Goal: Task Accomplishment & Management: Complete application form

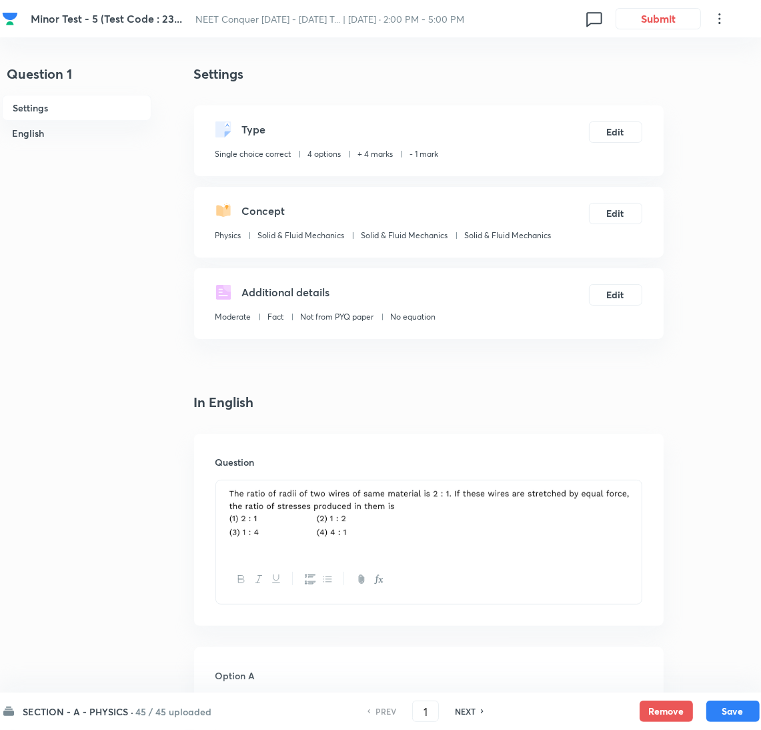
drag, startPoint x: 474, startPoint y: 712, endPoint x: 288, endPoint y: 655, distance: 195.5
click at [474, 712] on div "NEXT" at bounding box center [467, 711] width 35 height 12
type input "2"
checkbox input "true"
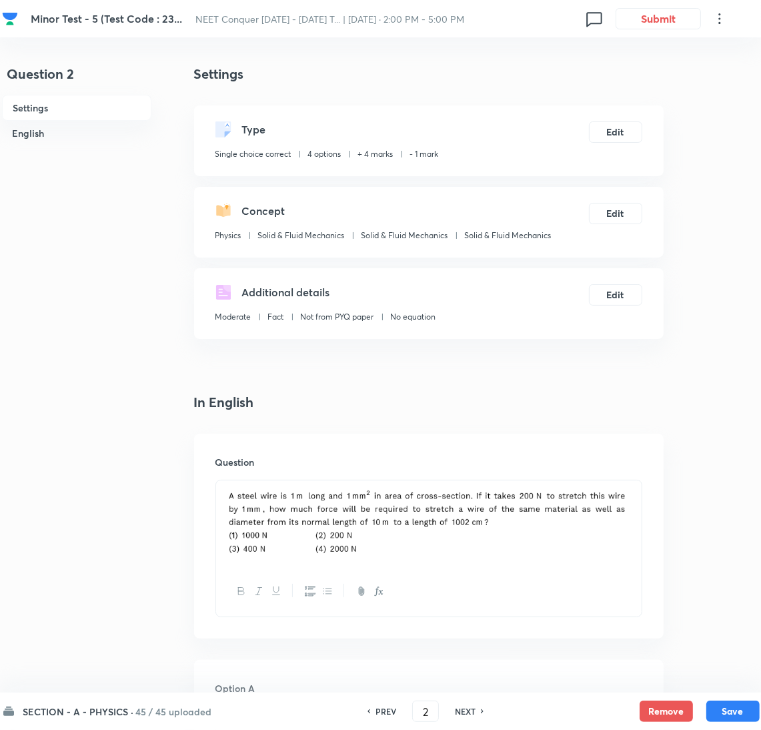
click at [366, 486] on div at bounding box center [429, 523] width 426 height 87
click at [460, 705] on h6 "NEXT" at bounding box center [465, 711] width 21 height 12
type input "3"
checkbox input "true"
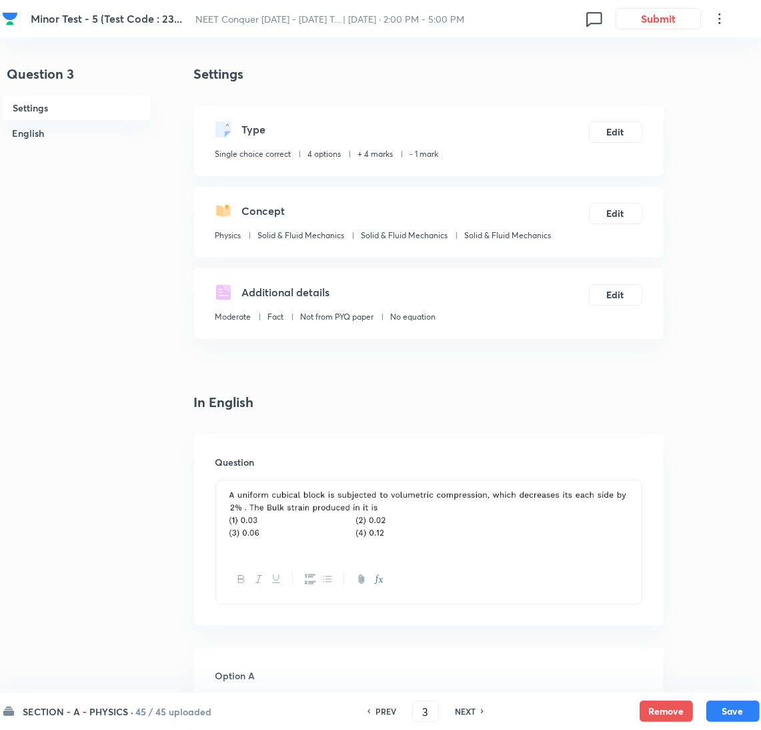
click at [460, 705] on h6 "NEXT" at bounding box center [465, 711] width 21 height 12
type input "4"
checkbox input "true"
click at [471, 707] on h6 "NEXT" at bounding box center [465, 711] width 21 height 12
type input "5"
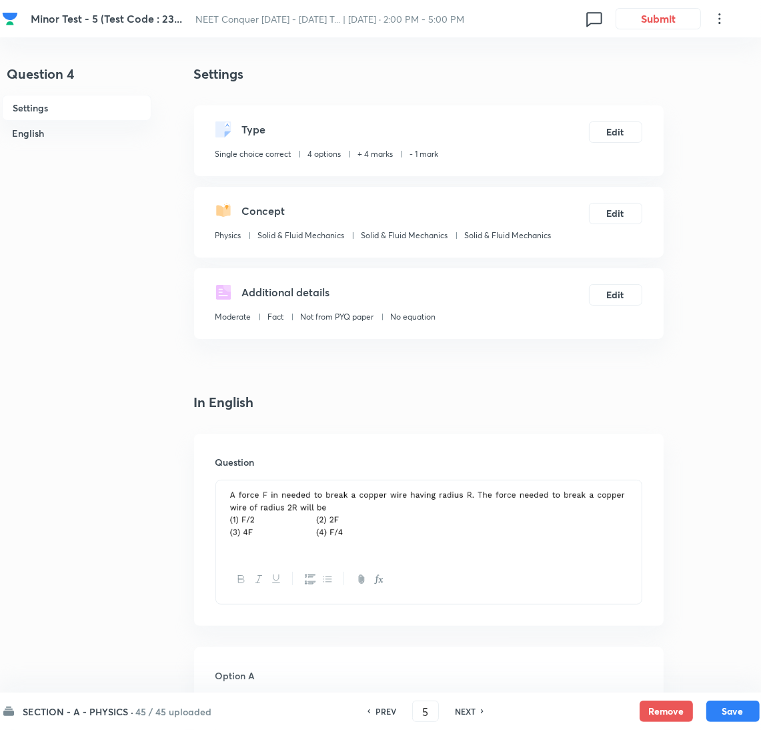
checkbox input "false"
checkbox input "true"
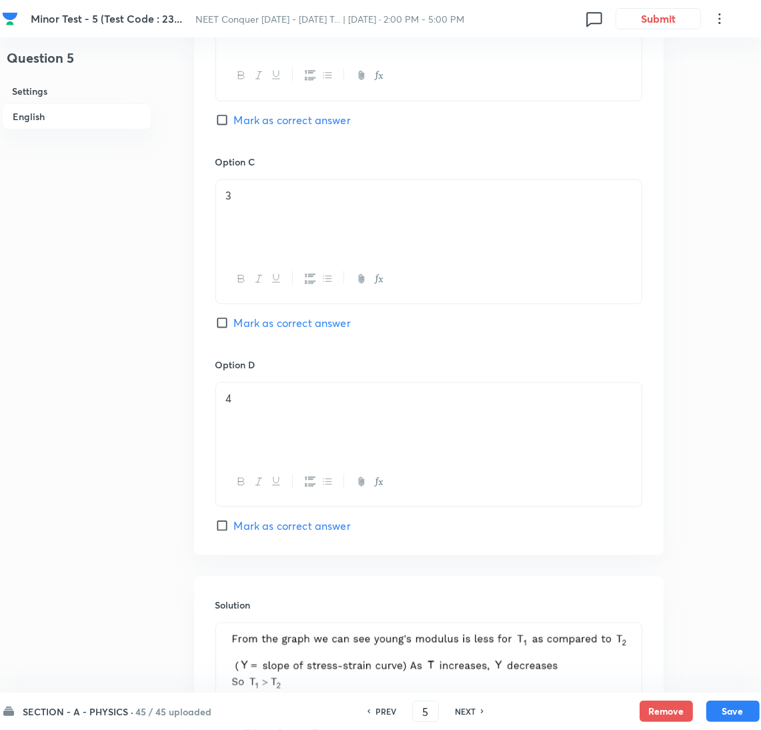
scroll to position [1249, 0]
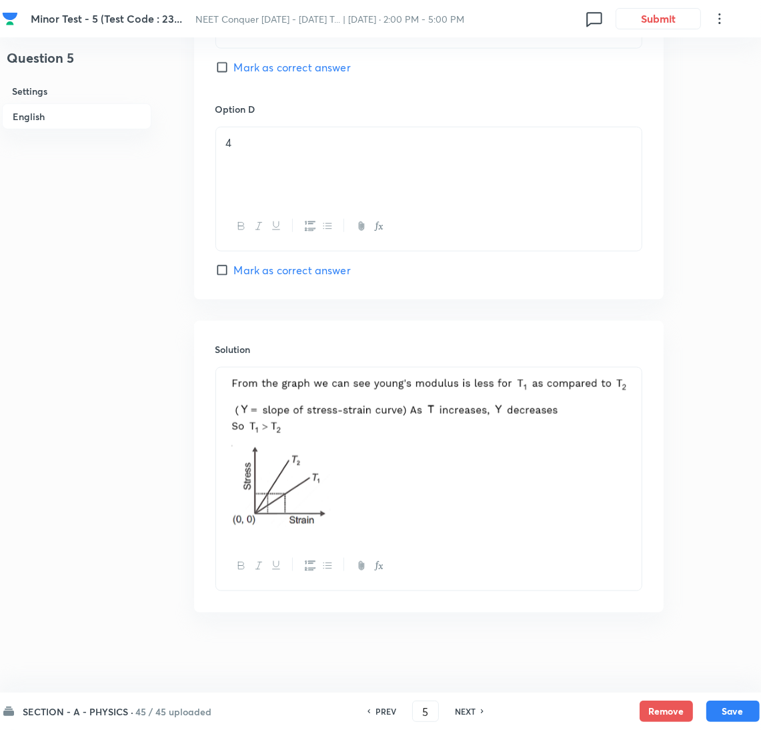
click at [477, 708] on div "NEXT" at bounding box center [467, 711] width 35 height 12
type input "6"
checkbox input "false"
checkbox input "true"
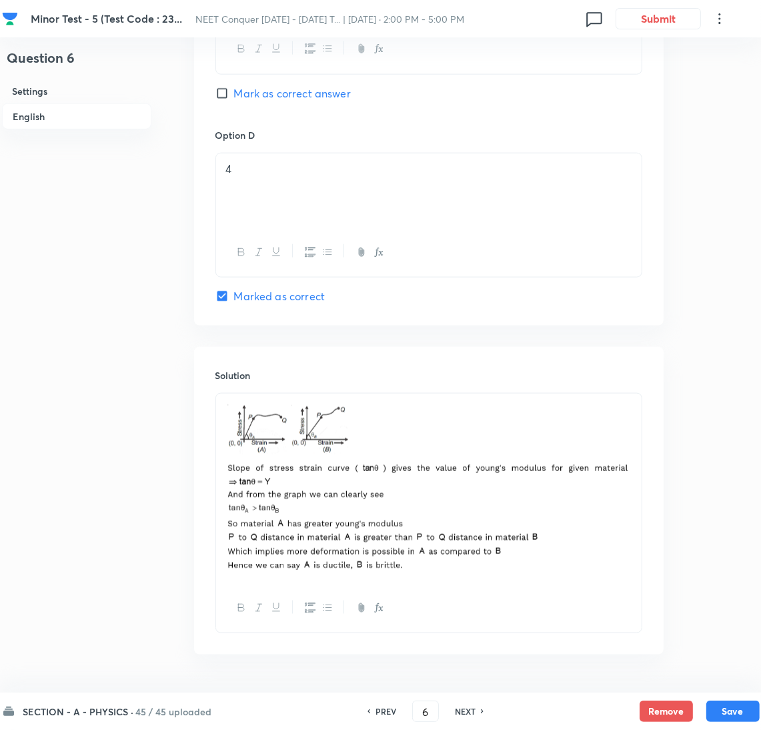
click at [464, 721] on div "SECTION - A - PHYSICS · 45 / 45 uploaded PREV 6 ​ NEXT Remove Save" at bounding box center [381, 711] width 758 height 37
click at [458, 705] on h6 "NEXT" at bounding box center [465, 711] width 21 height 12
type input "7"
checkbox input "false"
checkbox input "true"
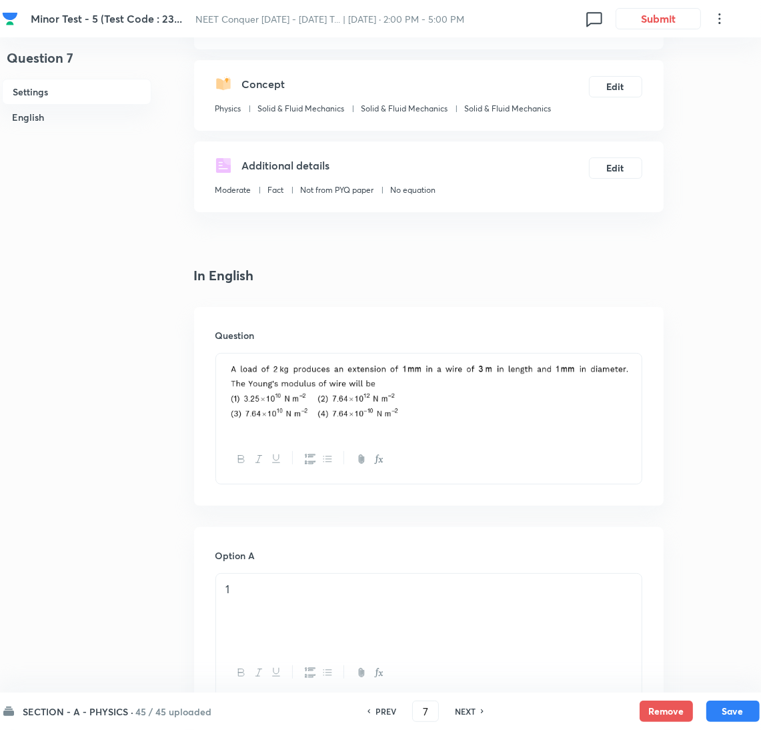
scroll to position [0, 0]
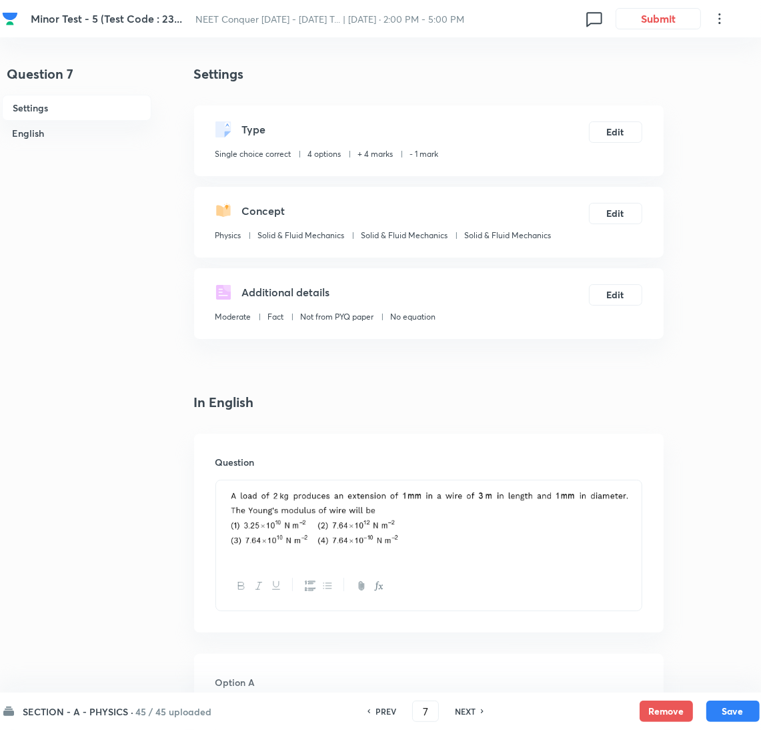
click at [461, 709] on h6 "NEXT" at bounding box center [465, 711] width 21 height 12
type input "8"
checkbox input "false"
checkbox input "true"
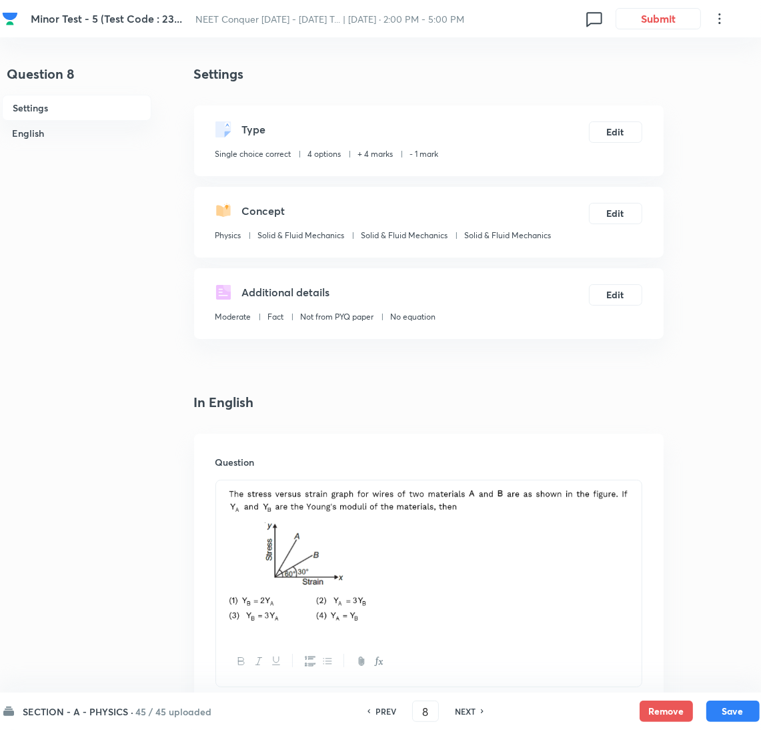
click at [474, 710] on h6 "NEXT" at bounding box center [465, 711] width 21 height 12
type input "9"
checkbox input "true"
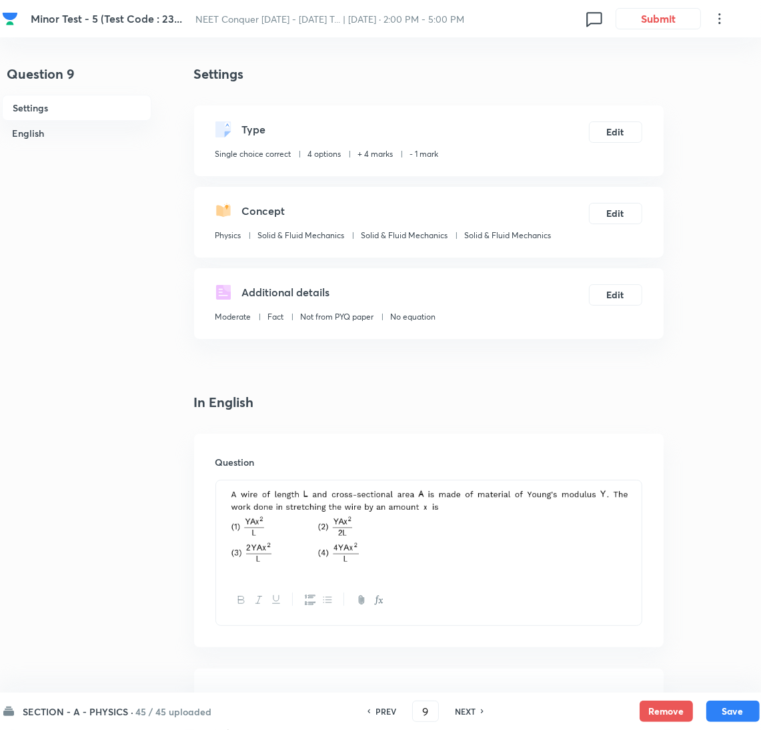
click at [474, 710] on h6 "NEXT" at bounding box center [465, 711] width 21 height 12
type input "10"
checkbox input "true"
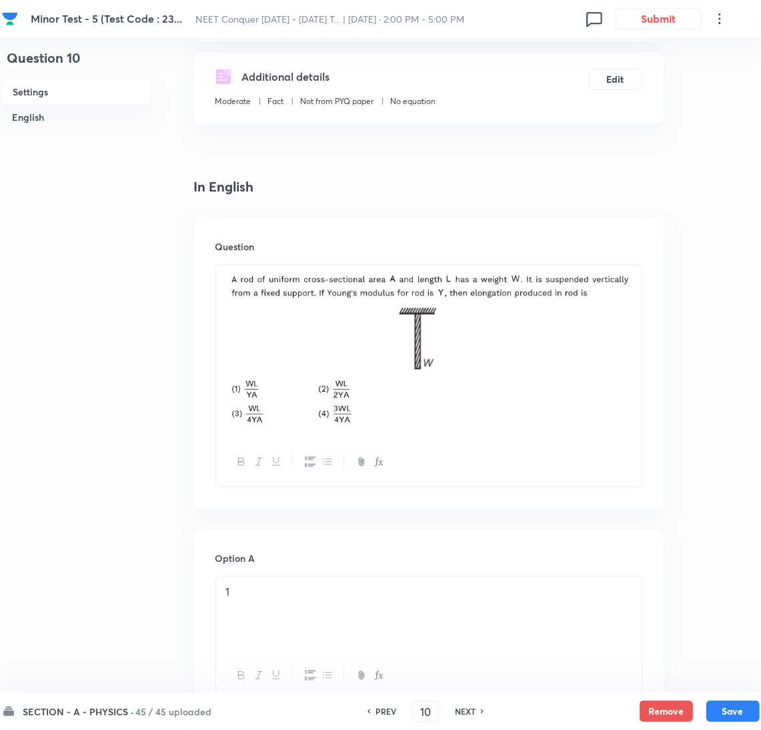
scroll to position [218, 0]
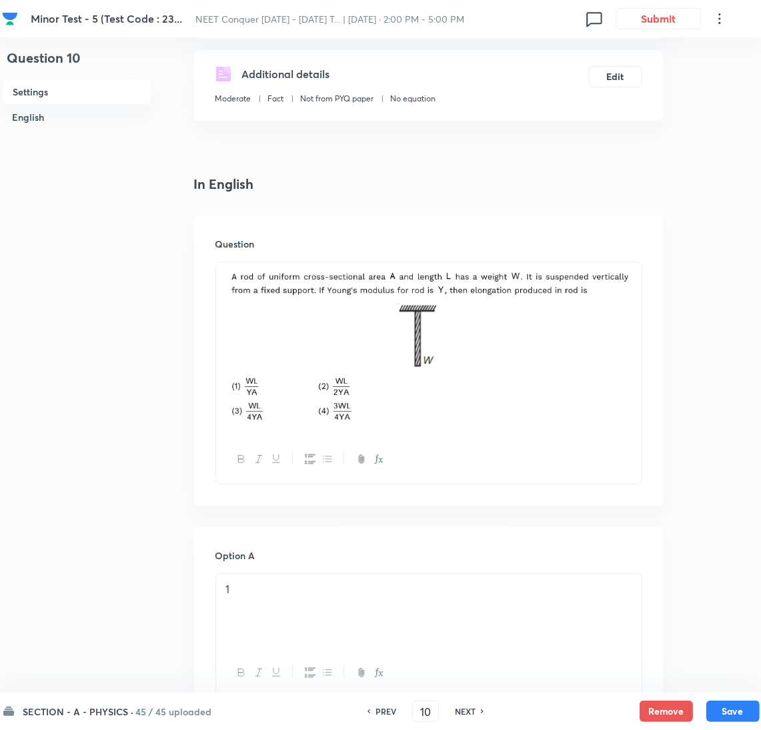
click at [474, 710] on h6 "NEXT" at bounding box center [465, 711] width 21 height 12
type input "11"
checkbox input "false"
checkbox input "true"
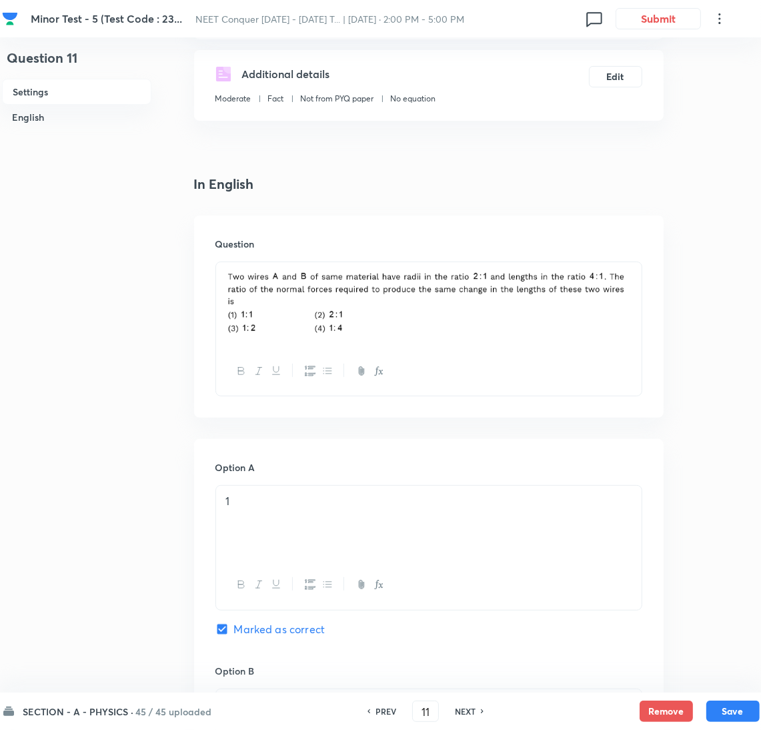
click at [474, 711] on h6 "NEXT" at bounding box center [465, 711] width 21 height 12
type input "12"
checkbox input "false"
checkbox input "true"
click at [474, 711] on h6 "NEXT" at bounding box center [465, 711] width 21 height 12
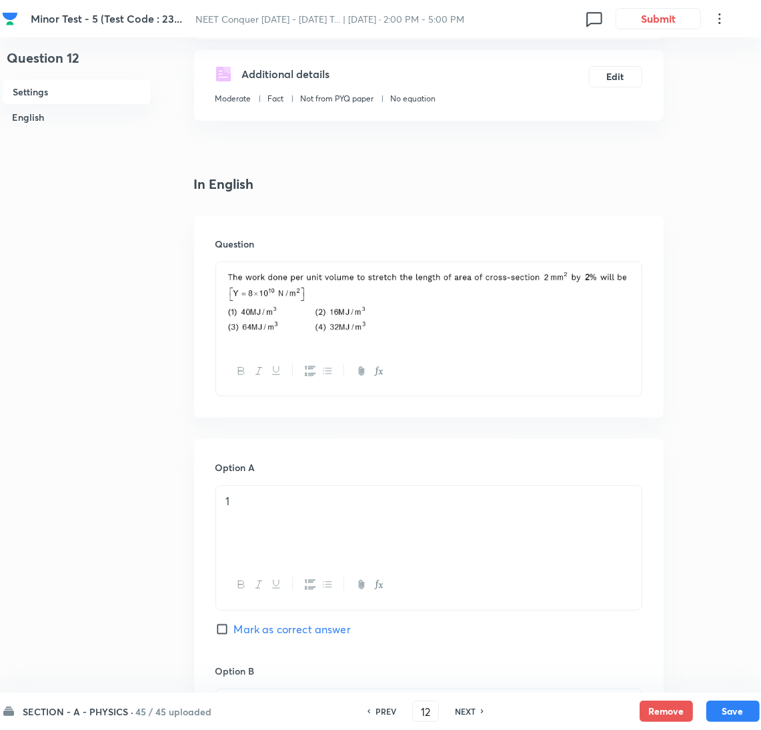
type input "13"
checkbox input "true"
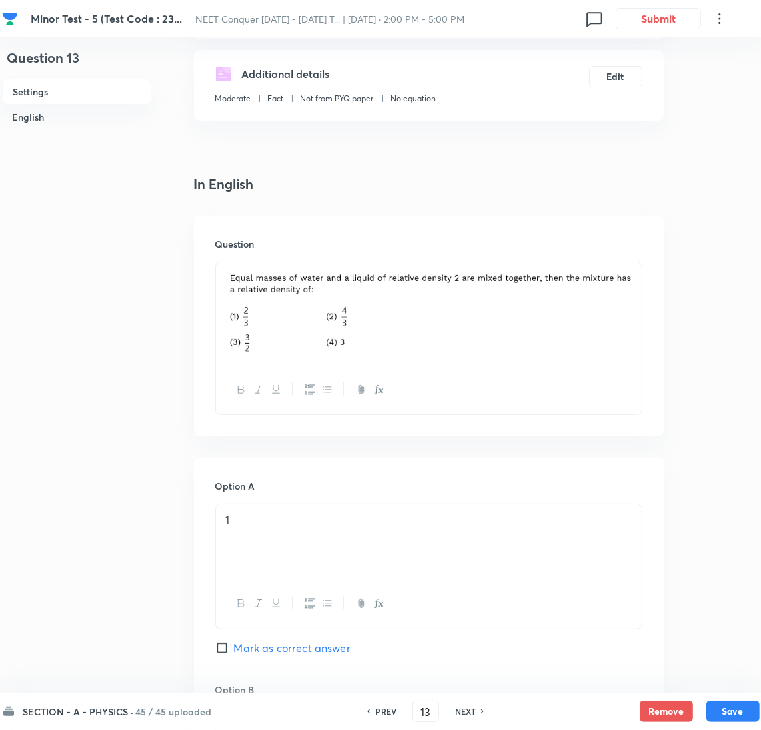
click at [474, 711] on h6 "NEXT" at bounding box center [465, 711] width 21 height 12
type input "14"
checkbox input "true"
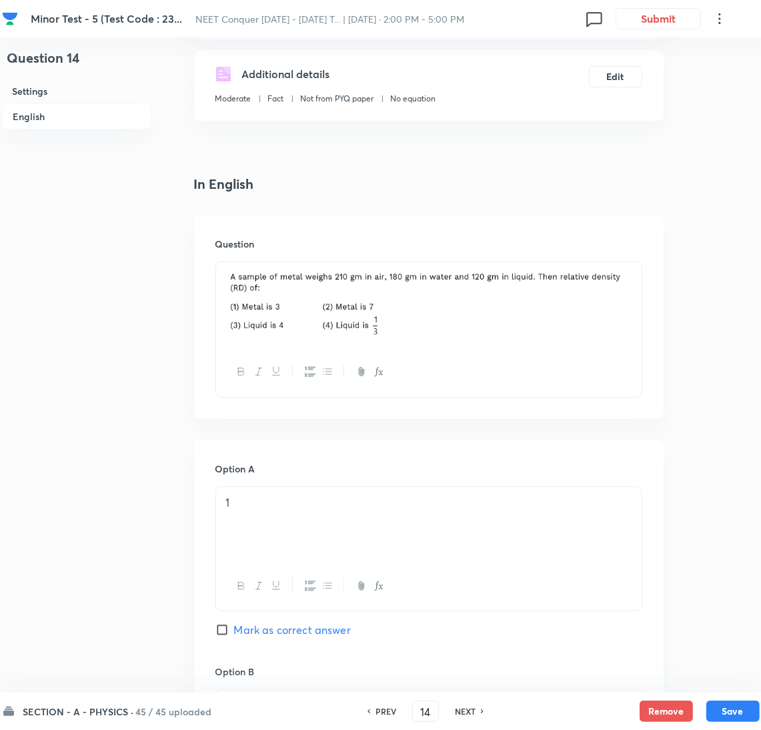
scroll to position [1255, 0]
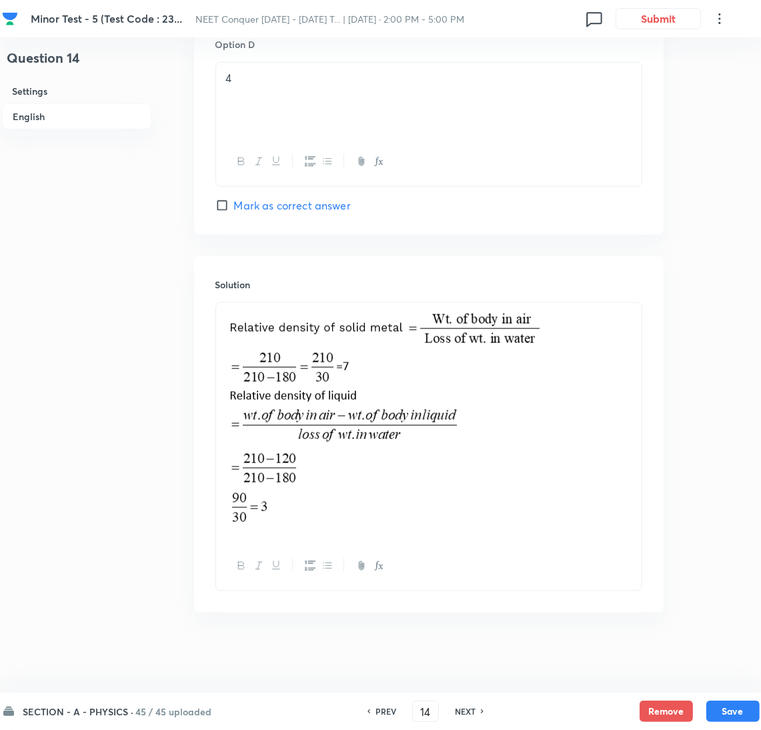
click at [465, 706] on h6 "NEXT" at bounding box center [465, 711] width 21 height 12
type input "15"
checkbox input "true"
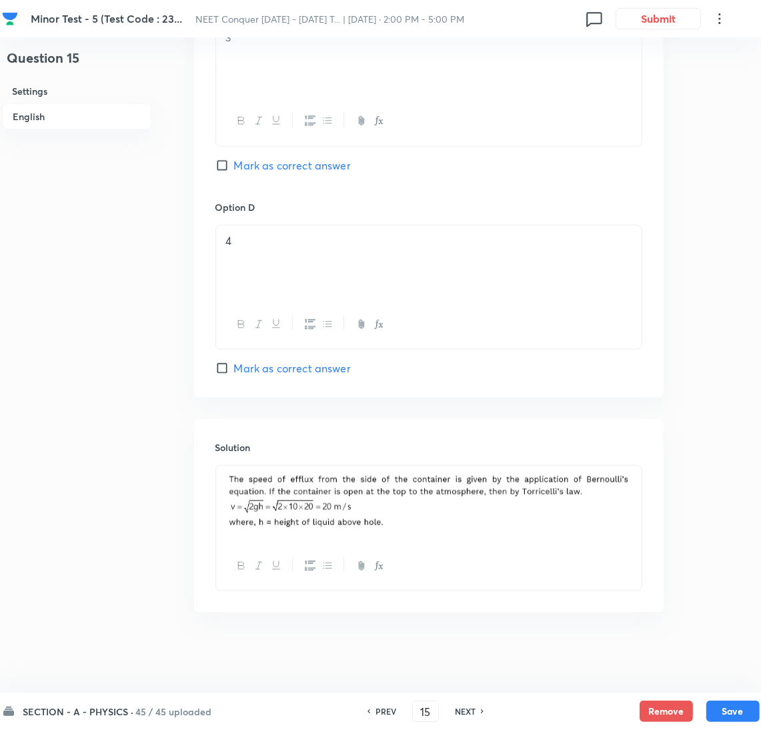
scroll to position [0, 0]
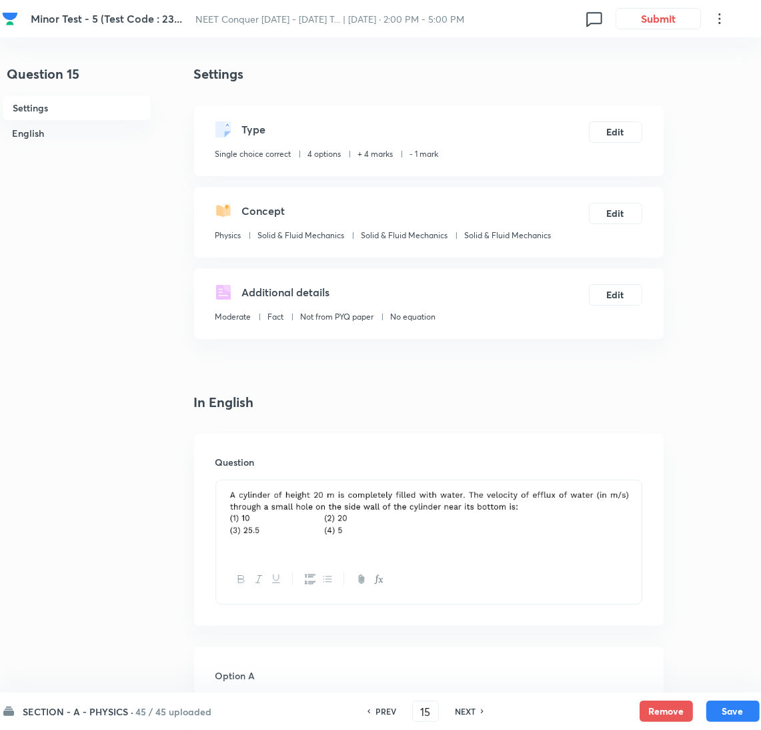
click at [477, 713] on div "NEXT" at bounding box center [467, 711] width 35 height 12
type input "16"
checkbox input "false"
checkbox input "true"
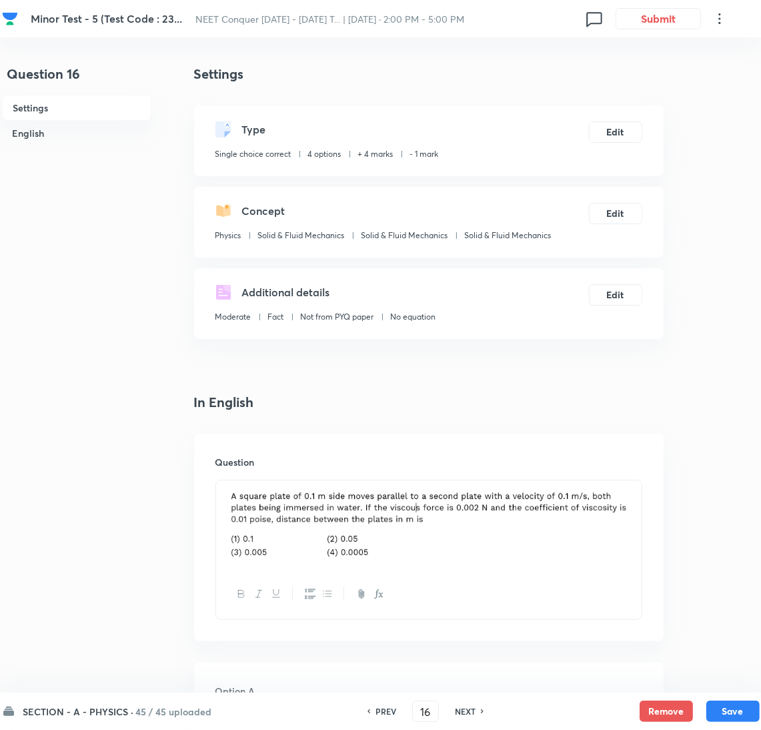
click at [474, 710] on div "NEXT" at bounding box center [467, 711] width 35 height 12
type input "17"
checkbox input "false"
checkbox input "true"
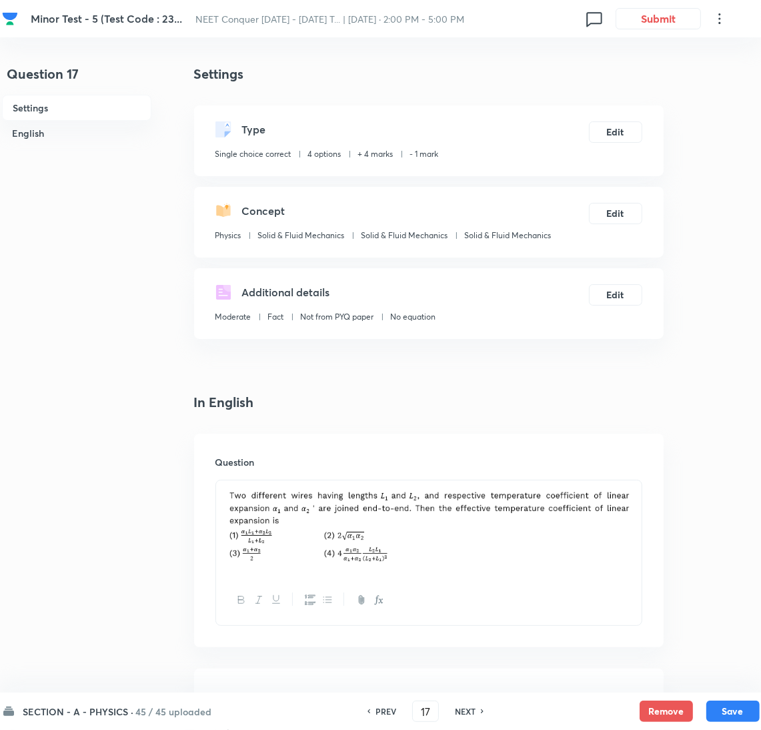
click at [474, 710] on div "NEXT" at bounding box center [467, 711] width 35 height 12
type input "18"
checkbox input "false"
checkbox input "true"
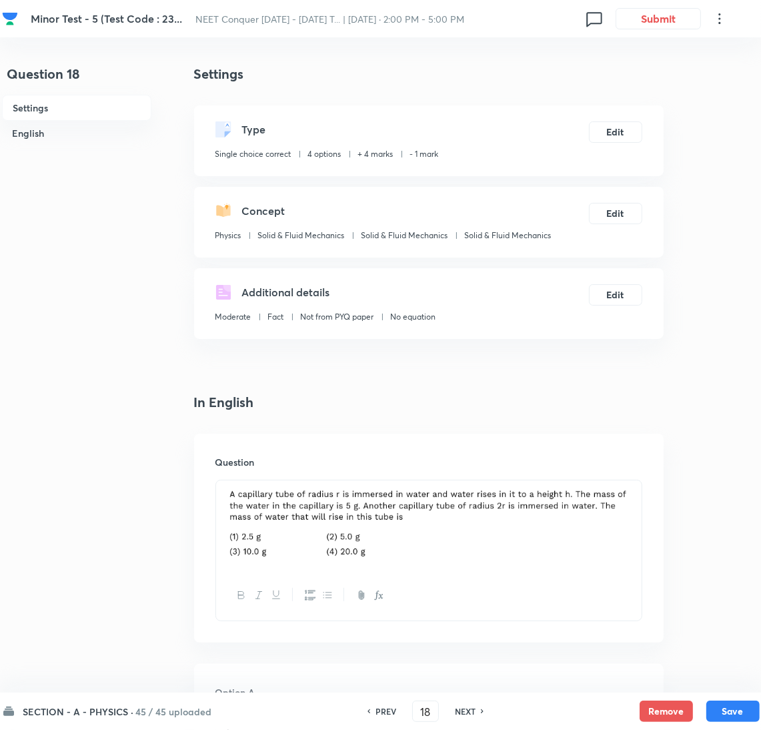
click at [474, 710] on div "NEXT" at bounding box center [467, 711] width 35 height 12
type input "19"
checkbox input "true"
click at [474, 710] on div "NEXT" at bounding box center [467, 711] width 35 height 12
type input "20"
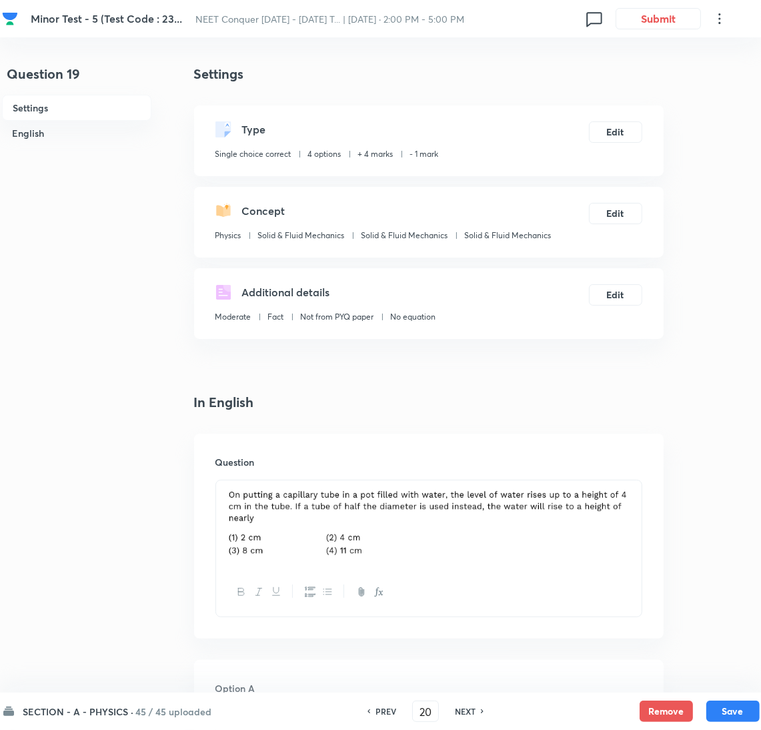
checkbox input "false"
checkbox input "true"
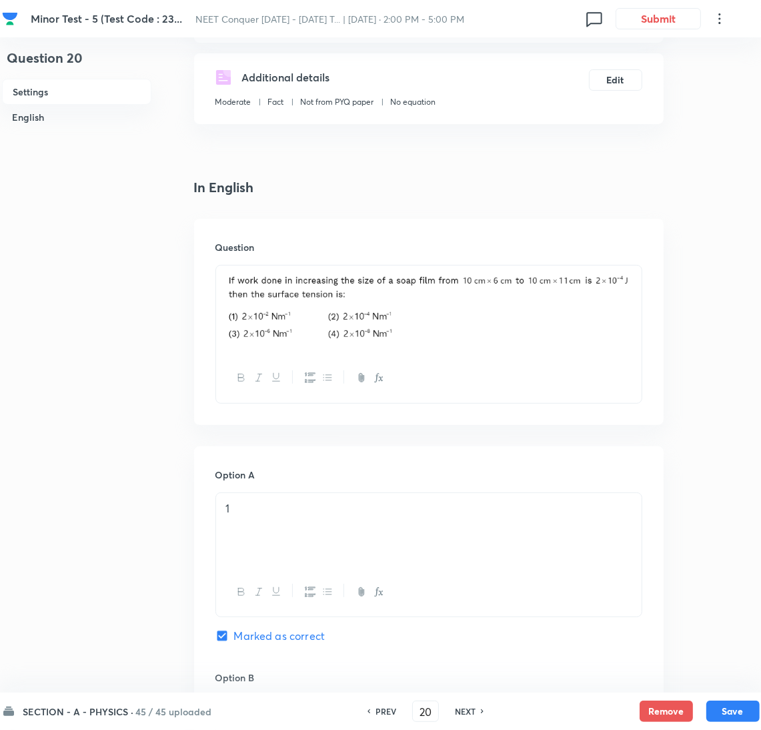
scroll to position [216, 0]
click at [473, 718] on div "PREV 20 ​ NEXT" at bounding box center [426, 711] width 172 height 21
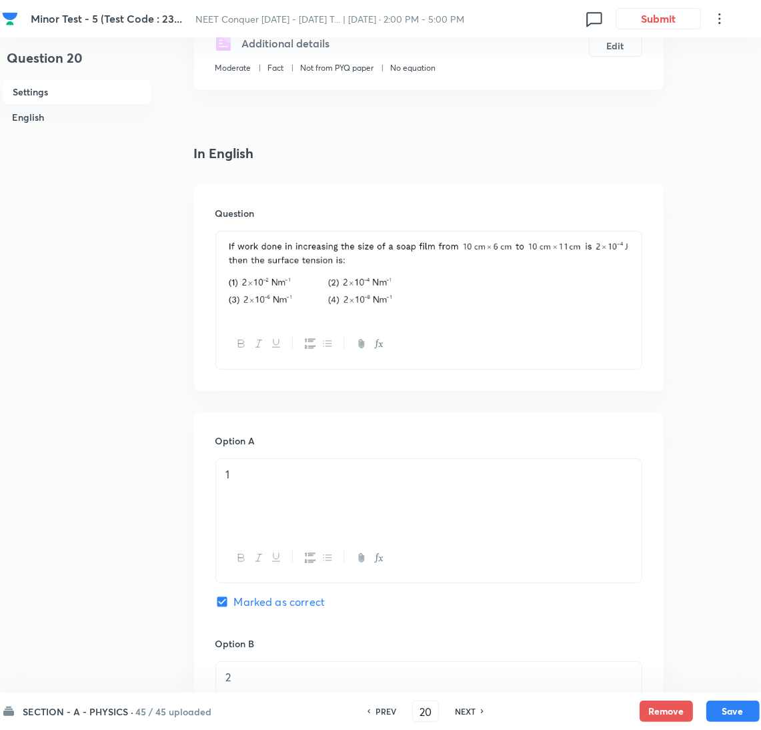
scroll to position [248, 0]
click at [477, 707] on div "NEXT" at bounding box center [467, 711] width 35 height 12
type input "21"
checkbox input "true"
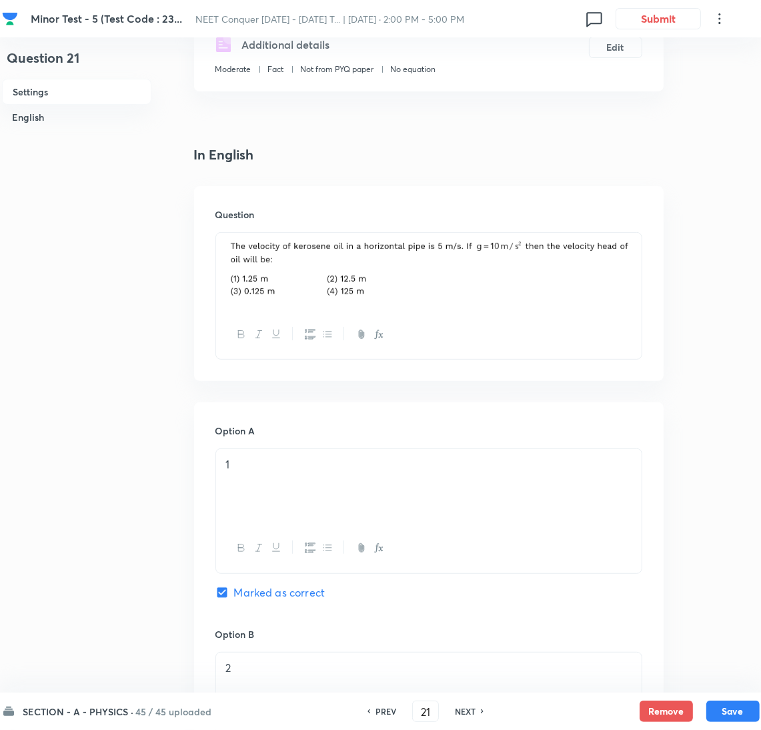
click at [477, 707] on div "NEXT" at bounding box center [467, 711] width 35 height 12
type input "22"
checkbox input "false"
checkbox input "true"
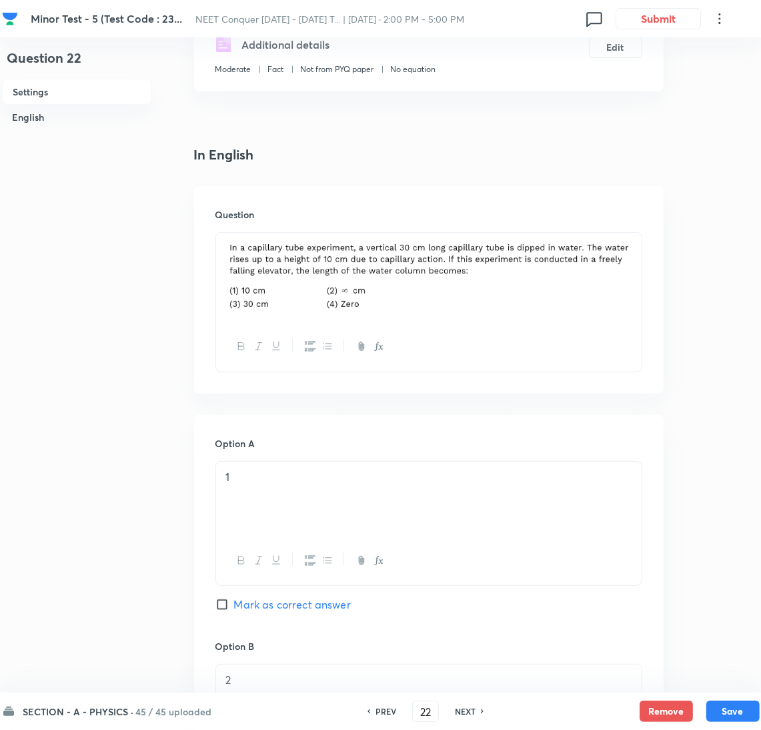
click at [462, 712] on h6 "NEXT" at bounding box center [465, 711] width 21 height 12
type input "23"
checkbox input "true"
click at [462, 712] on h6 "NEXT" at bounding box center [465, 711] width 21 height 12
type input "24"
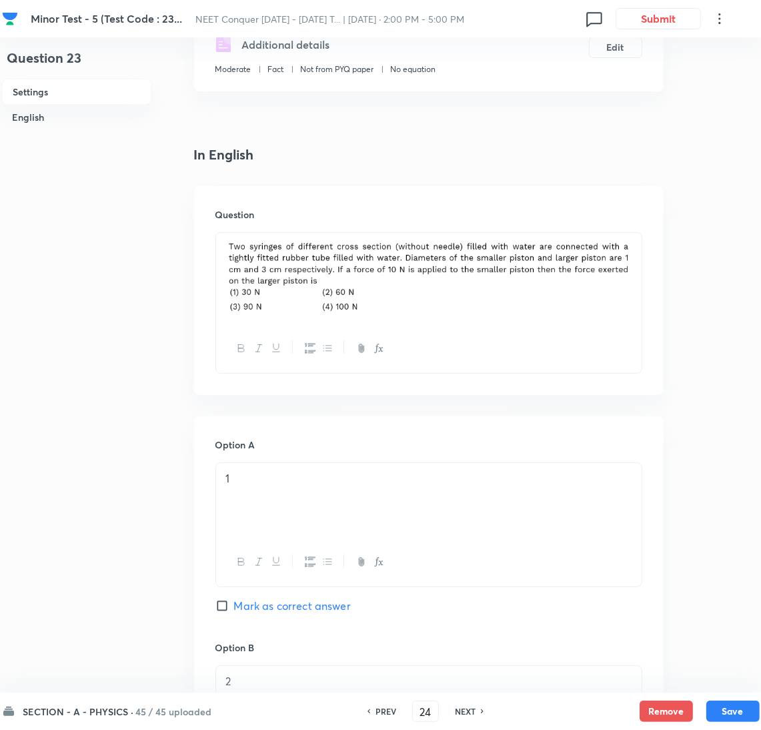
checkbox input "false"
checkbox input "true"
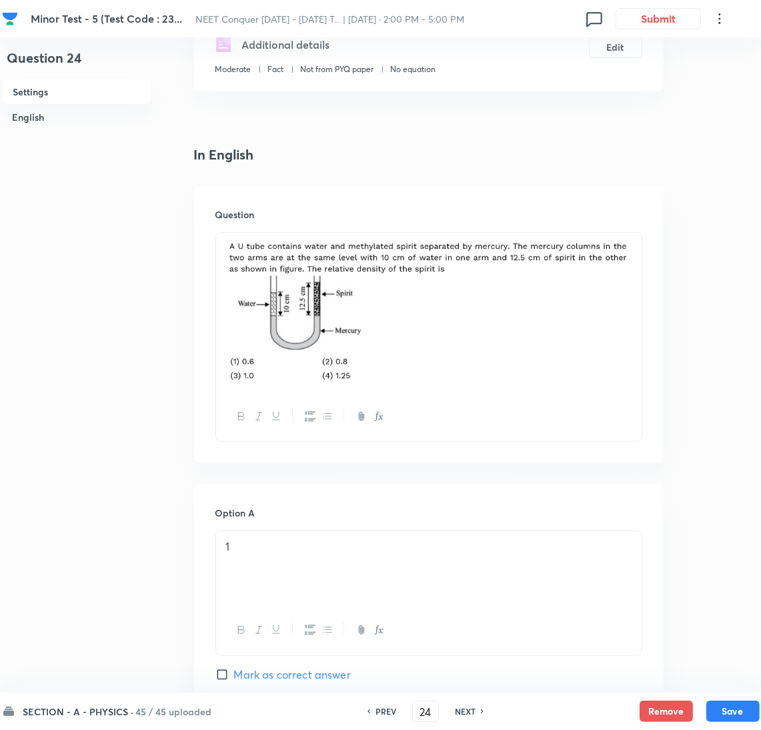
click at [472, 713] on h6 "NEXT" at bounding box center [465, 711] width 21 height 12
type input "25"
checkbox input "false"
checkbox input "true"
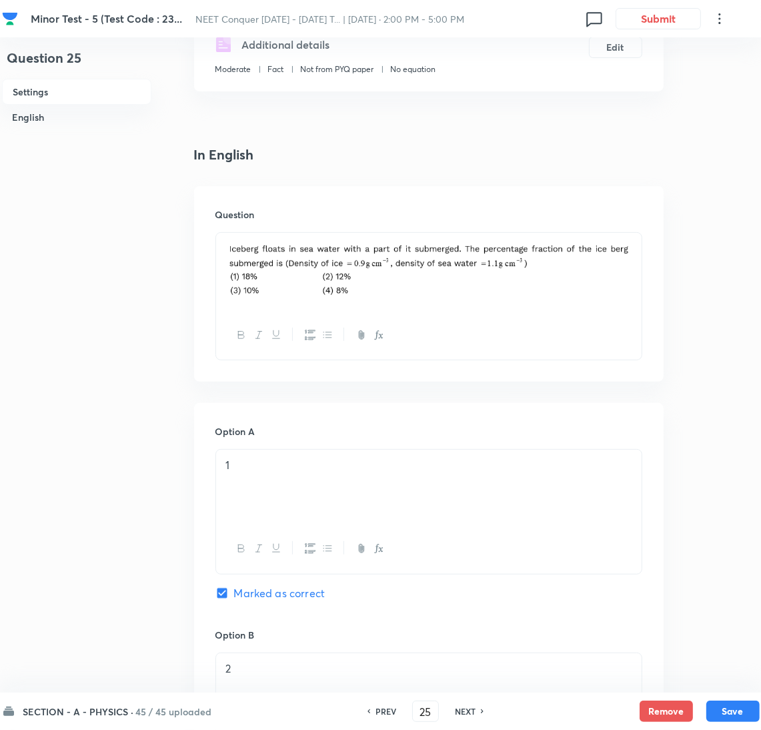
click at [472, 713] on h6 "NEXT" at bounding box center [465, 711] width 21 height 12
type input "26"
checkbox input "false"
checkbox input "true"
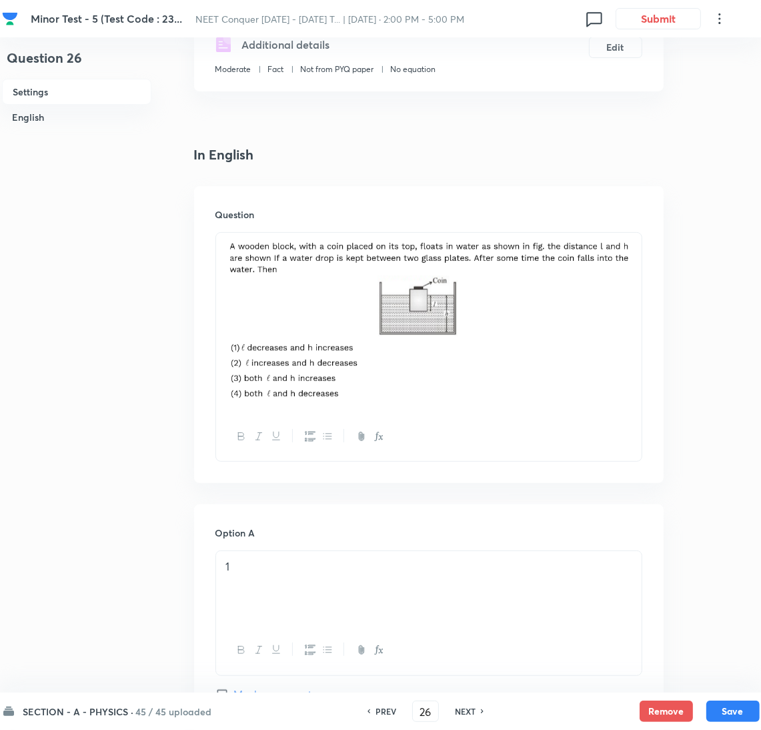
click at [472, 713] on h6 "NEXT" at bounding box center [465, 711] width 21 height 12
type input "27"
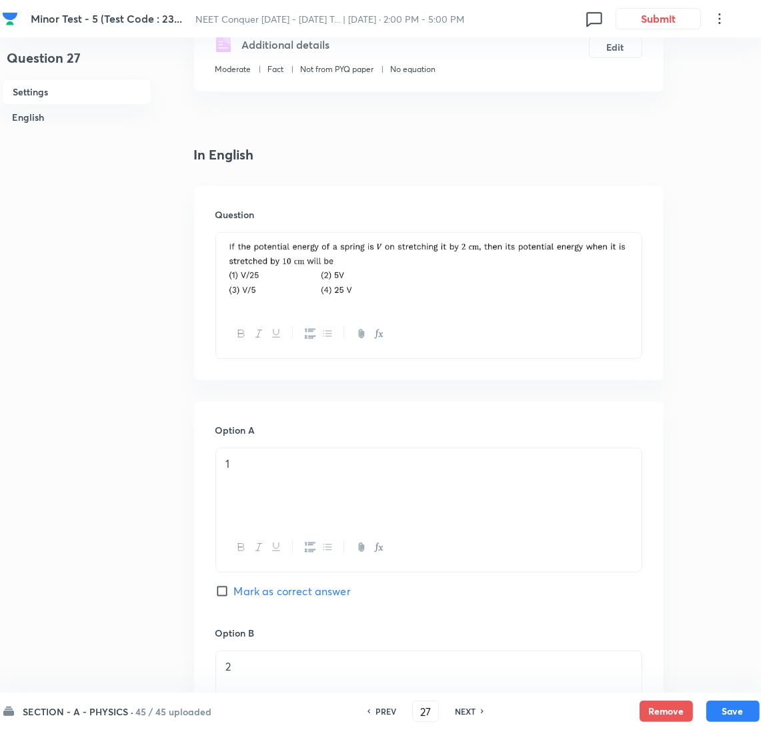
checkbox input "true"
click at [478, 710] on div "NEXT" at bounding box center [467, 711] width 35 height 12
type input "28"
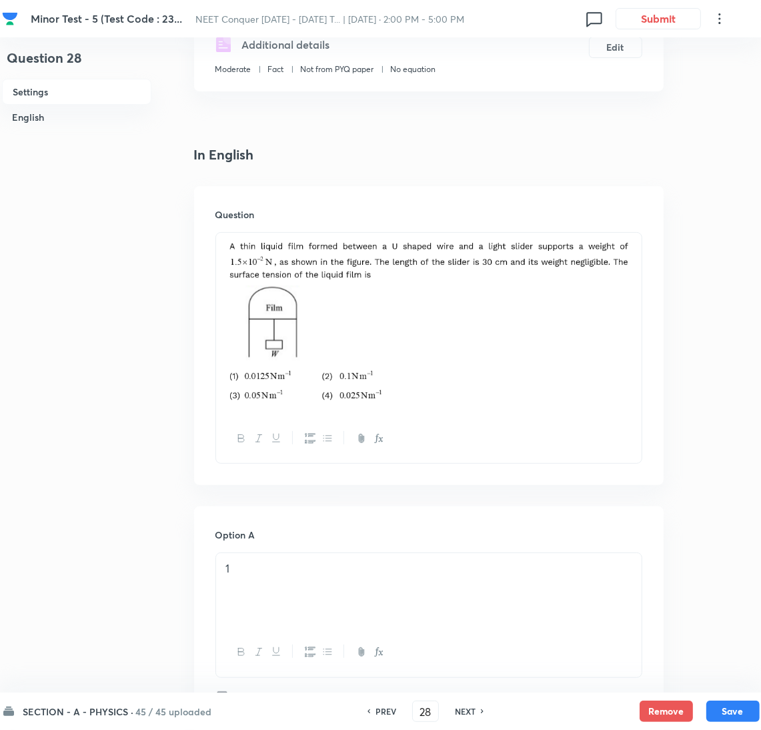
checkbox input "true"
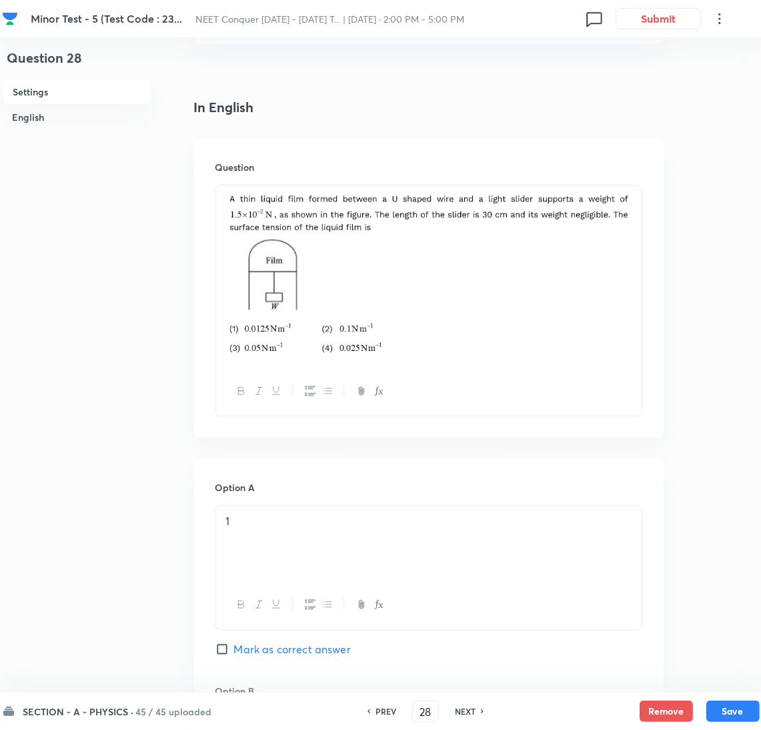
scroll to position [299, 0]
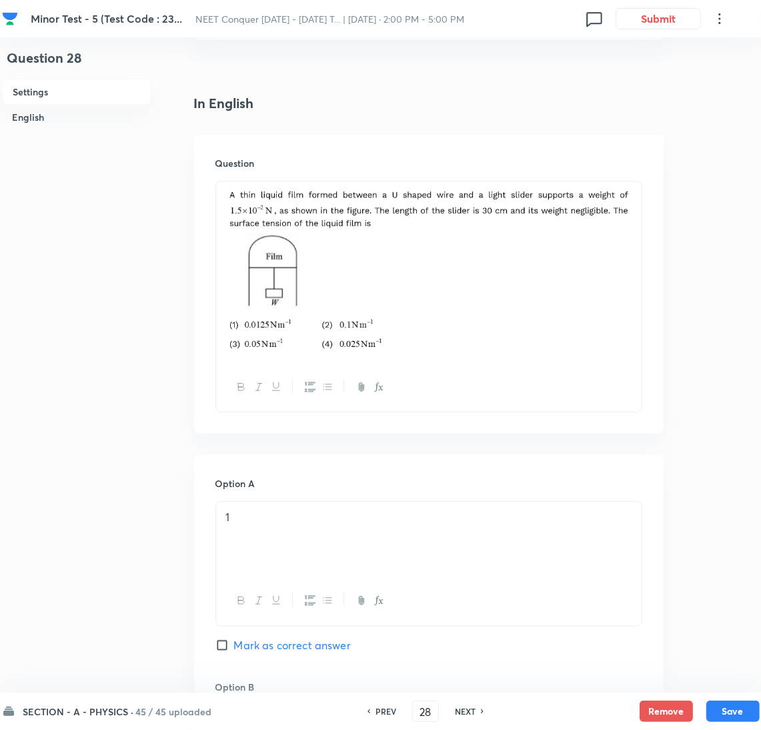
click at [477, 715] on div "NEXT" at bounding box center [467, 711] width 35 height 12
type input "29"
checkbox input "false"
checkbox input "true"
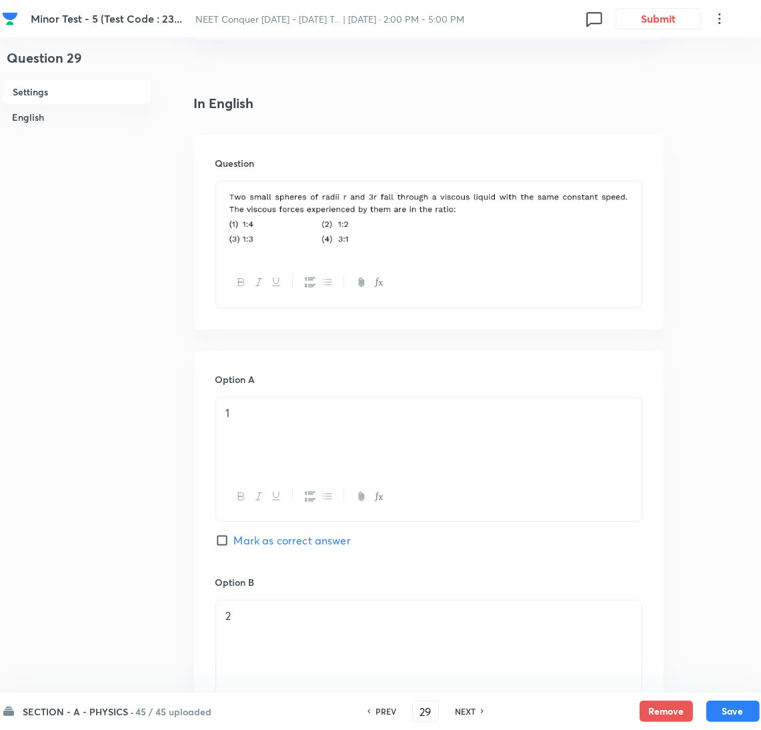
click at [477, 715] on div "NEXT" at bounding box center [467, 711] width 35 height 12
type input "30"
checkbox input "false"
checkbox input "true"
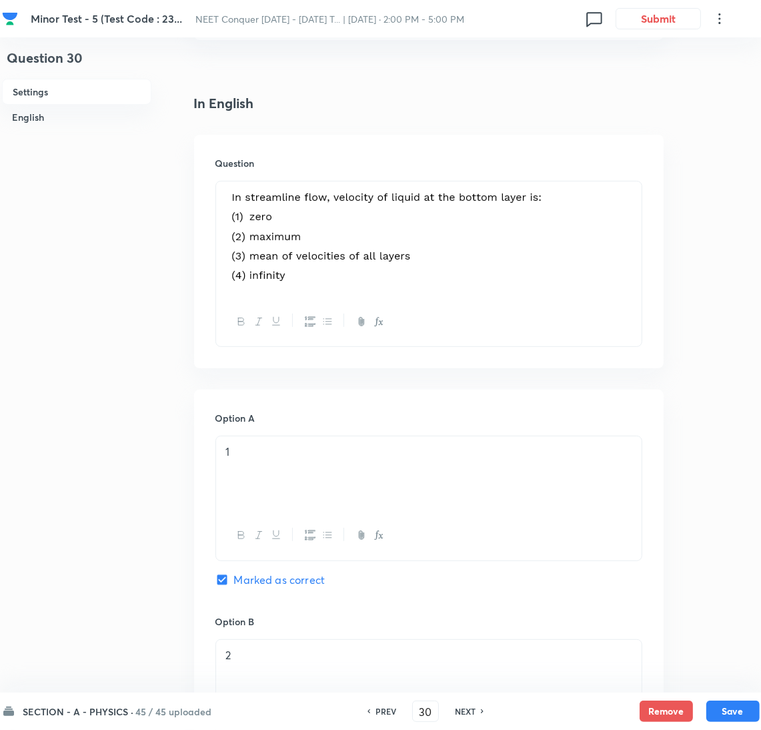
click at [477, 715] on div "NEXT" at bounding box center [467, 711] width 35 height 12
type input "31"
checkbox input "false"
checkbox input "true"
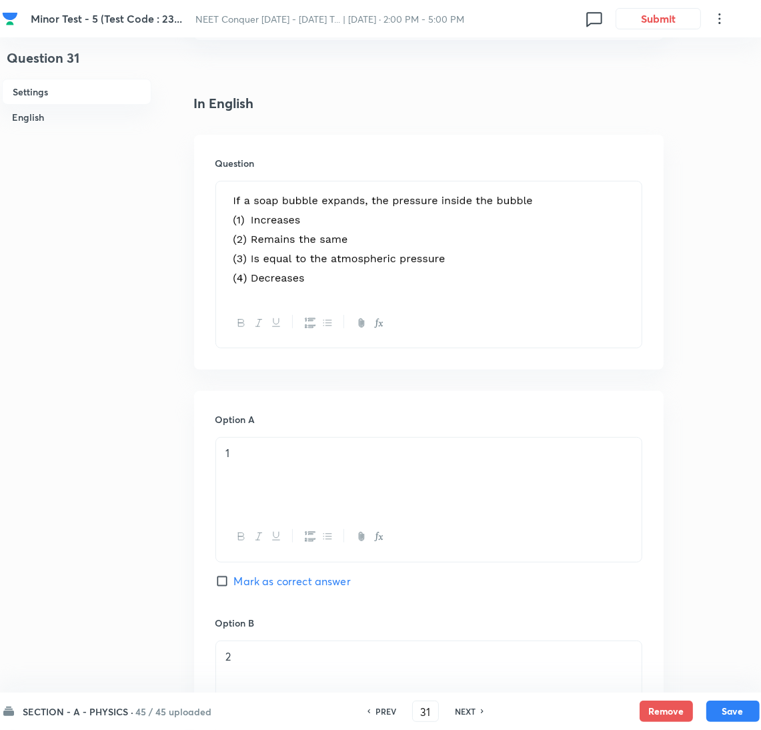
click at [477, 715] on div "NEXT" at bounding box center [467, 711] width 35 height 12
type input "32"
checkbox input "false"
checkbox input "true"
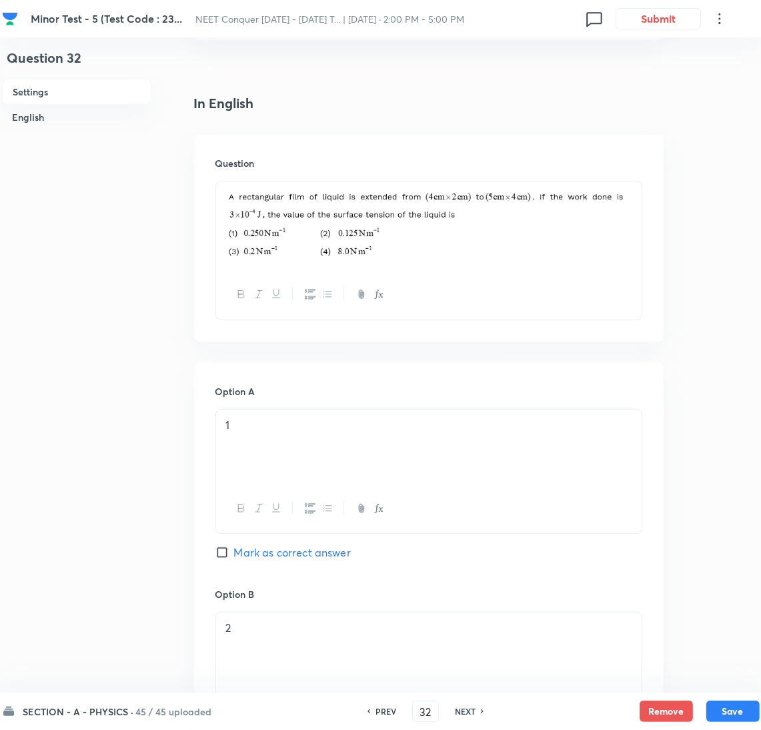
click at [478, 712] on div "NEXT" at bounding box center [467, 711] width 35 height 12
type input "33"
checkbox input "true"
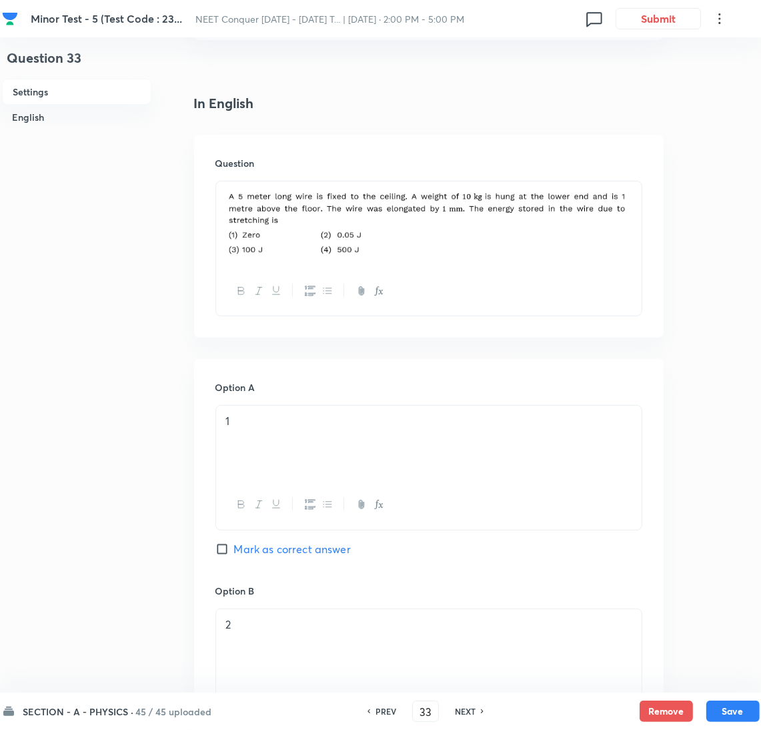
click at [478, 712] on div "NEXT" at bounding box center [467, 711] width 35 height 12
type input "34"
checkbox input "true"
click at [476, 710] on div "NEXT" at bounding box center [467, 711] width 35 height 12
type input "35"
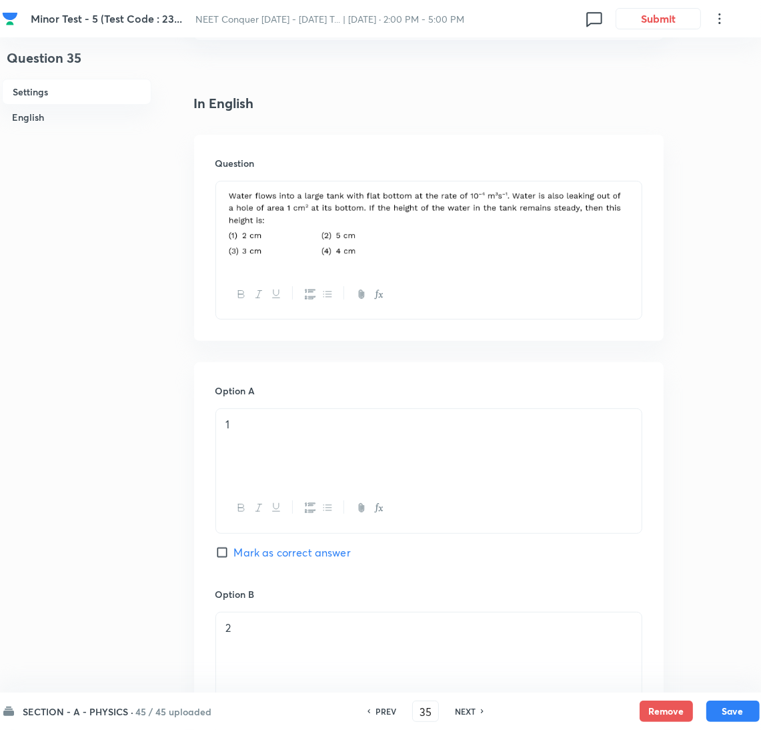
checkbox input "false"
checkbox input "true"
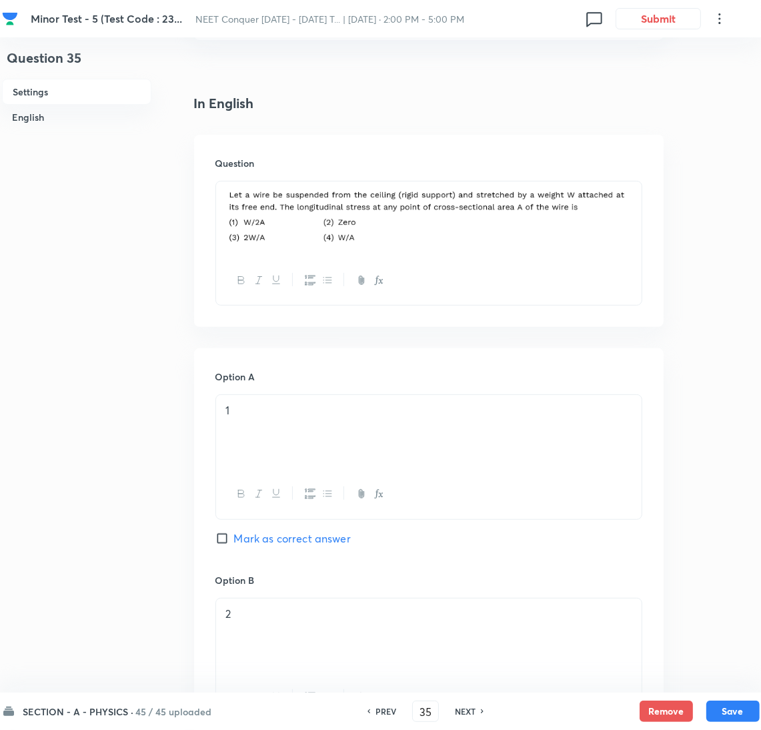
click at [476, 710] on div "NEXT" at bounding box center [467, 711] width 35 height 12
type input "36"
checkbox input "false"
checkbox input "true"
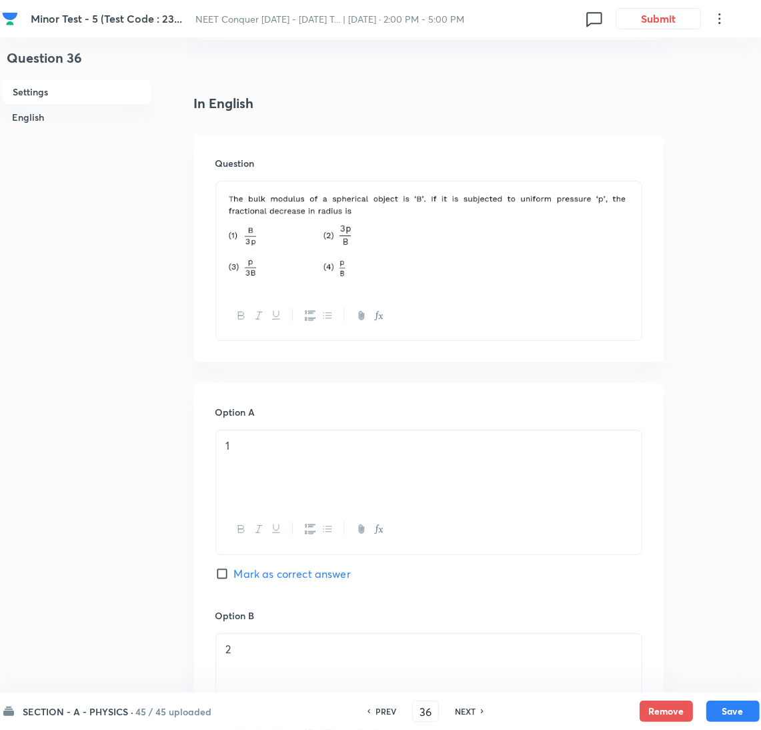
click at [476, 710] on div "NEXT" at bounding box center [467, 711] width 35 height 12
type input "37"
checkbox input "false"
checkbox input "true"
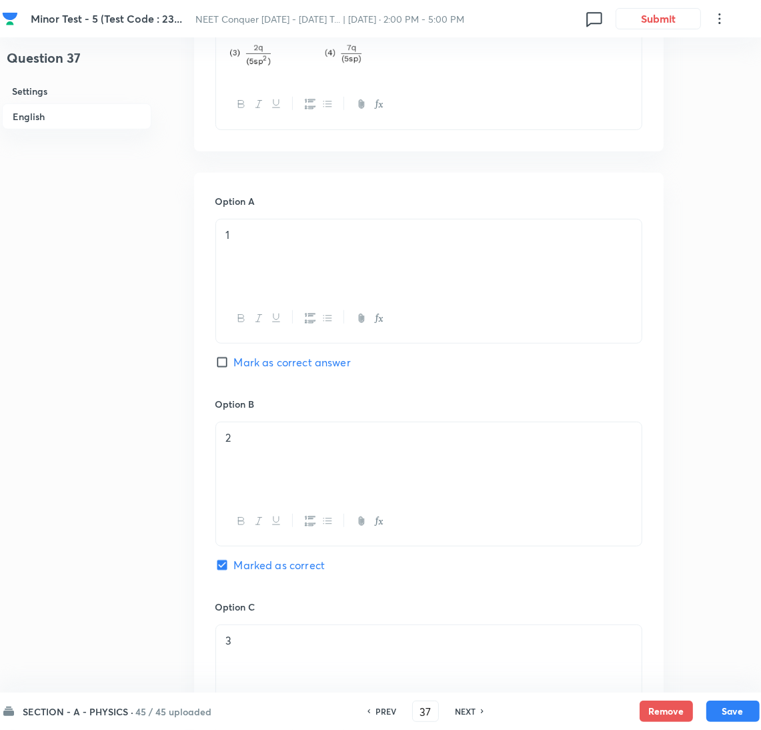
scroll to position [615, 0]
click at [458, 709] on h6 "NEXT" at bounding box center [465, 711] width 21 height 12
type input "38"
checkbox input "true"
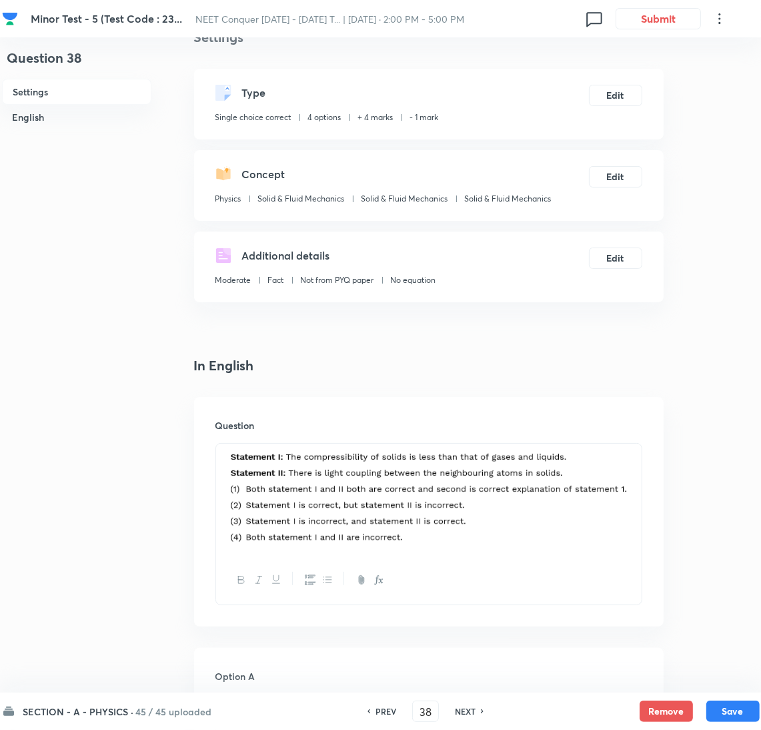
scroll to position [0, 0]
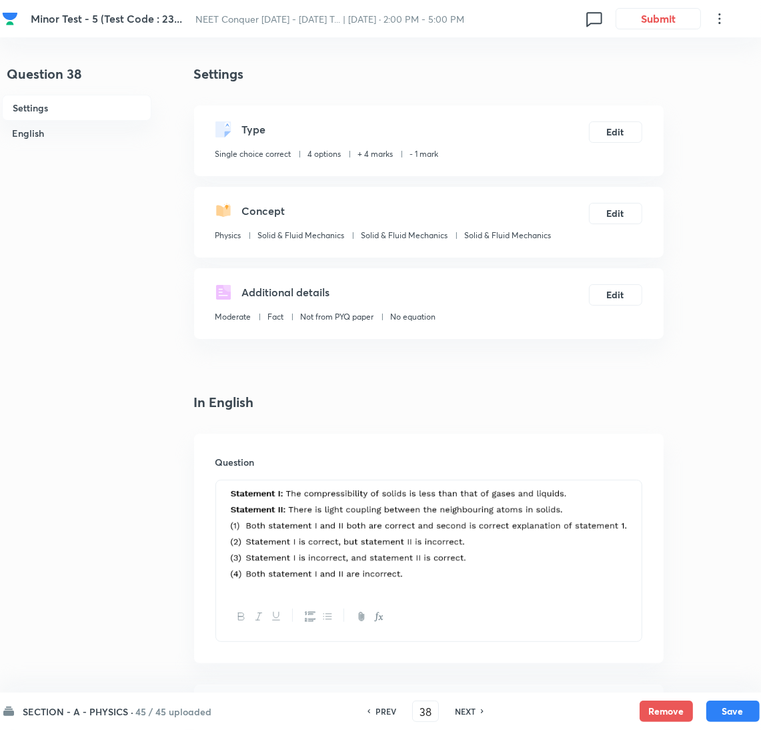
click at [457, 711] on h6 "NEXT" at bounding box center [465, 711] width 21 height 12
type input "39"
checkbox input "true"
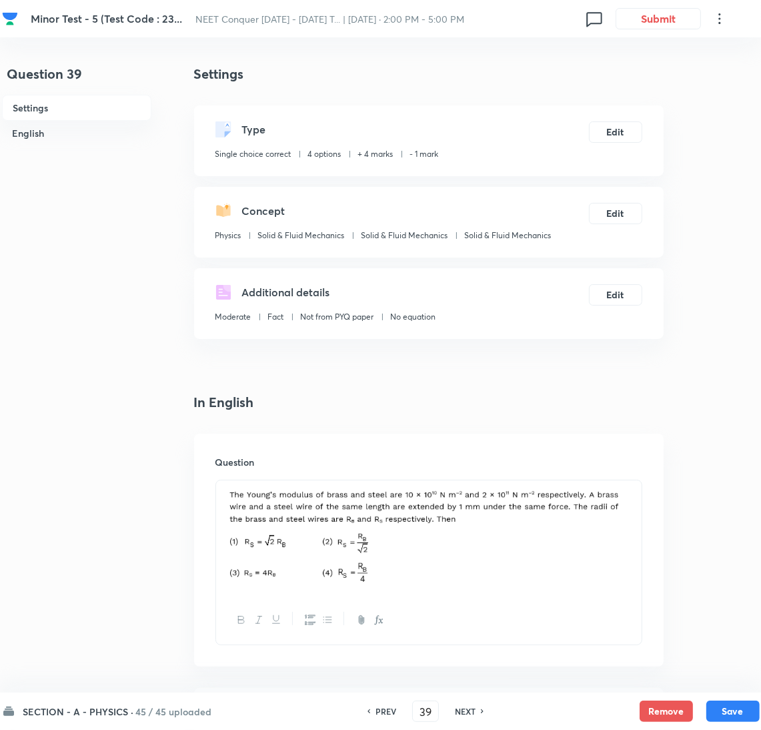
click at [457, 711] on h6 "NEXT" at bounding box center [465, 711] width 21 height 12
type input "40"
checkbox input "false"
checkbox input "true"
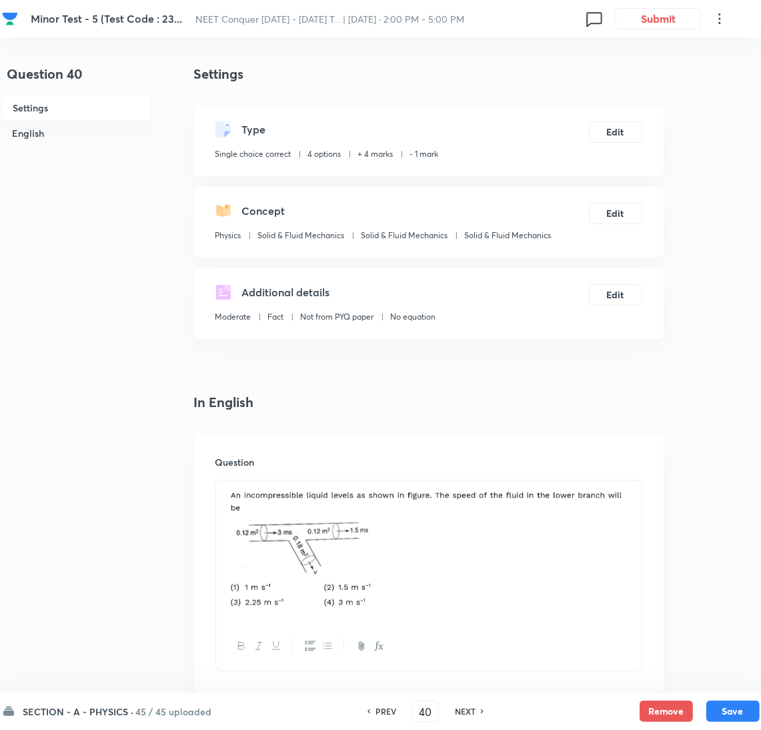
click at [471, 713] on h6 "NEXT" at bounding box center [465, 711] width 21 height 12
type input "41"
checkbox input "true"
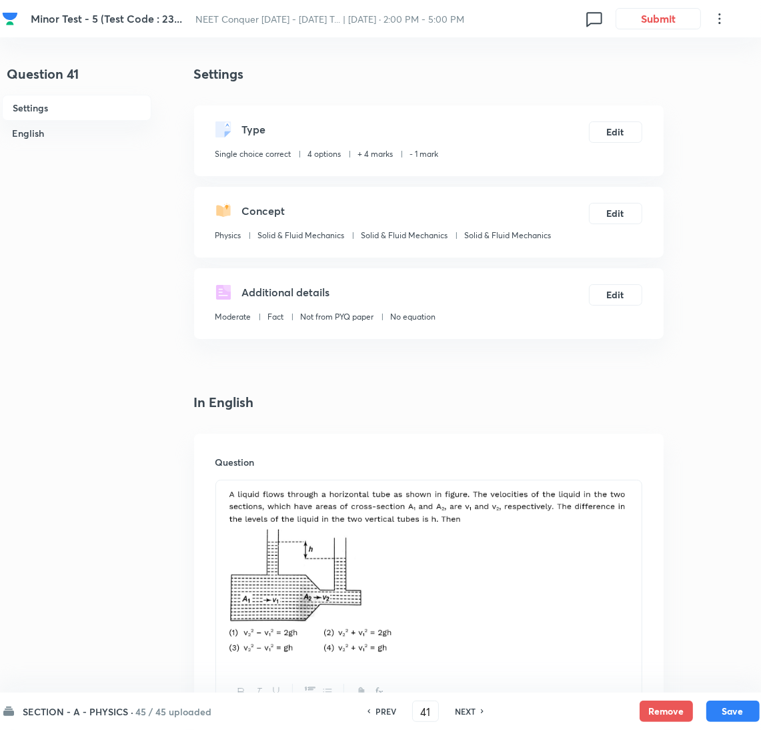
click at [470, 713] on h6 "NEXT" at bounding box center [465, 711] width 21 height 12
type input "42"
checkbox input "false"
checkbox input "true"
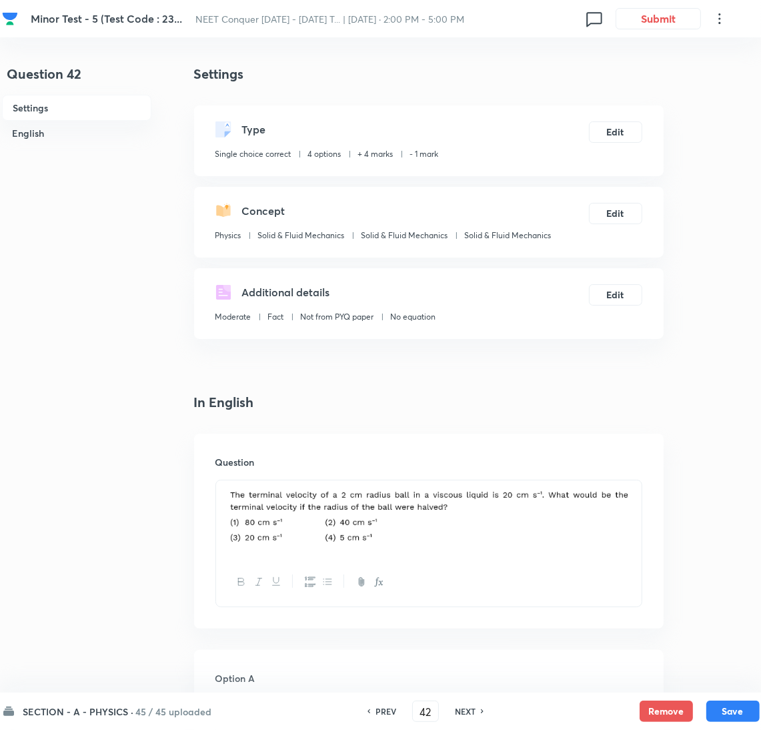
click at [472, 705] on h6 "NEXT" at bounding box center [465, 711] width 21 height 12
type input "43"
checkbox input "false"
checkbox input "true"
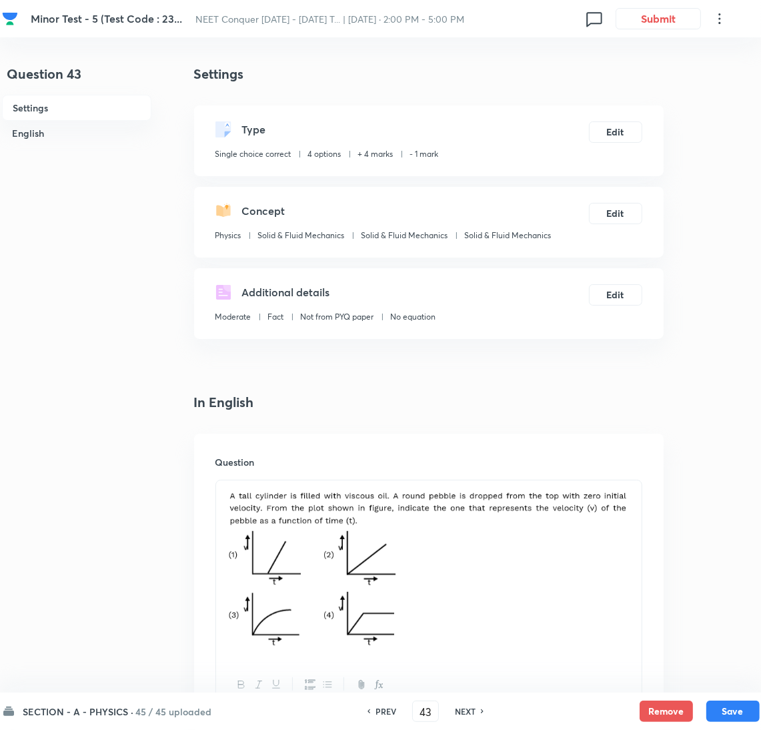
click at [472, 705] on h6 "NEXT" at bounding box center [465, 711] width 21 height 12
type input "44"
checkbox input "true"
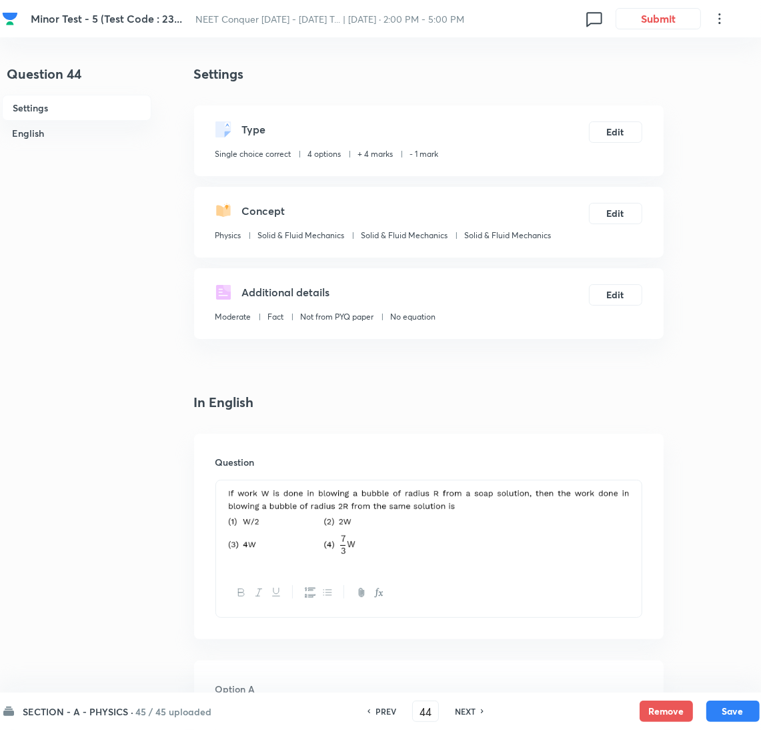
click at [473, 706] on h6 "NEXT" at bounding box center [465, 711] width 21 height 12
type input "45"
checkbox input "true"
click at [474, 713] on div "NEXT" at bounding box center [467, 711] width 35 height 12
type input "46"
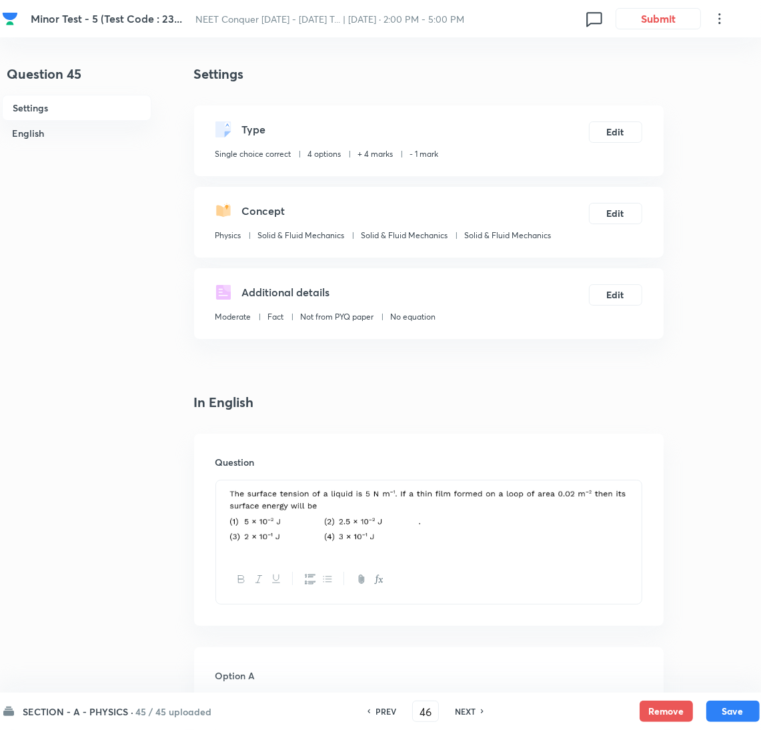
checkbox input "true"
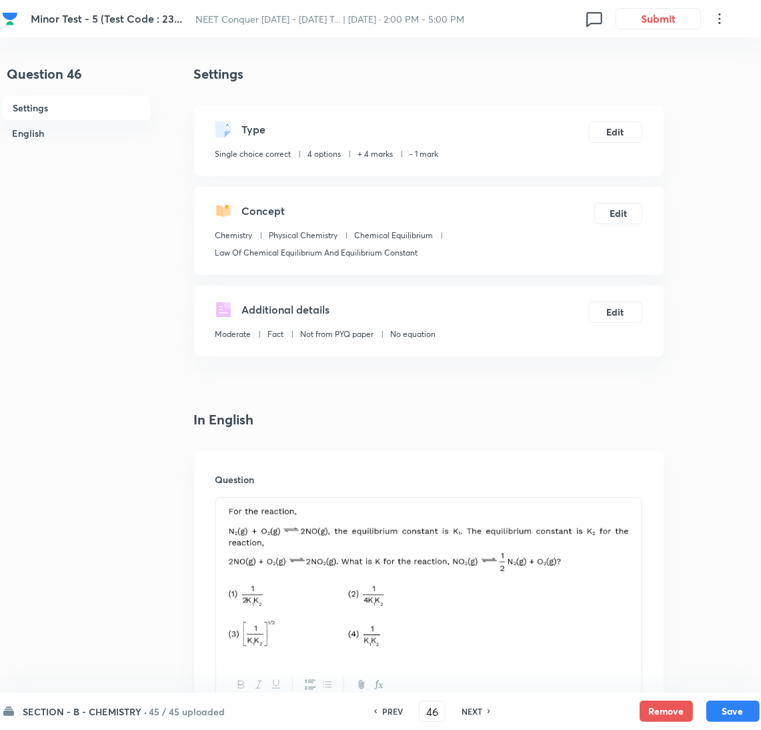
click at [463, 710] on h6 "NEXT" at bounding box center [472, 711] width 21 height 12
type input "47"
checkbox input "false"
checkbox input "true"
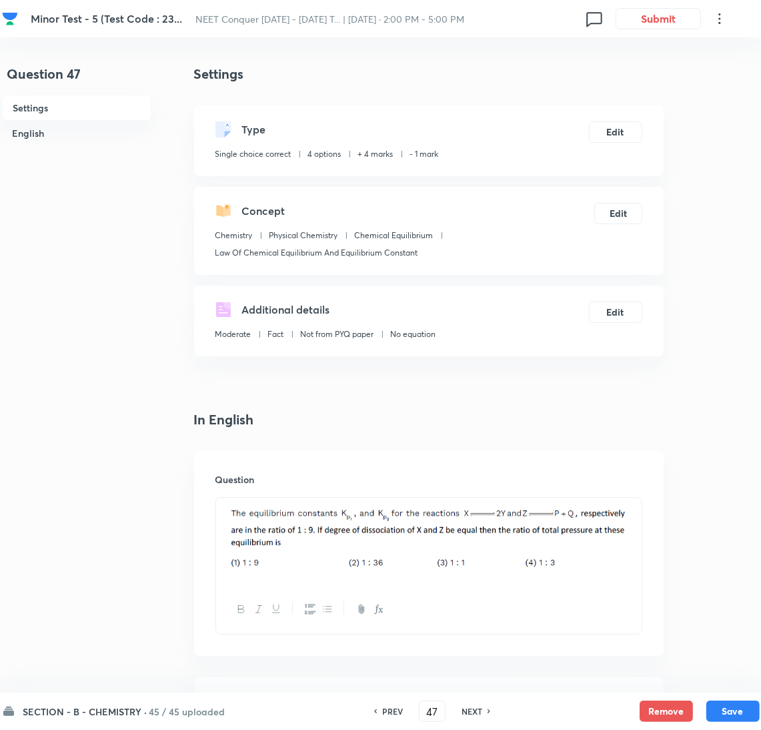
click at [478, 708] on h6 "NEXT" at bounding box center [472, 711] width 21 height 12
type input "48"
checkbox input "false"
checkbox input "true"
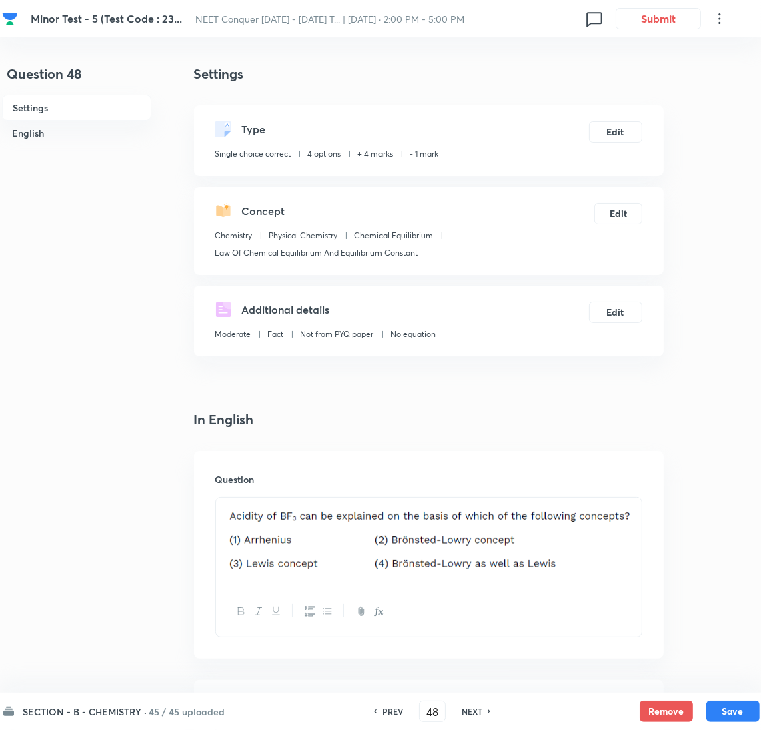
click at [470, 717] on h6 "NEXT" at bounding box center [472, 711] width 21 height 12
type input "49"
checkbox input "false"
checkbox input "true"
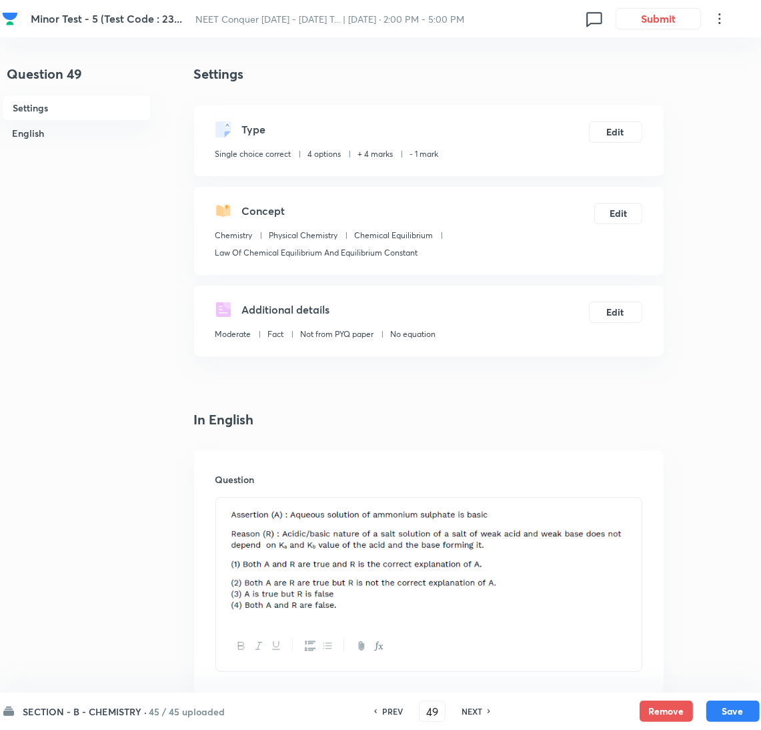
click at [472, 715] on h6 "NEXT" at bounding box center [472, 711] width 21 height 12
type input "50"
checkbox input "false"
checkbox input "true"
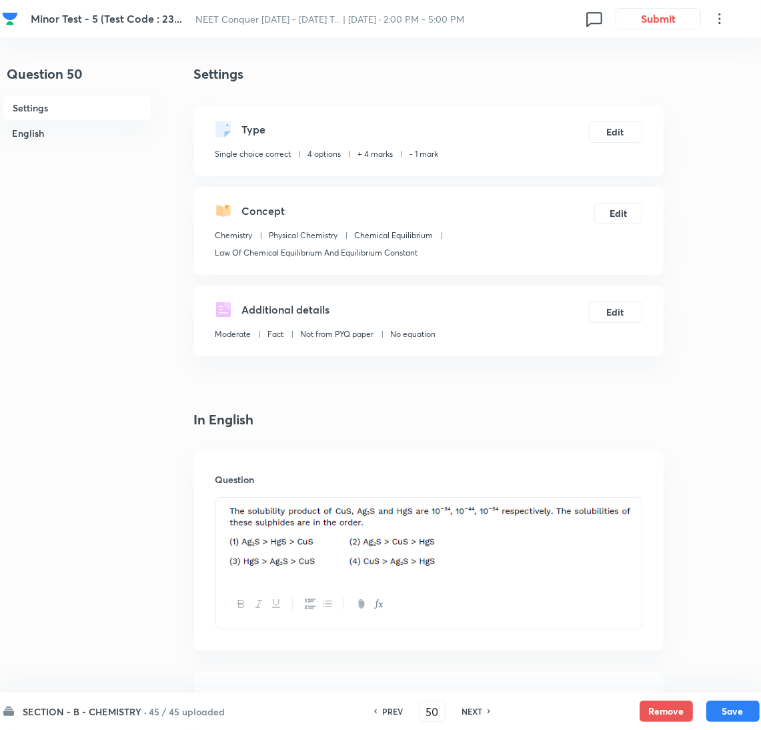
click at [488, 709] on icon at bounding box center [490, 711] width 4 height 7
type input "51"
checkbox input "false"
checkbox input "true"
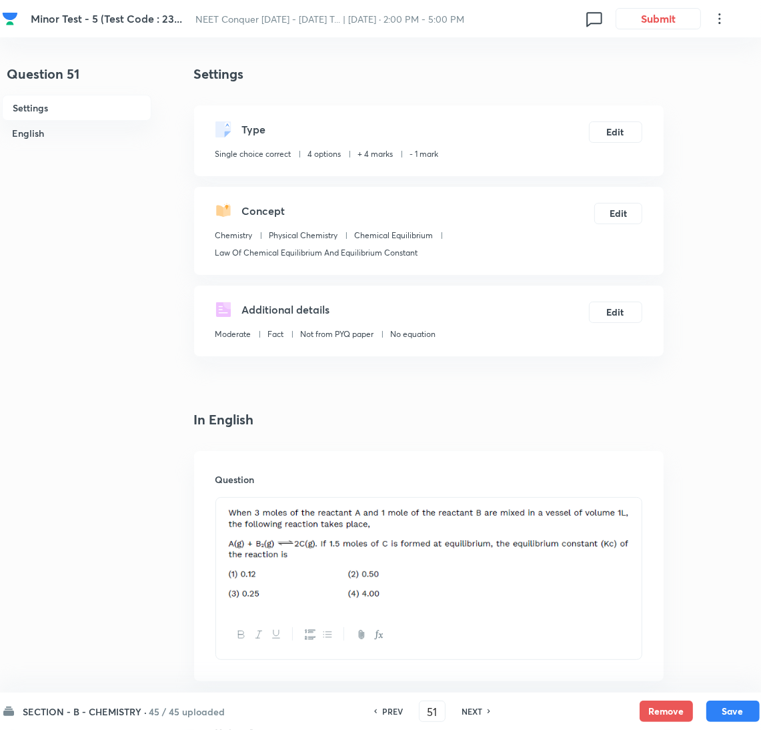
click at [488, 709] on icon at bounding box center [490, 711] width 4 height 7
type input "52"
checkbox input "false"
checkbox input "true"
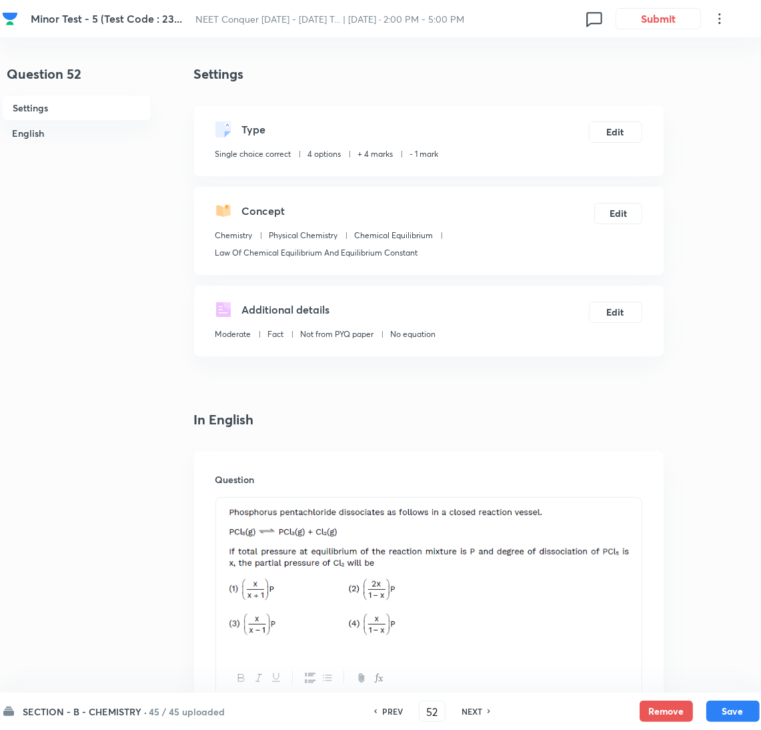
click at [488, 709] on icon at bounding box center [490, 711] width 4 height 7
type input "53"
checkbox input "true"
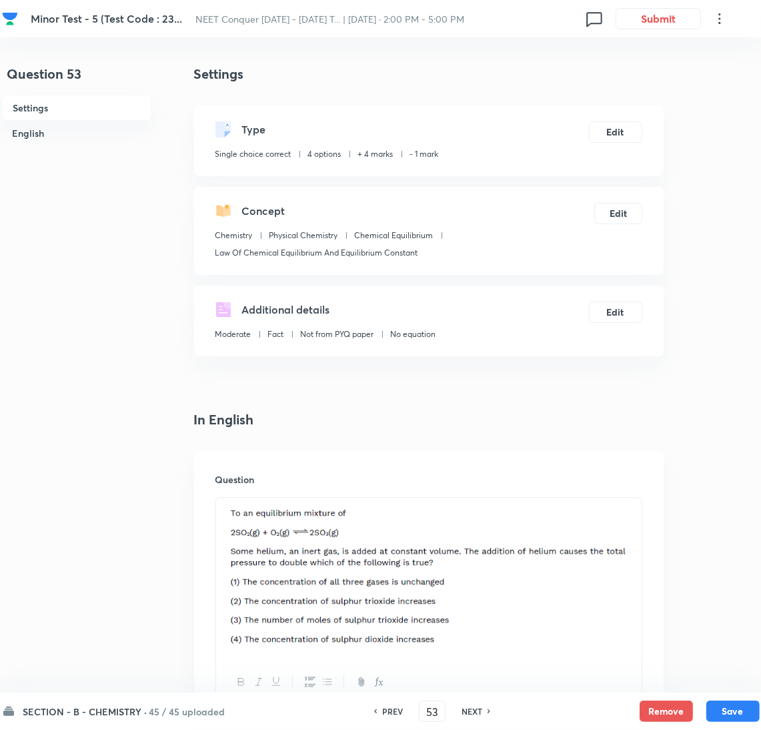
click at [474, 713] on h6 "NEXT" at bounding box center [472, 711] width 21 height 12
type input "54"
checkbox input "false"
checkbox input "true"
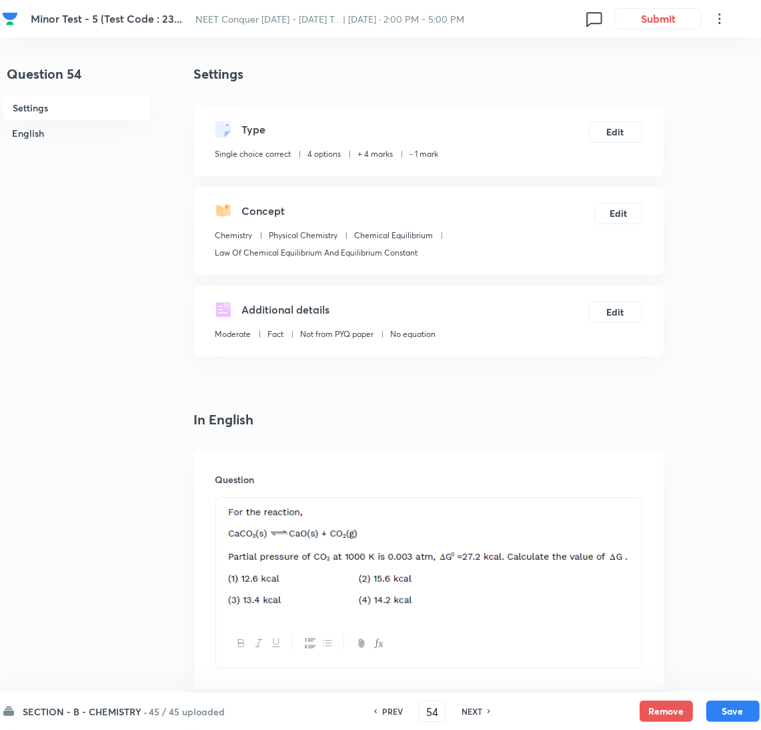
click at [474, 713] on h6 "NEXT" at bounding box center [472, 711] width 21 height 12
type input "55"
checkbox input "false"
checkbox input "true"
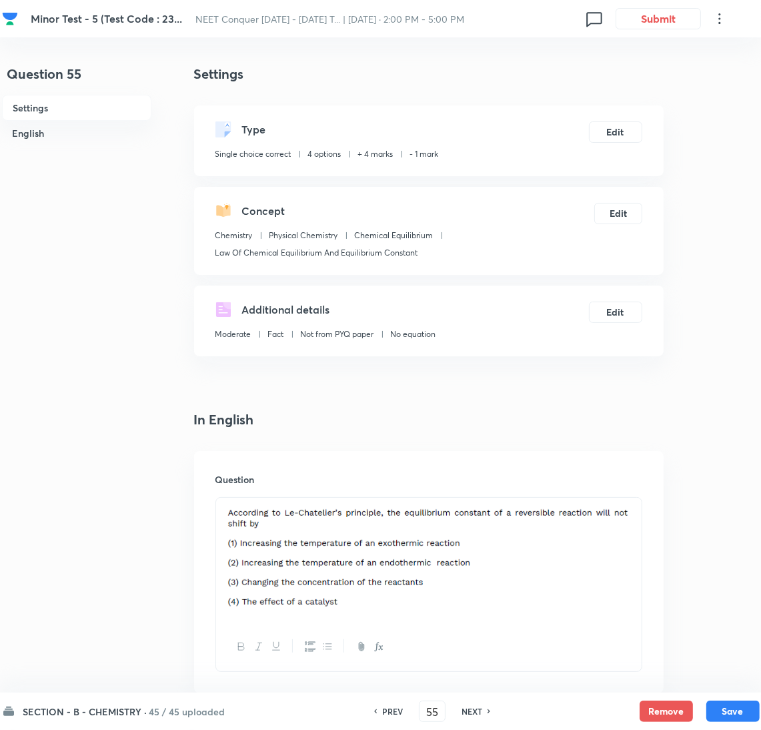
click at [477, 710] on h6 "NEXT" at bounding box center [472, 711] width 21 height 12
type input "56"
checkbox input "true"
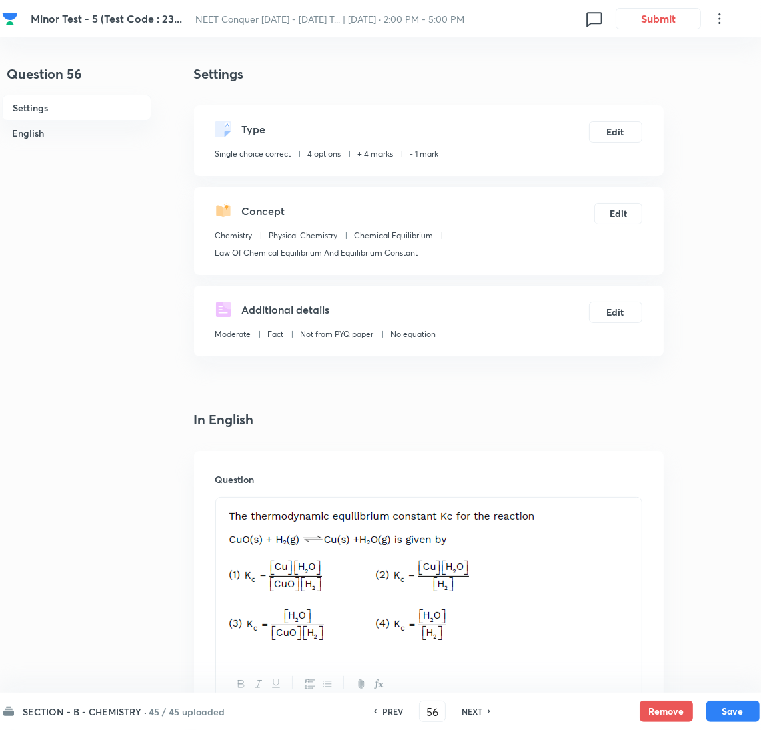
click at [477, 710] on h6 "NEXT" at bounding box center [472, 711] width 21 height 12
type input "57"
checkbox input "false"
checkbox input "true"
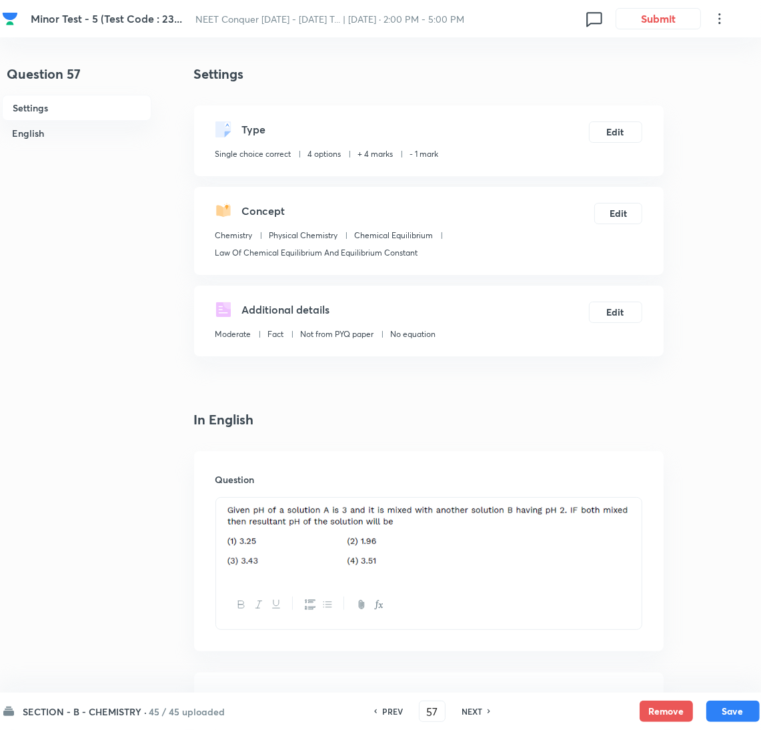
click at [477, 710] on h6 "NEXT" at bounding box center [472, 711] width 21 height 12
type input "58"
checkbox input "true"
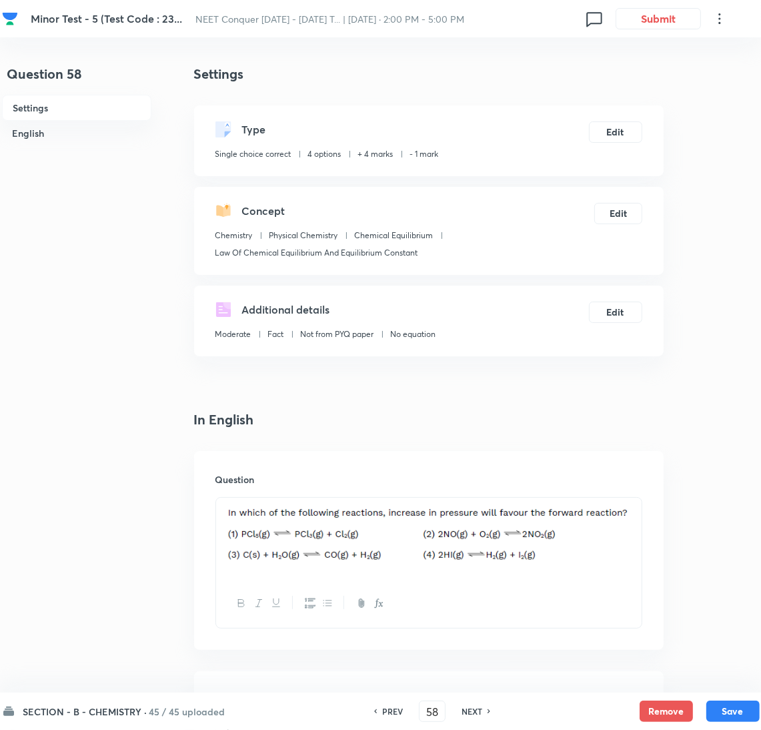
click at [474, 711] on h6 "NEXT" at bounding box center [472, 711] width 21 height 12
type input "59"
checkbox input "false"
checkbox input "true"
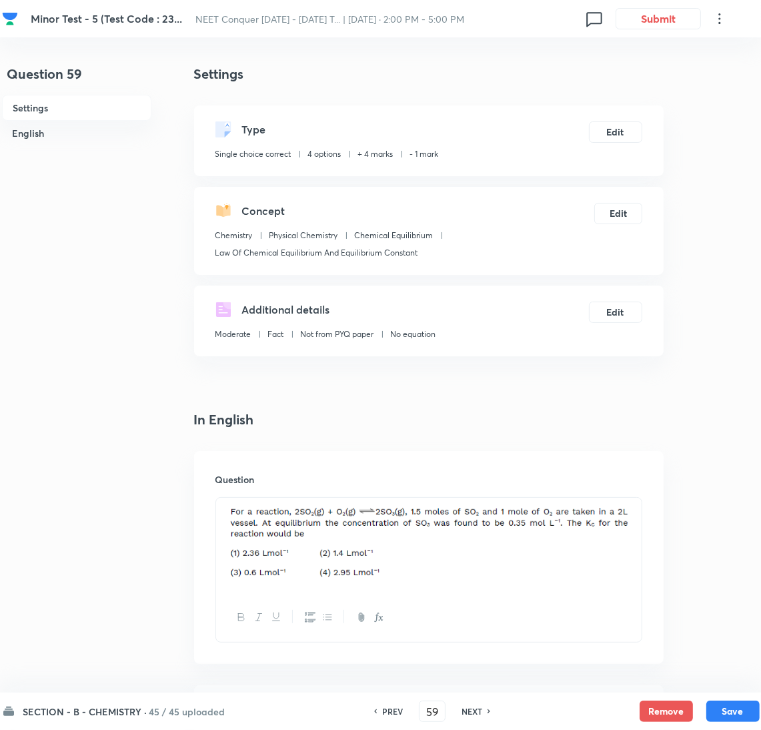
click at [474, 711] on h6 "NEXT" at bounding box center [472, 711] width 21 height 12
type input "60"
checkbox input "true"
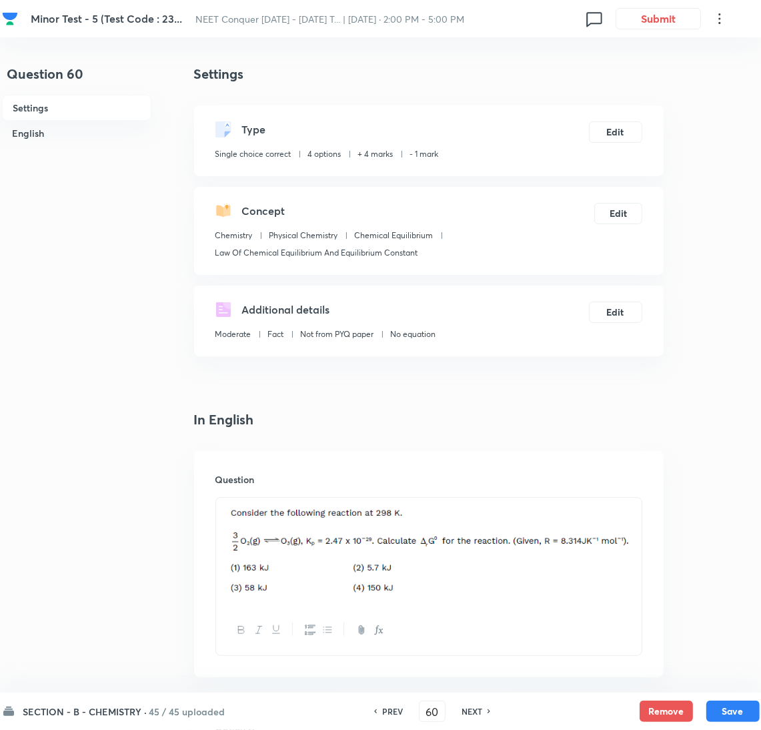
click at [474, 711] on h6 "NEXT" at bounding box center [472, 711] width 21 height 12
type input "61"
checkbox input "true"
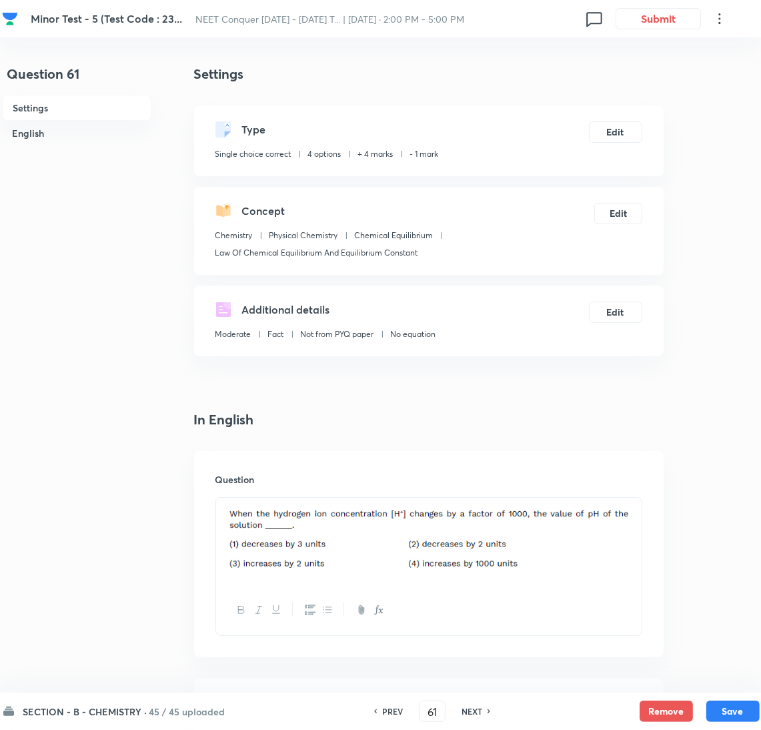
click at [477, 713] on h6 "NEXT" at bounding box center [472, 711] width 21 height 12
type input "62"
checkbox input "false"
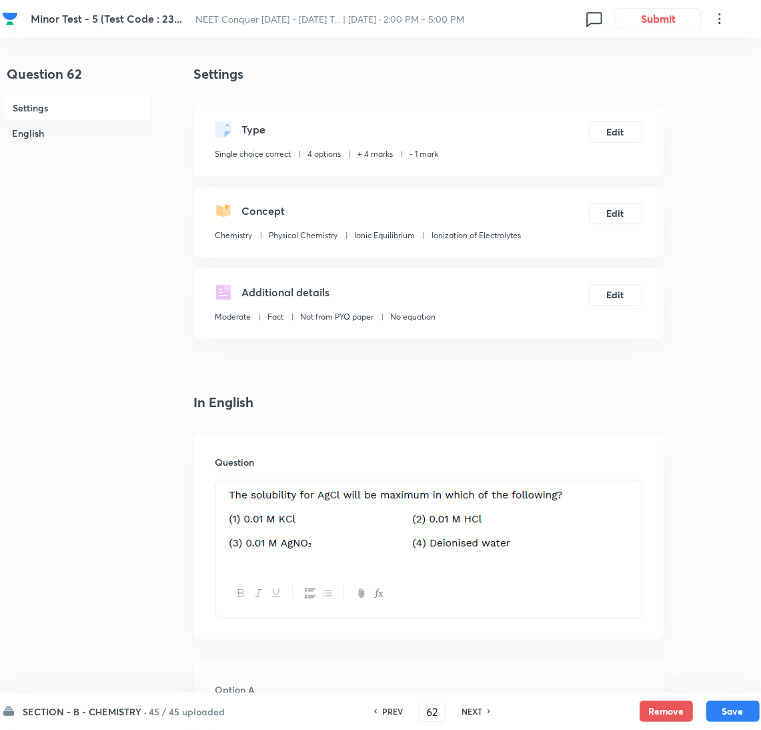
checkbox input "true"
click at [478, 713] on h6 "NEXT" at bounding box center [472, 711] width 21 height 12
type input "63"
checkbox input "true"
checkbox input "false"
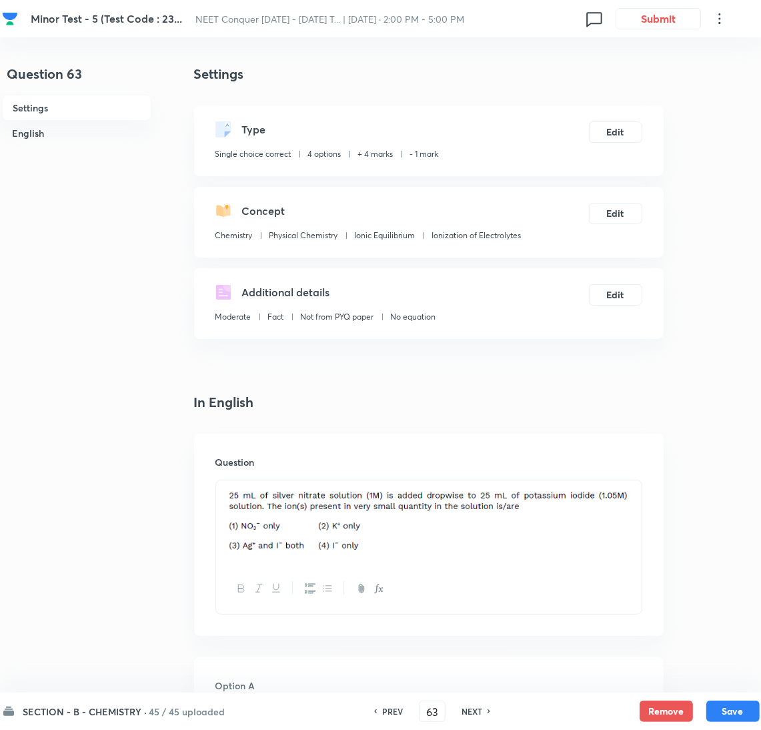
click at [478, 713] on h6 "NEXT" at bounding box center [472, 711] width 21 height 12
type input "64"
checkbox input "true"
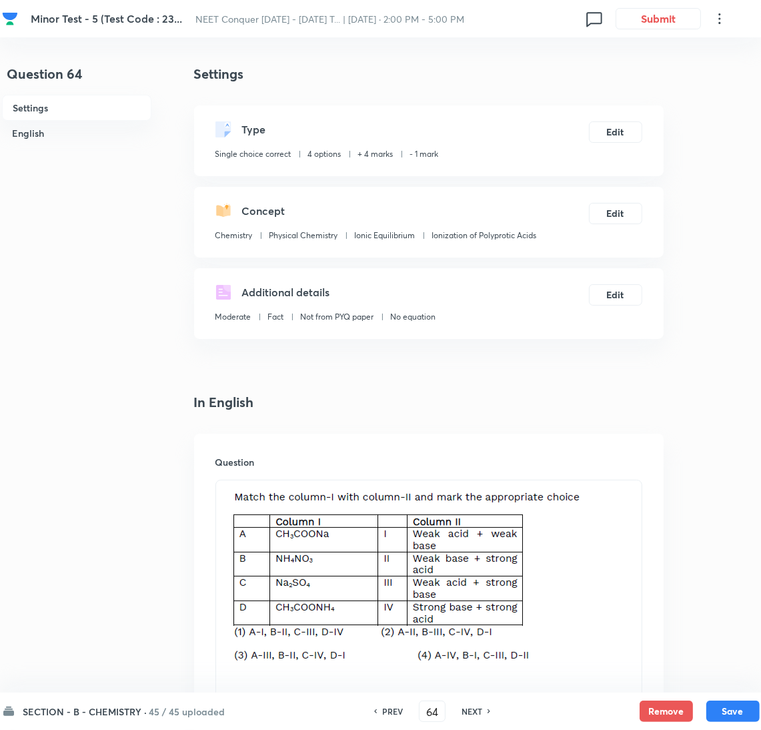
click at [473, 706] on h6 "NEXT" at bounding box center [472, 711] width 21 height 12
type input "65"
checkbox input "true"
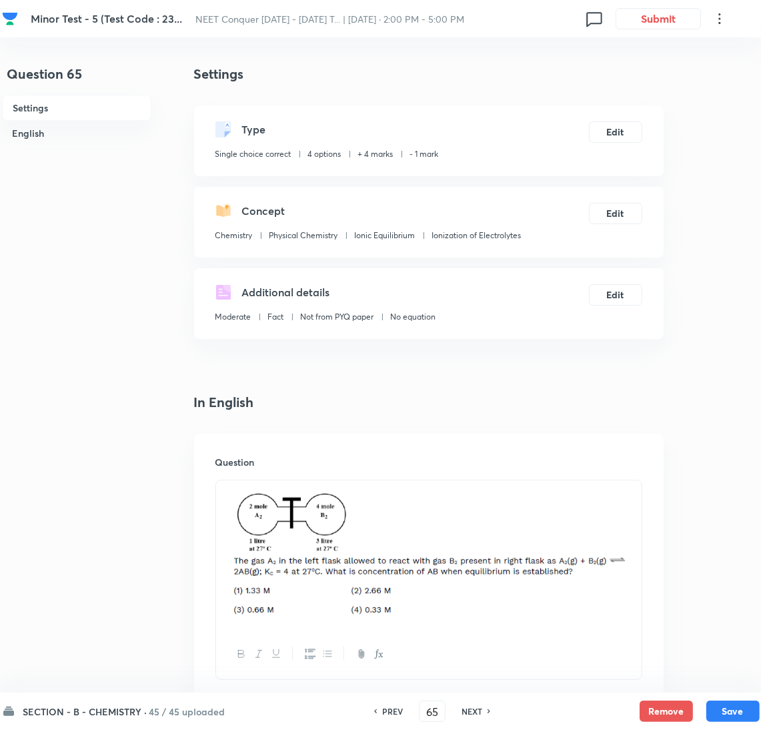
click at [478, 709] on h6 "NEXT" at bounding box center [472, 711] width 21 height 12
type input "66"
checkbox input "false"
checkbox input "true"
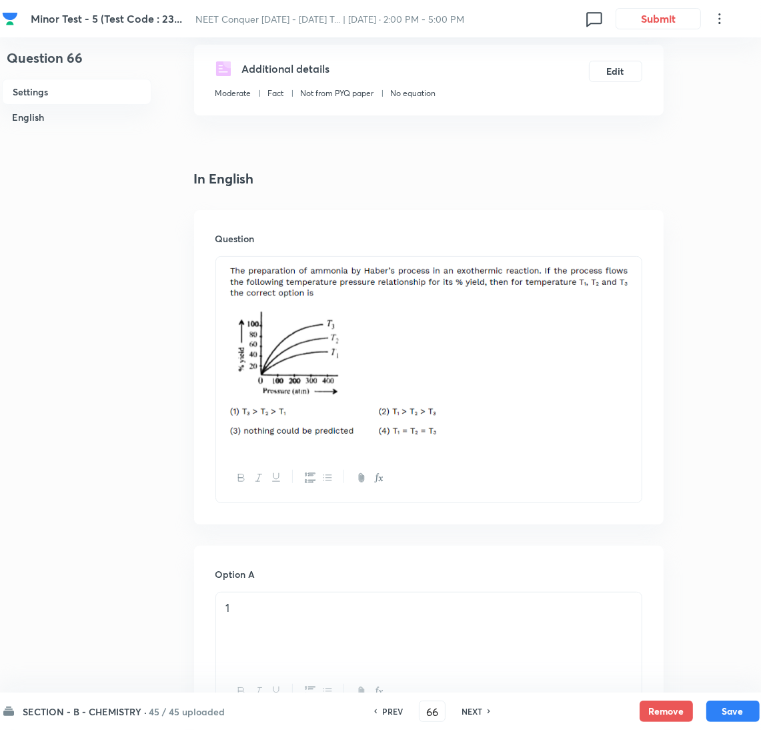
scroll to position [236, 0]
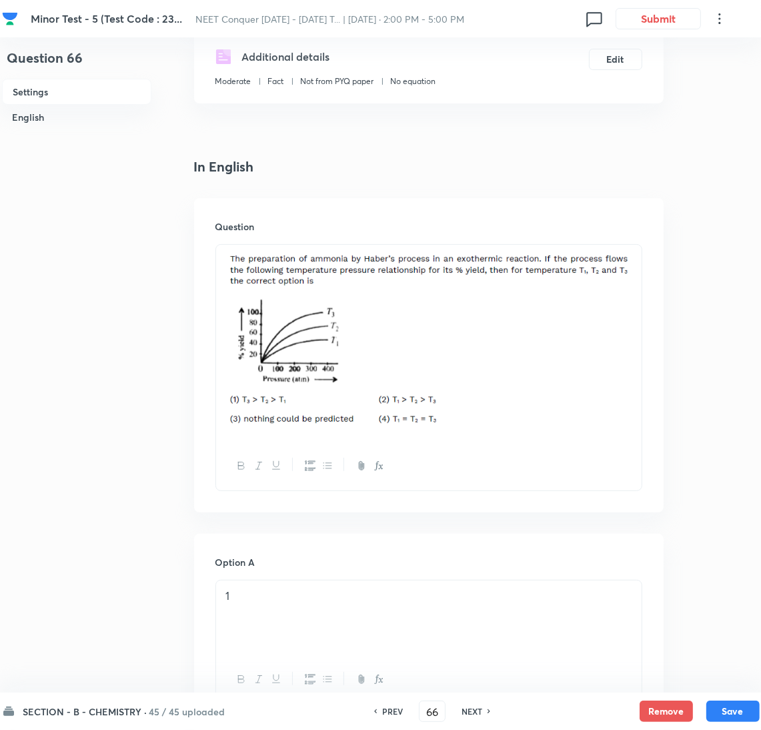
click at [475, 708] on h6 "NEXT" at bounding box center [472, 711] width 21 height 12
type input "67"
checkbox input "false"
checkbox input "true"
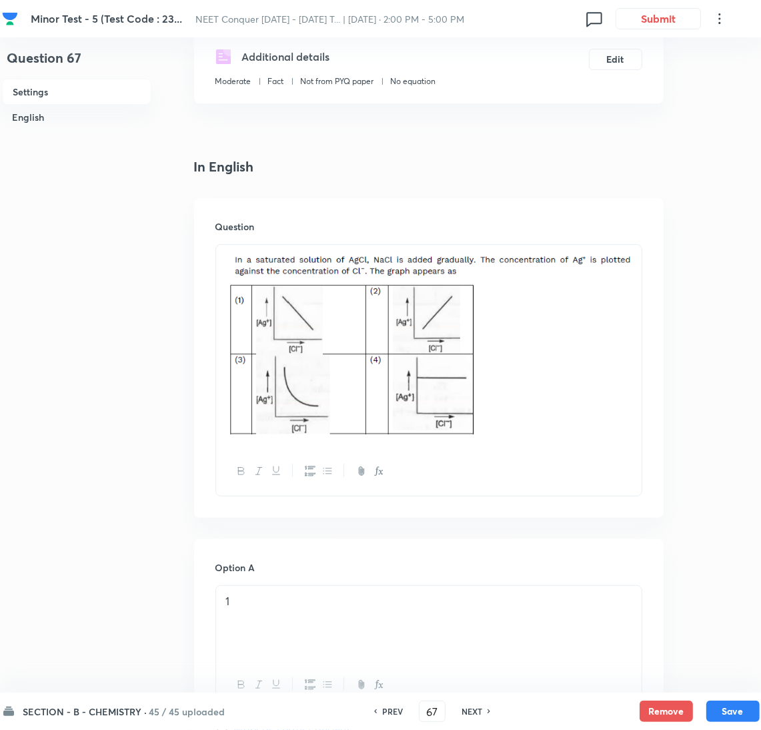
click at [463, 712] on h6 "NEXT" at bounding box center [472, 711] width 21 height 12
type input "68"
checkbox input "false"
checkbox input "true"
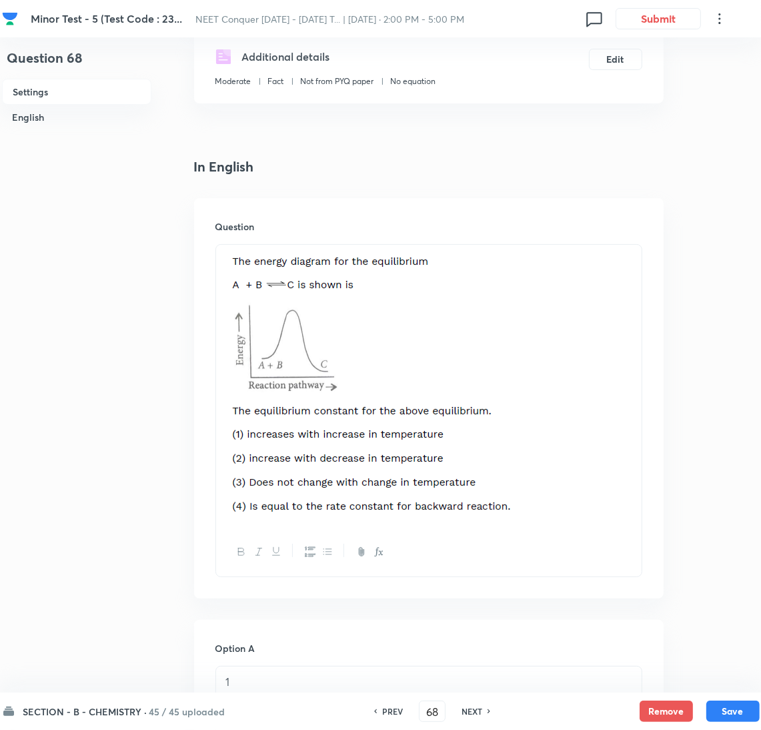
click at [463, 712] on h6 "NEXT" at bounding box center [472, 711] width 21 height 12
type input "69"
checkbox input "false"
checkbox input "true"
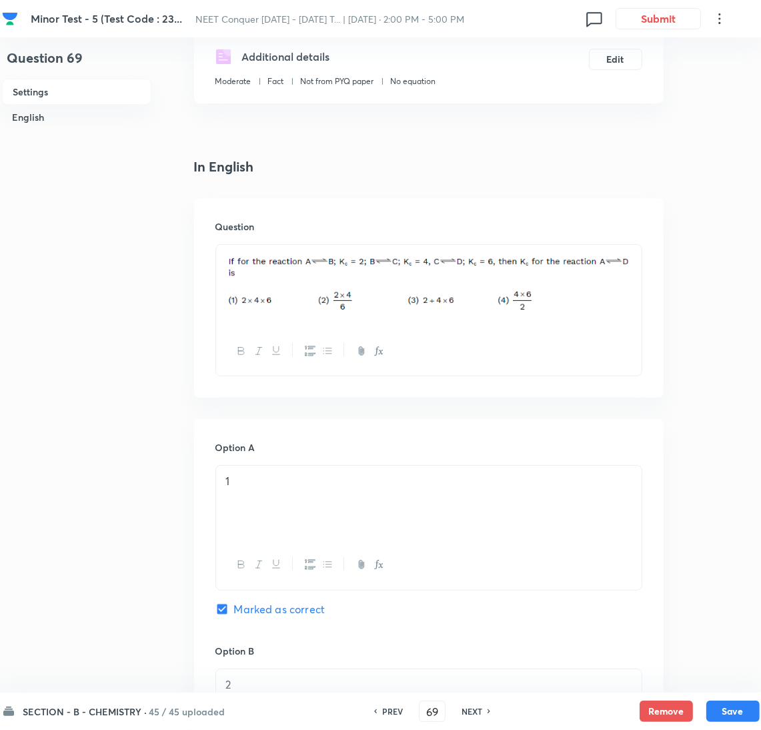
click at [482, 712] on div "NEXT" at bounding box center [473, 711] width 35 height 12
type input "70"
checkbox input "false"
checkbox input "true"
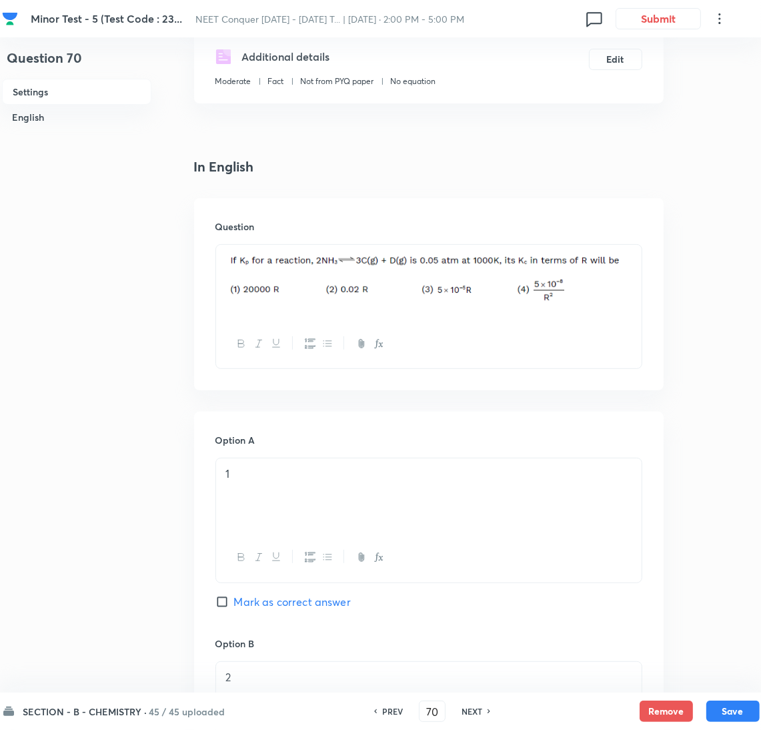
click at [474, 712] on h6 "NEXT" at bounding box center [472, 711] width 21 height 12
type input "71"
checkbox input "false"
checkbox input "true"
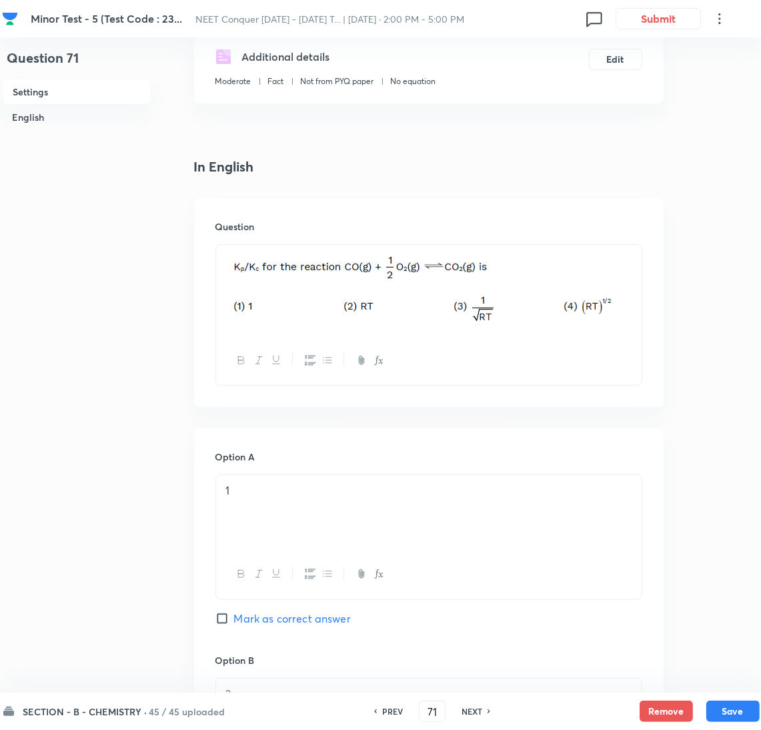
click at [474, 712] on h6 "NEXT" at bounding box center [472, 711] width 21 height 12
type input "72"
checkbox input "false"
checkbox input "true"
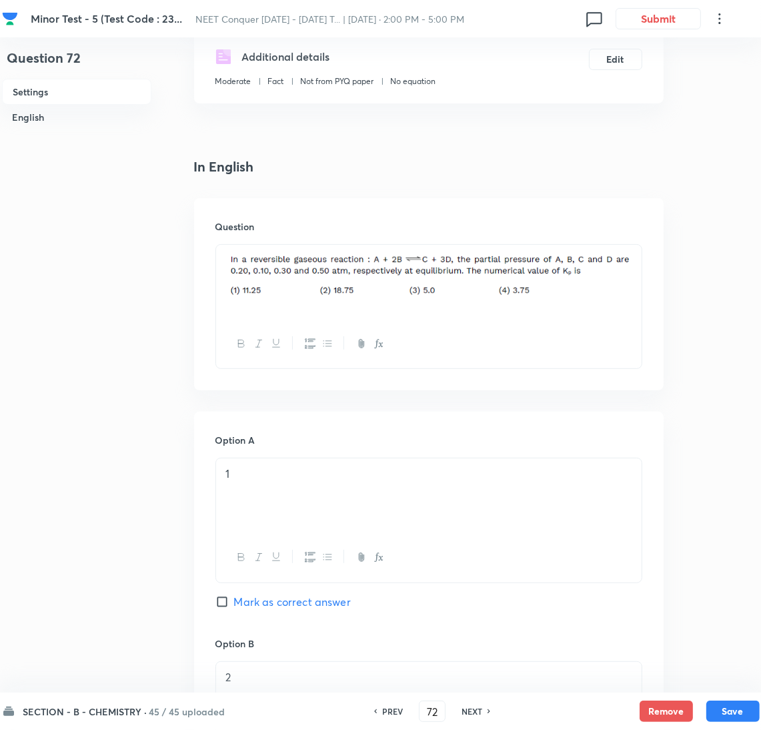
click at [475, 711] on h6 "NEXT" at bounding box center [472, 711] width 21 height 12
type input "73"
checkbox input "false"
checkbox input "true"
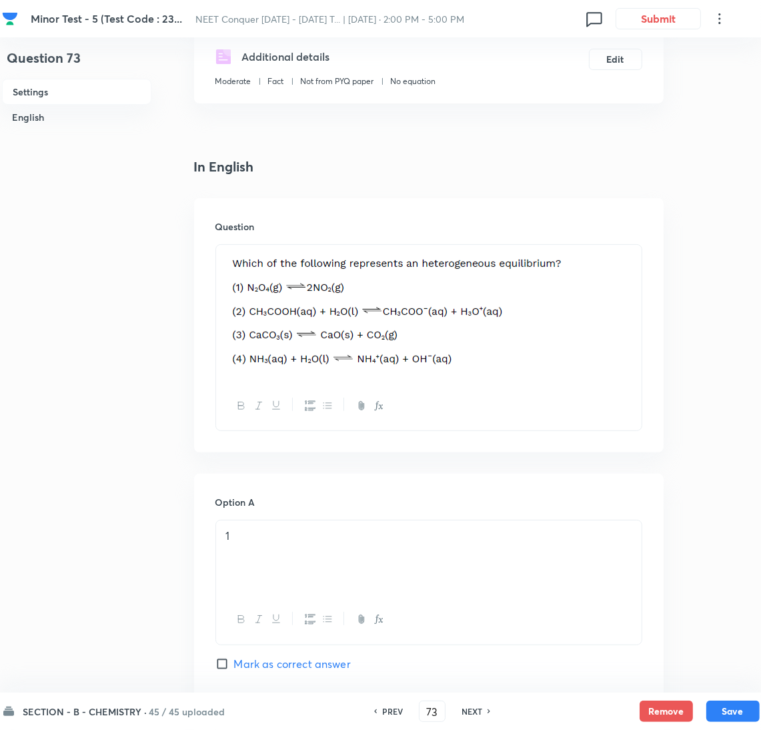
click at [484, 708] on div "NEXT" at bounding box center [473, 711] width 35 height 12
type input "74"
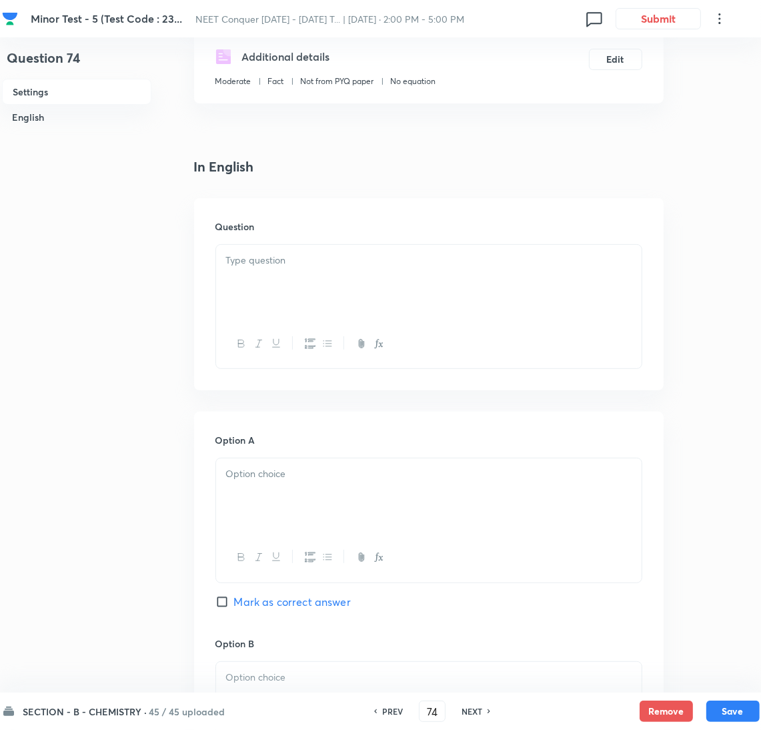
checkbox input "false"
checkbox input "true"
click at [484, 708] on div "NEXT" at bounding box center [473, 711] width 35 height 12
type input "75"
checkbox input "false"
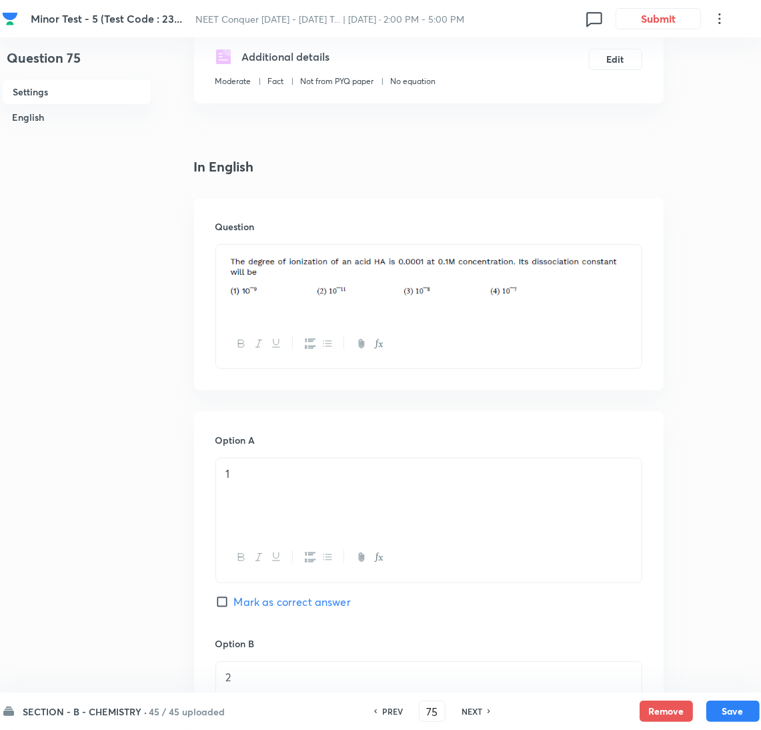
checkbox input "true"
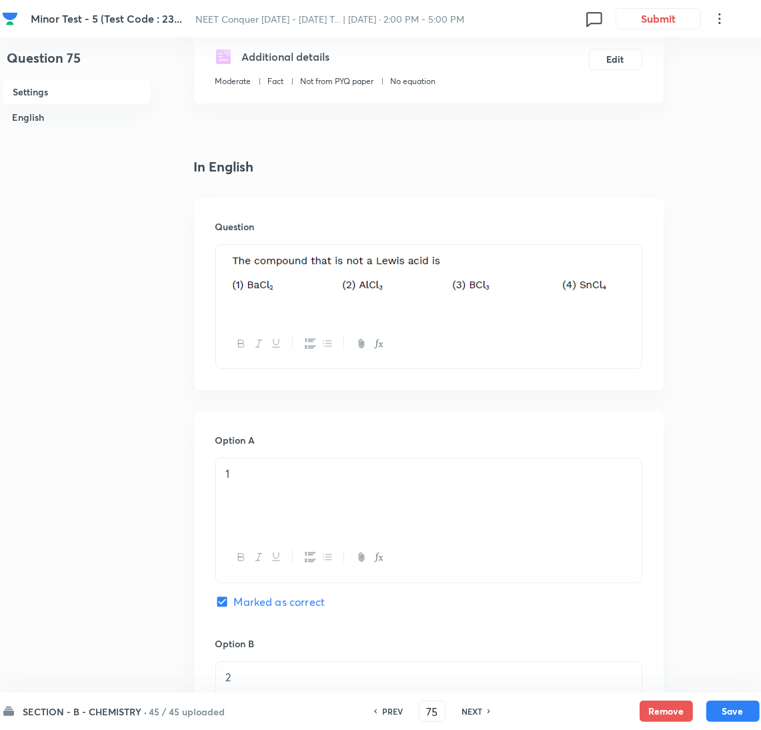
click at [484, 708] on div "NEXT" at bounding box center [473, 711] width 35 height 12
type input "76"
checkbox input "false"
checkbox input "true"
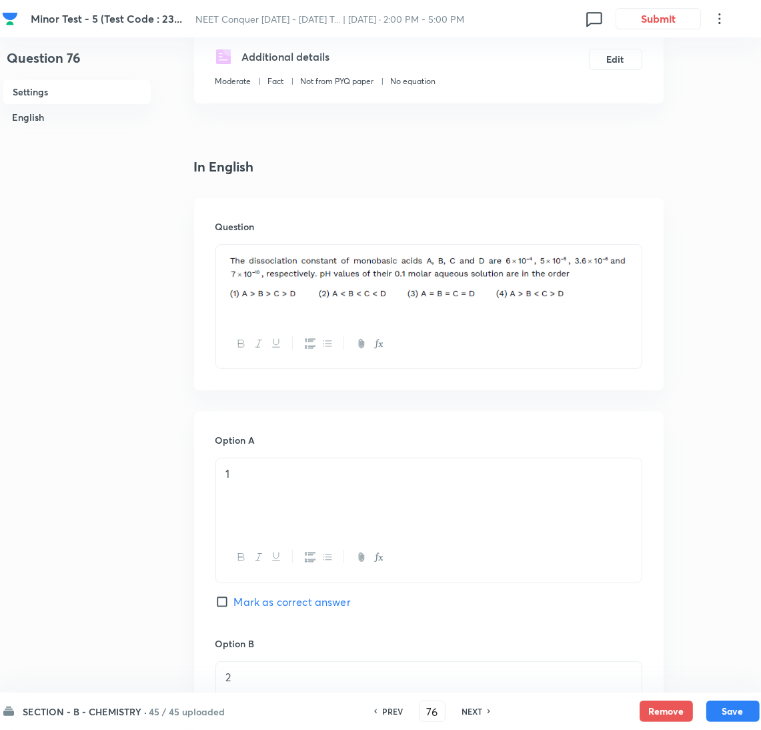
click at [484, 708] on div "NEXT" at bounding box center [473, 711] width 35 height 12
type input "77"
checkbox input "false"
checkbox input "true"
click at [484, 708] on div "NEXT" at bounding box center [473, 711] width 35 height 12
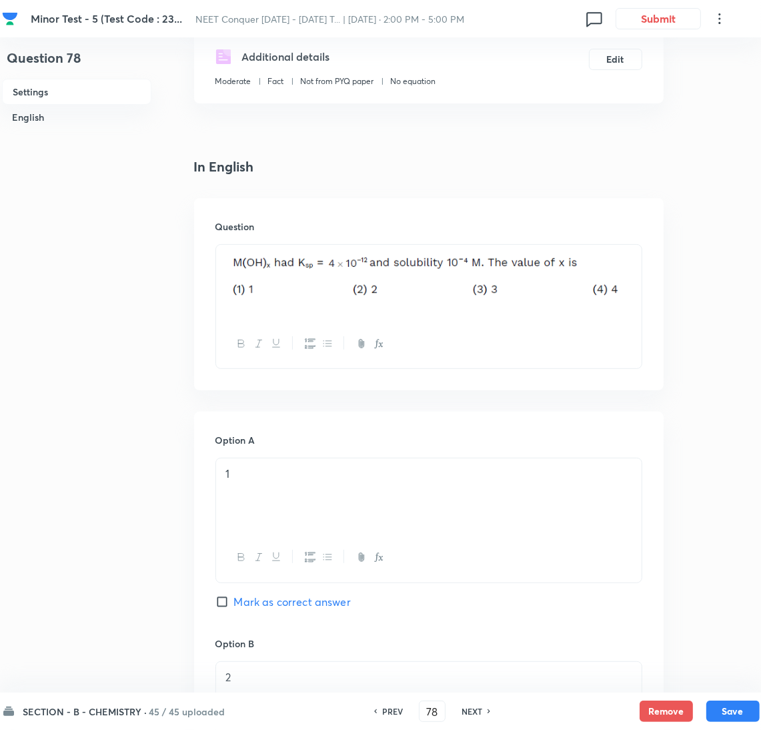
click at [488, 714] on icon at bounding box center [490, 711] width 4 height 7
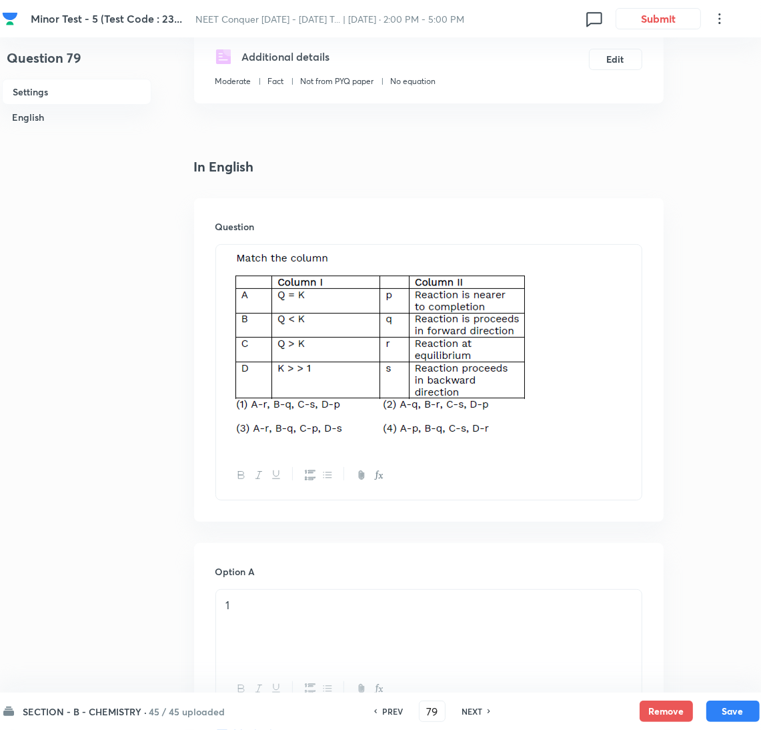
click at [476, 707] on h6 "NEXT" at bounding box center [472, 711] width 21 height 12
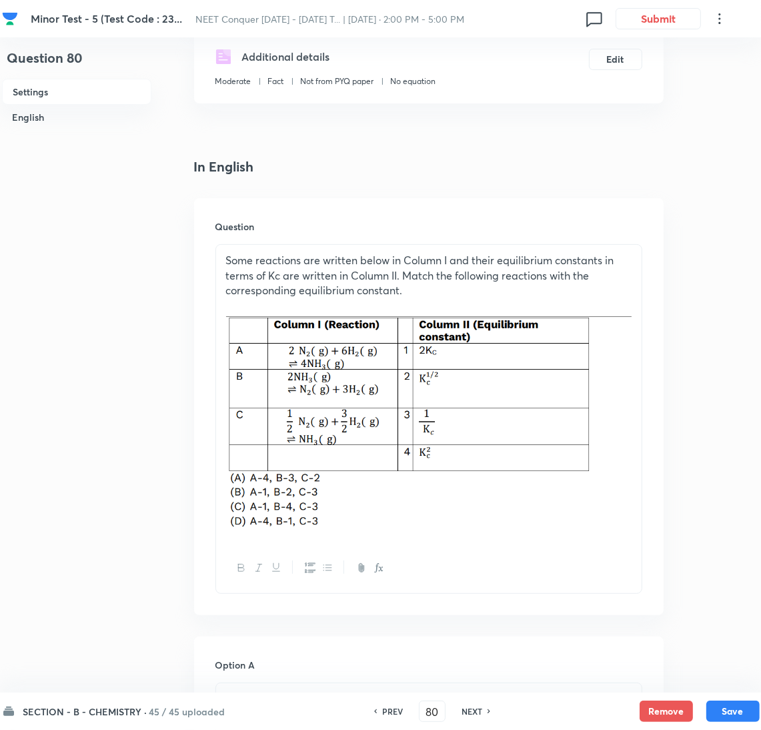
click at [476, 707] on h6 "NEXT" at bounding box center [472, 711] width 21 height 12
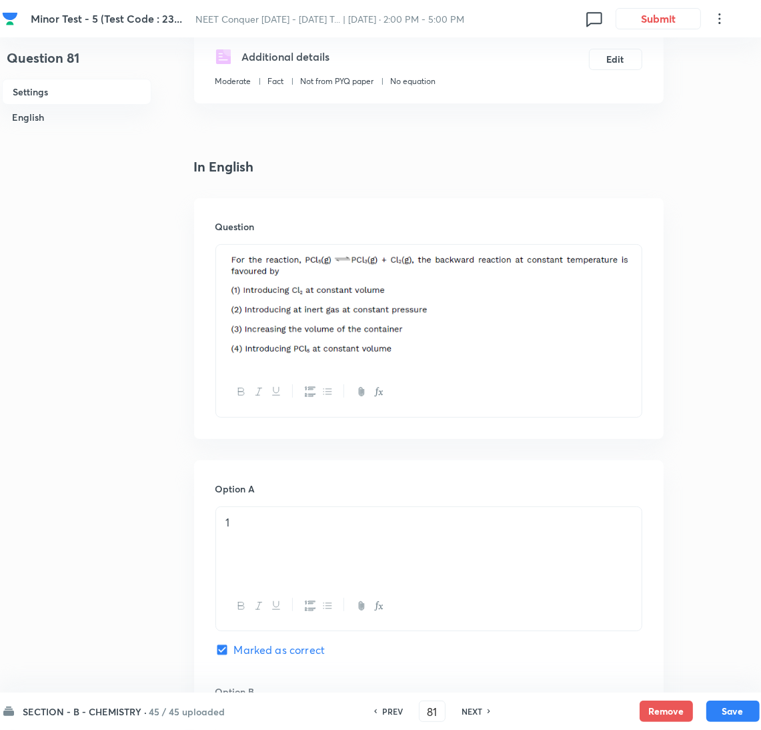
click at [476, 707] on h6 "NEXT" at bounding box center [472, 711] width 21 height 12
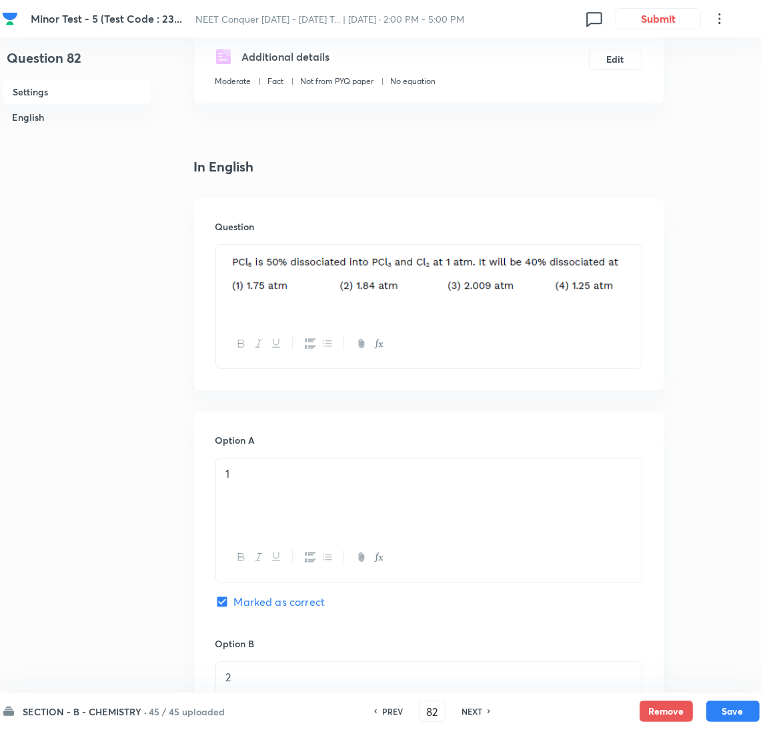
click at [480, 709] on h6 "NEXT" at bounding box center [472, 711] width 21 height 12
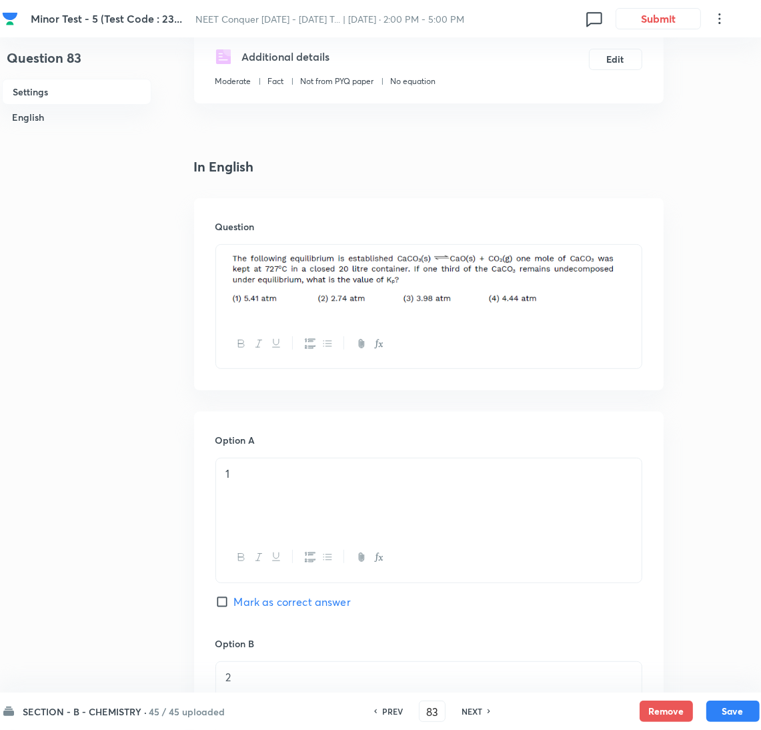
click at [480, 709] on h6 "NEXT" at bounding box center [472, 711] width 21 height 12
click at [463, 710] on h6 "NEXT" at bounding box center [472, 711] width 21 height 12
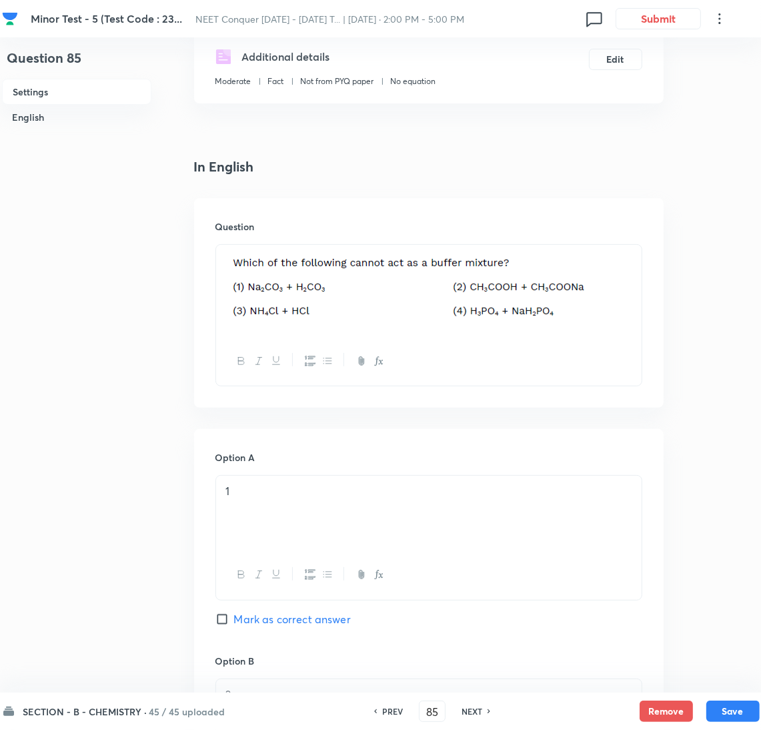
click at [462, 709] on h6 "NEXT" at bounding box center [472, 711] width 21 height 12
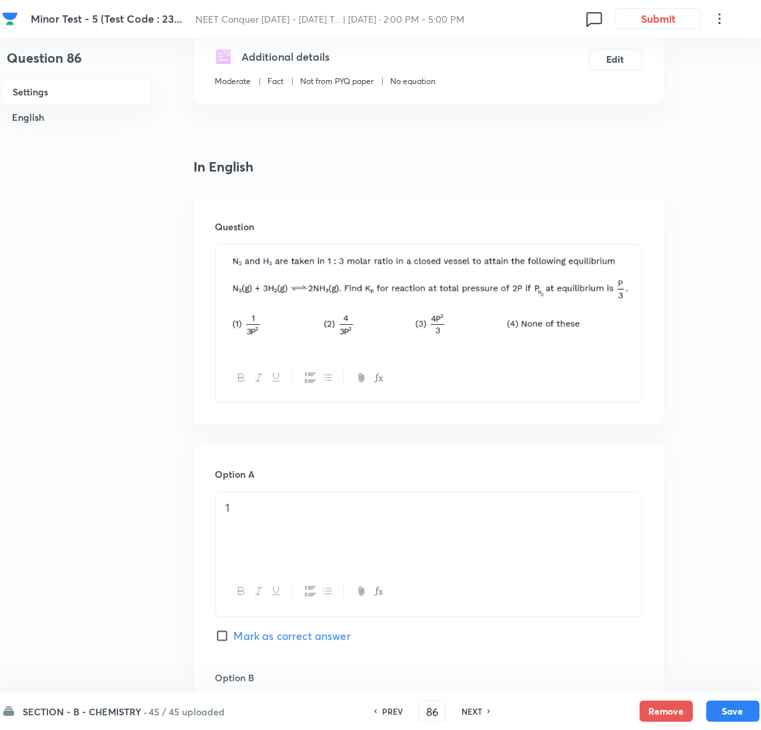
click at [482, 713] on div "NEXT" at bounding box center [473, 711] width 35 height 12
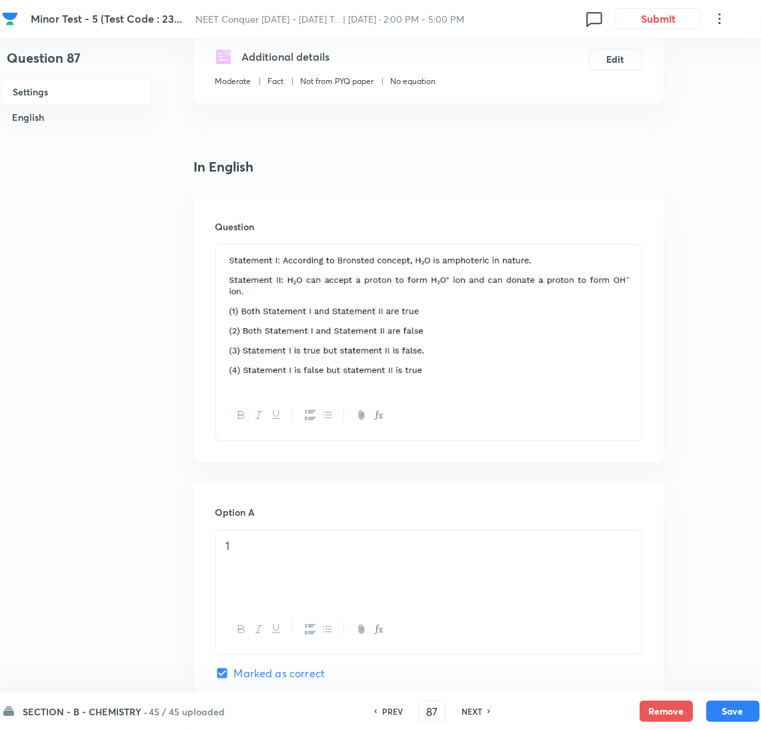
click at [462, 711] on h6 "NEXT" at bounding box center [472, 711] width 21 height 12
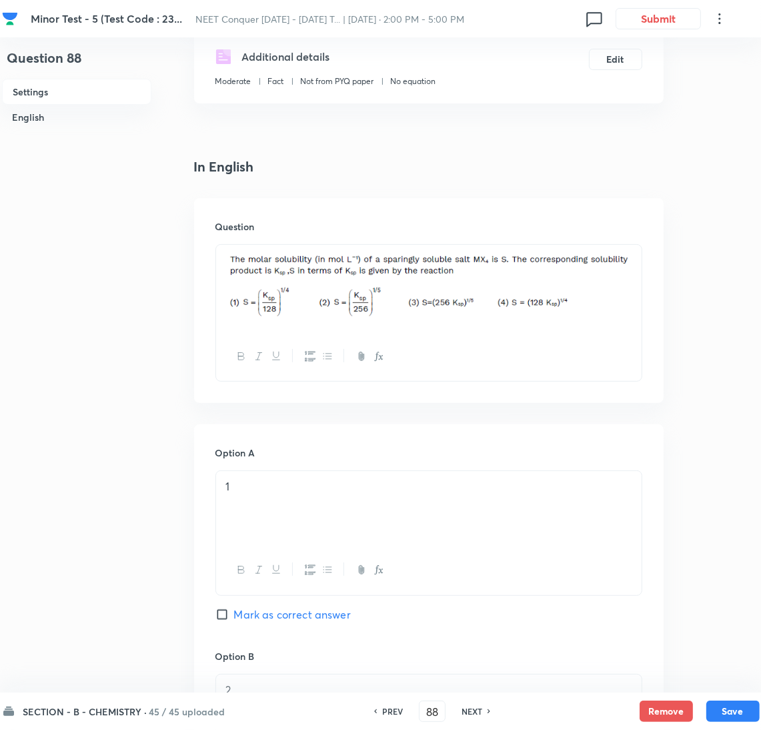
click at [462, 711] on h6 "NEXT" at bounding box center [472, 711] width 21 height 12
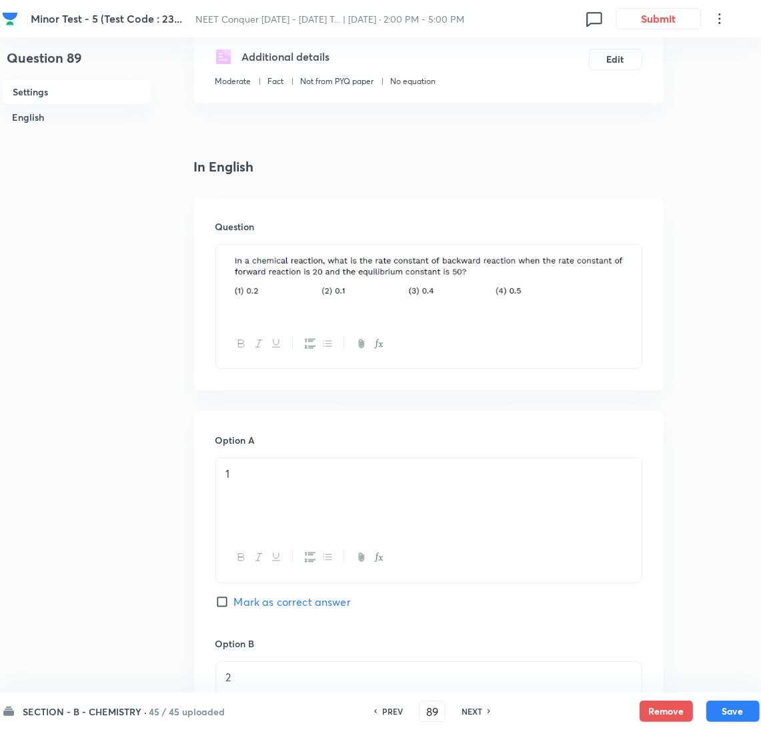
click at [470, 717] on h6 "NEXT" at bounding box center [472, 711] width 21 height 12
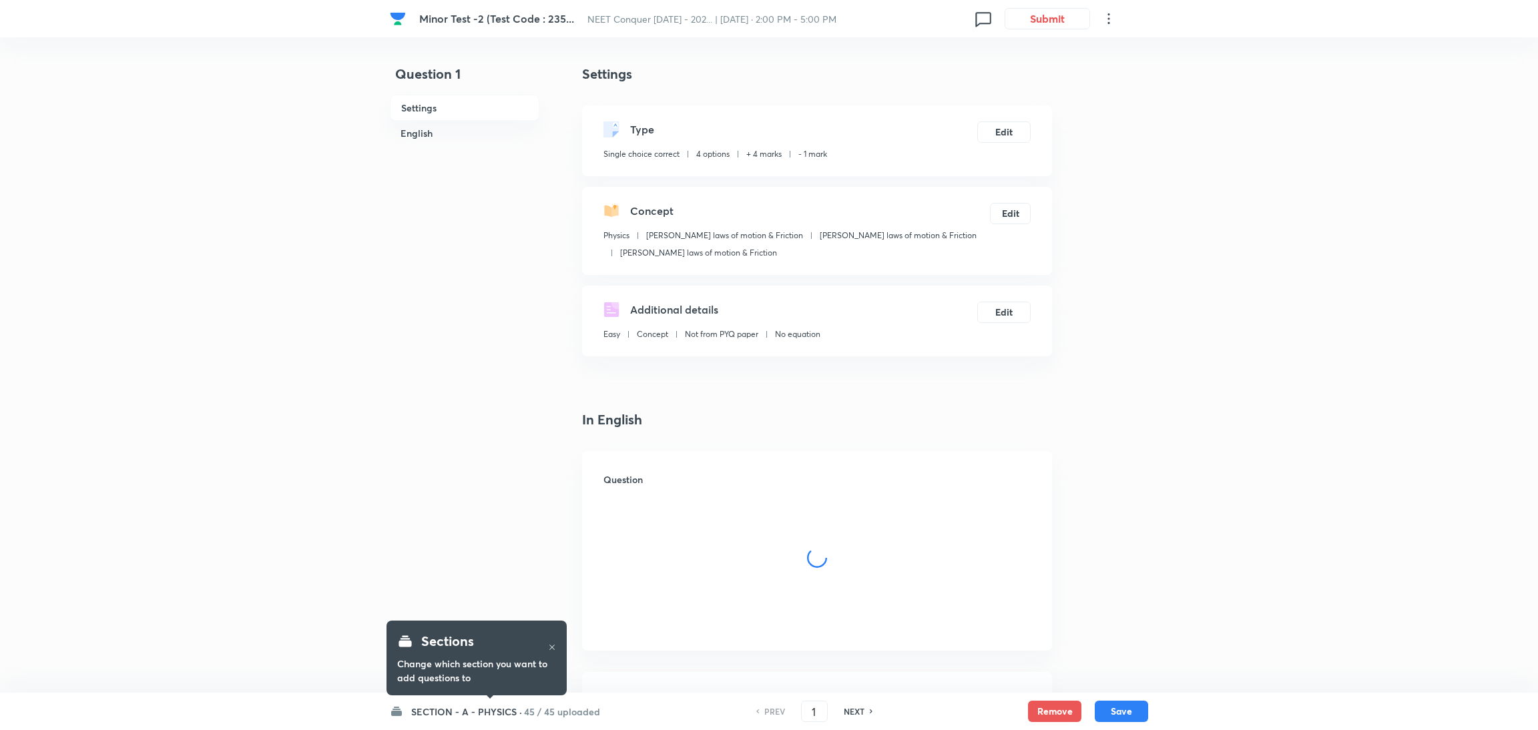
checkbox input "true"
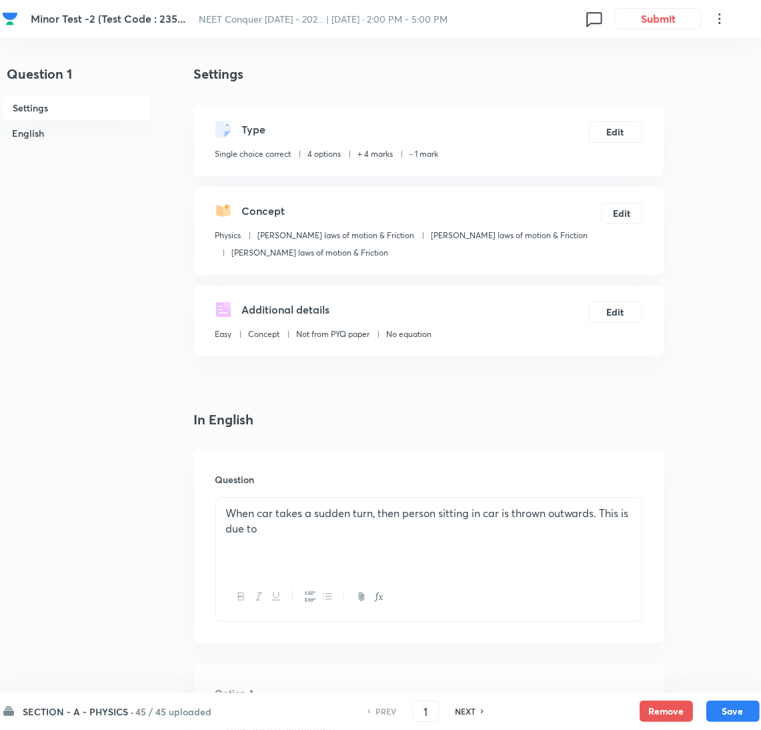
scroll to position [867, 0]
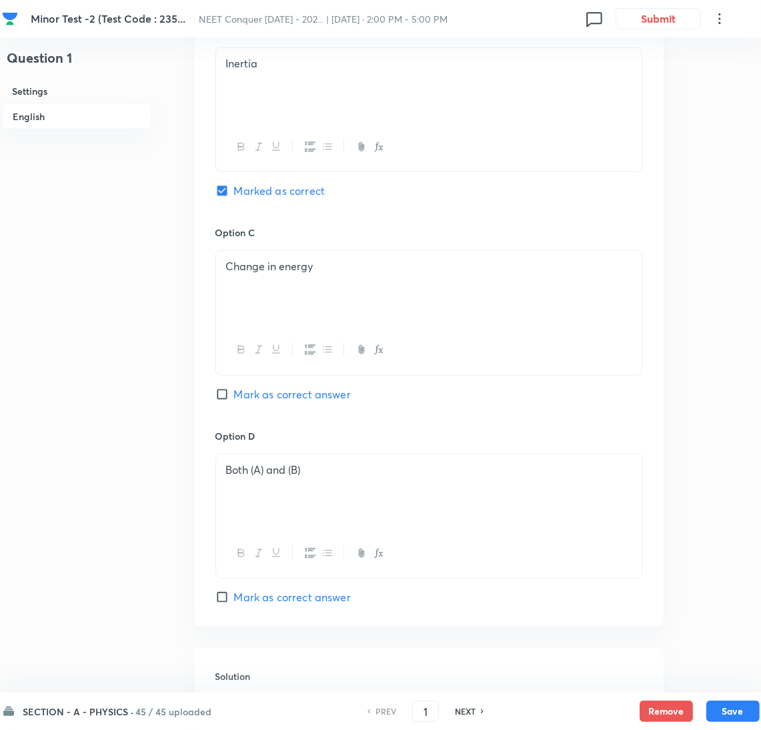
click at [463, 708] on h6 "NEXT" at bounding box center [465, 711] width 21 height 12
type input "2"
checkbox input "true"
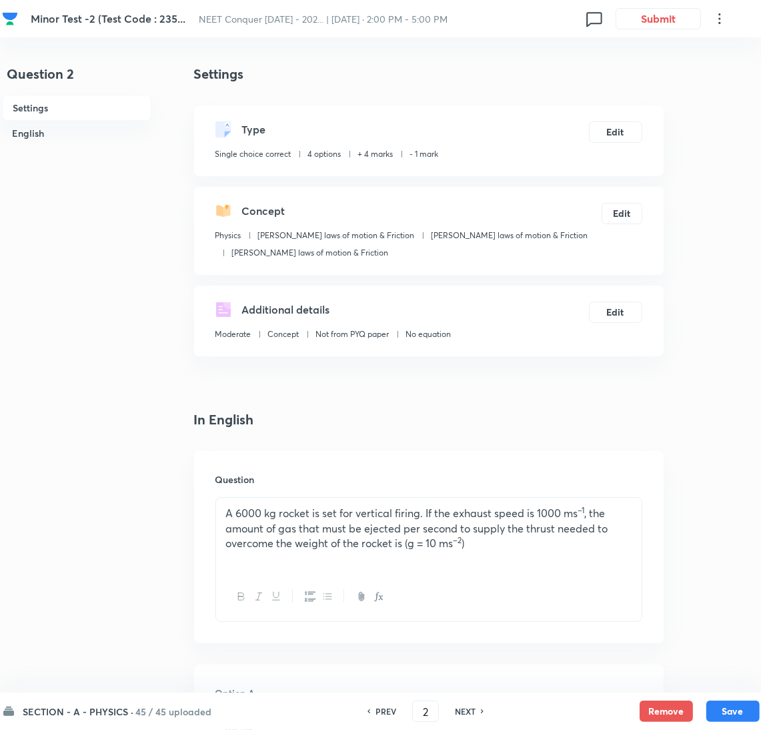
click at [461, 719] on div "PREV 2 ​ NEXT" at bounding box center [426, 711] width 172 height 21
click at [461, 715] on h6 "NEXT" at bounding box center [465, 711] width 21 height 12
type input "3"
checkbox input "false"
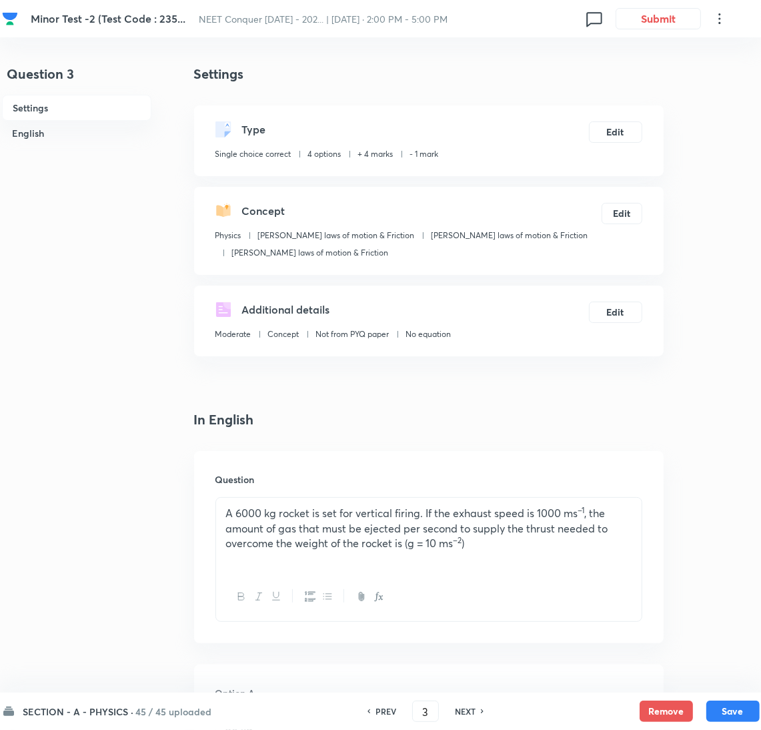
checkbox input "true"
click at [468, 708] on h6 "NEXT" at bounding box center [465, 711] width 21 height 12
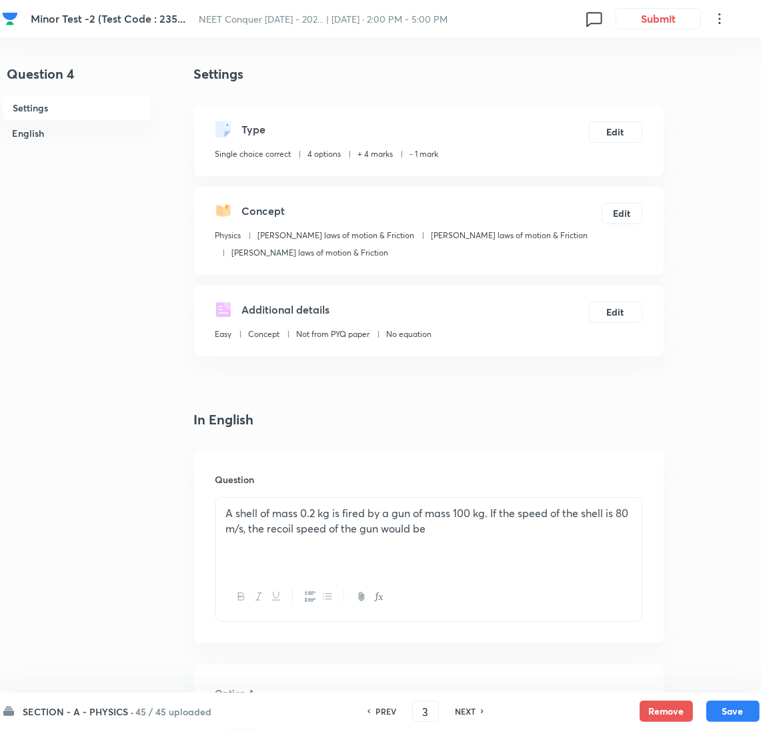
type input "4"
checkbox input "false"
checkbox input "true"
click at [468, 708] on h6 "NEXT" at bounding box center [465, 711] width 21 height 12
type input "5"
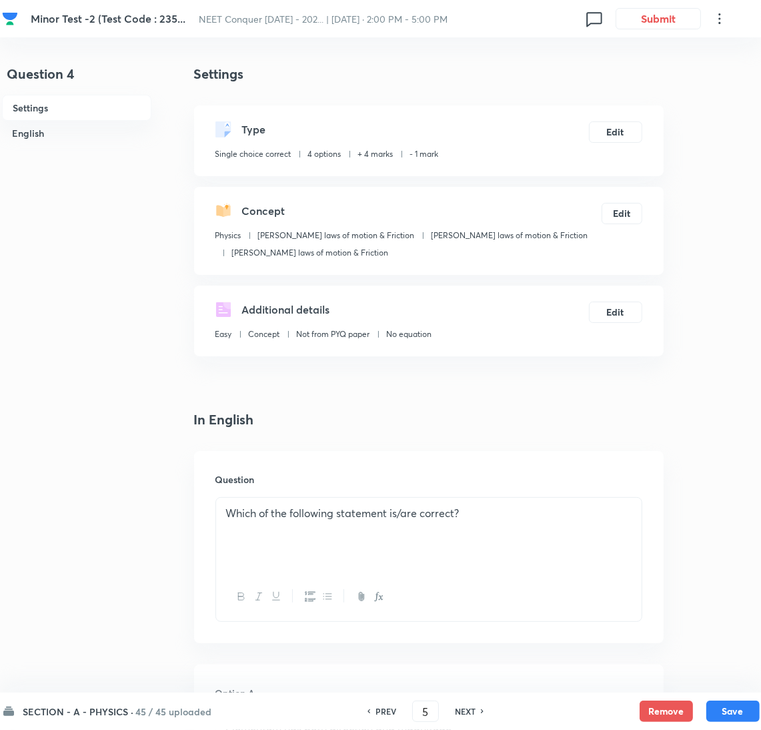
checkbox input "false"
checkbox input "true"
click at [468, 708] on h6 "NEXT" at bounding box center [465, 711] width 21 height 12
type input "6"
checkbox input "false"
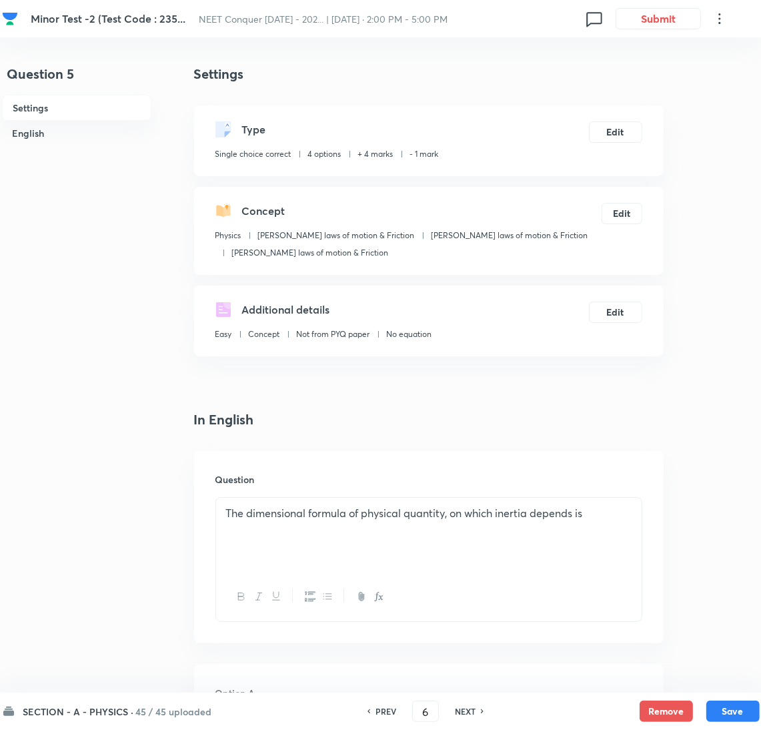
checkbox input "true"
click at [468, 708] on h6 "NEXT" at bounding box center [465, 711] width 21 height 12
type input "7"
checkbox input "false"
checkbox input "true"
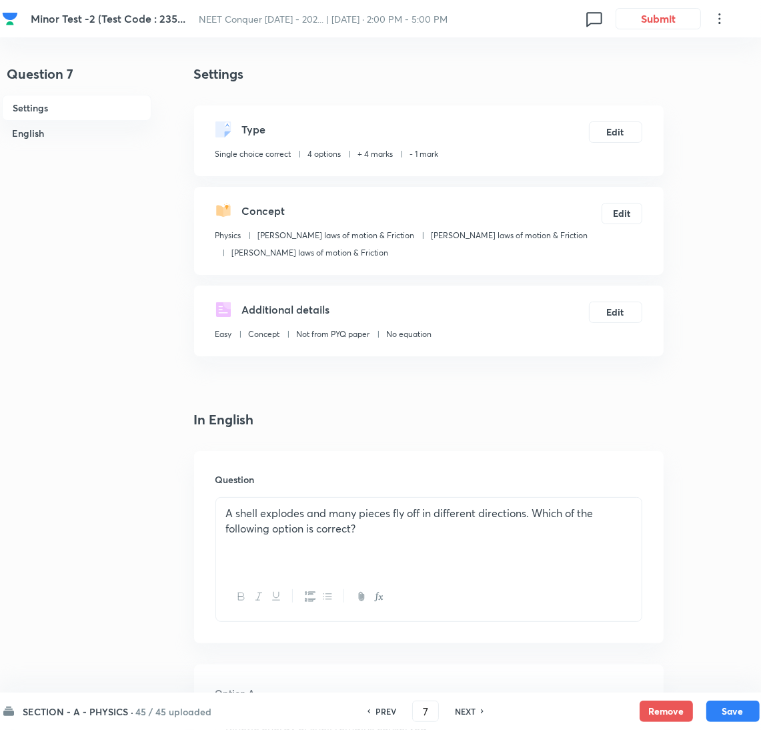
click at [450, 703] on div "PREV 7 ​ NEXT" at bounding box center [426, 711] width 172 height 21
click at [462, 707] on h6 "NEXT" at bounding box center [465, 711] width 21 height 12
type input "8"
checkbox input "true"
click at [462, 707] on h6 "NEXT" at bounding box center [465, 711] width 21 height 12
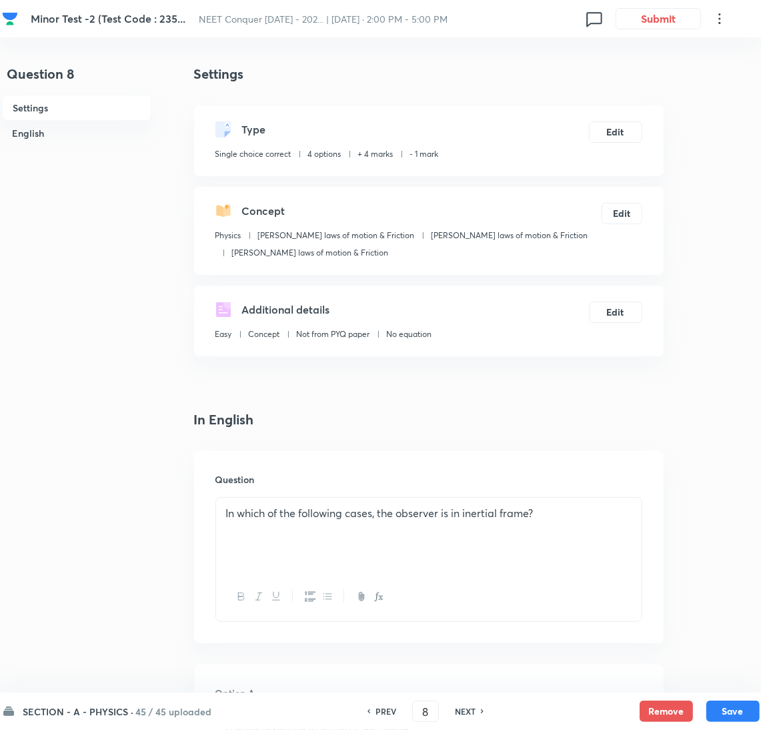
type input "9"
checkbox input "false"
checkbox input "true"
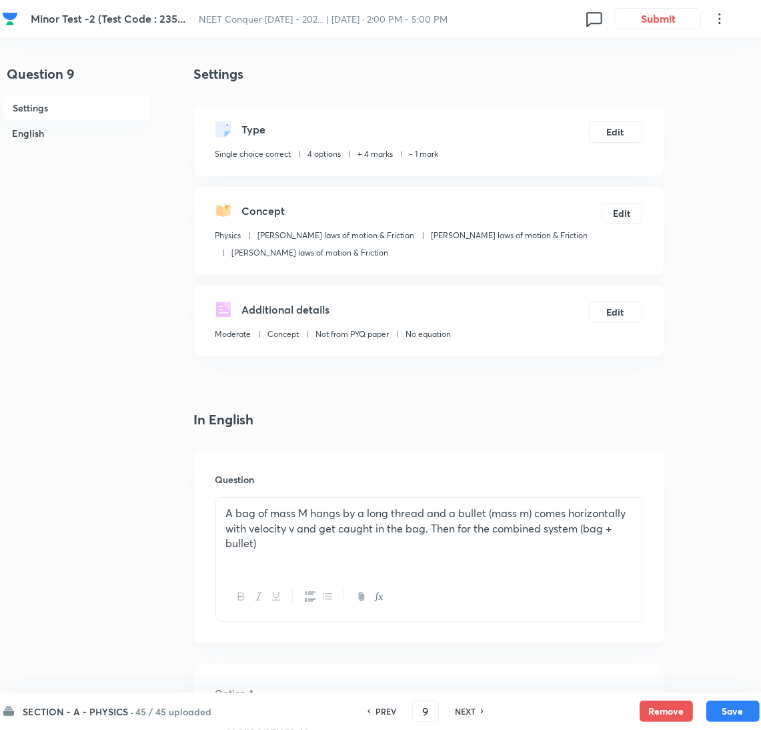
click at [462, 707] on h6 "NEXT" at bounding box center [465, 711] width 21 height 12
type input "10"
checkbox input "false"
checkbox input "true"
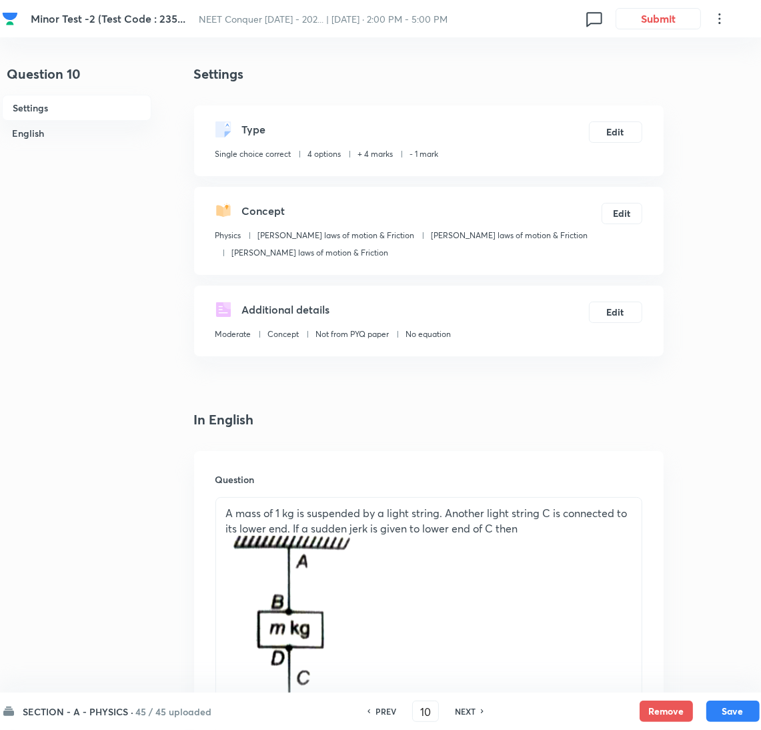
click at [478, 709] on div "NEXT" at bounding box center [467, 711] width 35 height 12
type input "11"
checkbox input "false"
checkbox input "true"
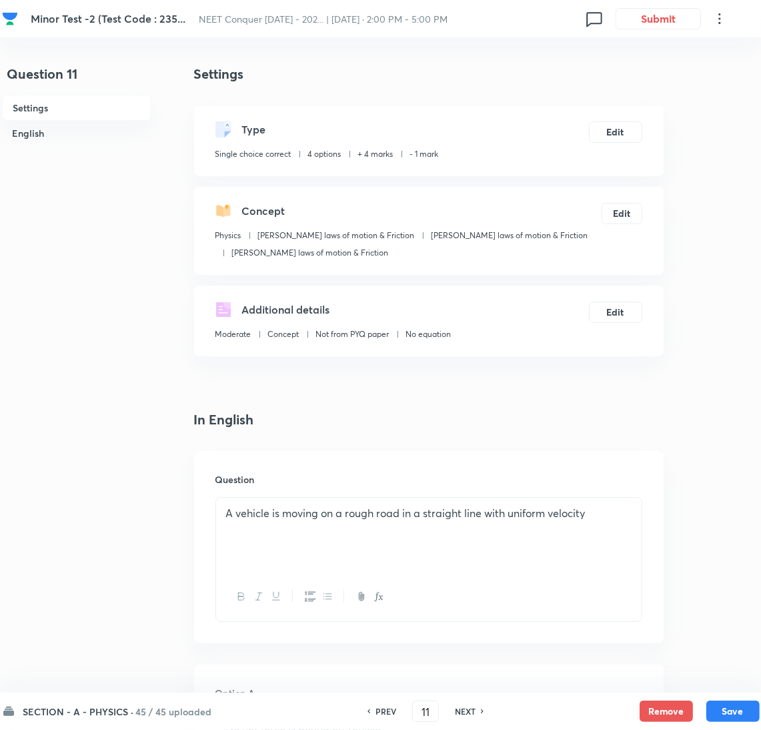
click at [478, 709] on div "NEXT" at bounding box center [467, 711] width 35 height 12
type input "12"
checkbox input "false"
checkbox input "true"
click at [478, 709] on div "NEXT" at bounding box center [467, 711] width 35 height 12
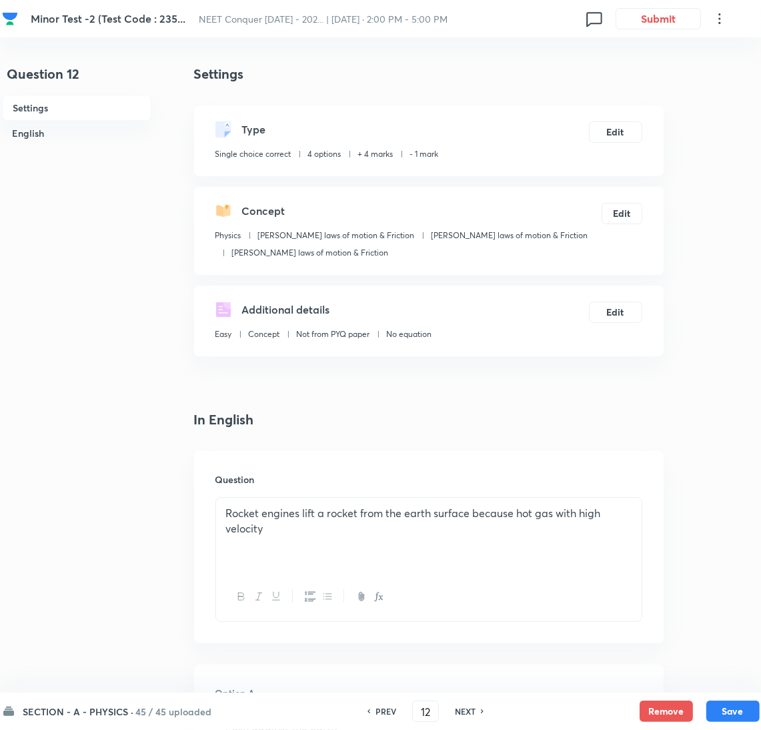
type input "13"
checkbox input "false"
checkbox input "true"
click at [478, 709] on div "NEXT" at bounding box center [467, 711] width 35 height 12
type input "14"
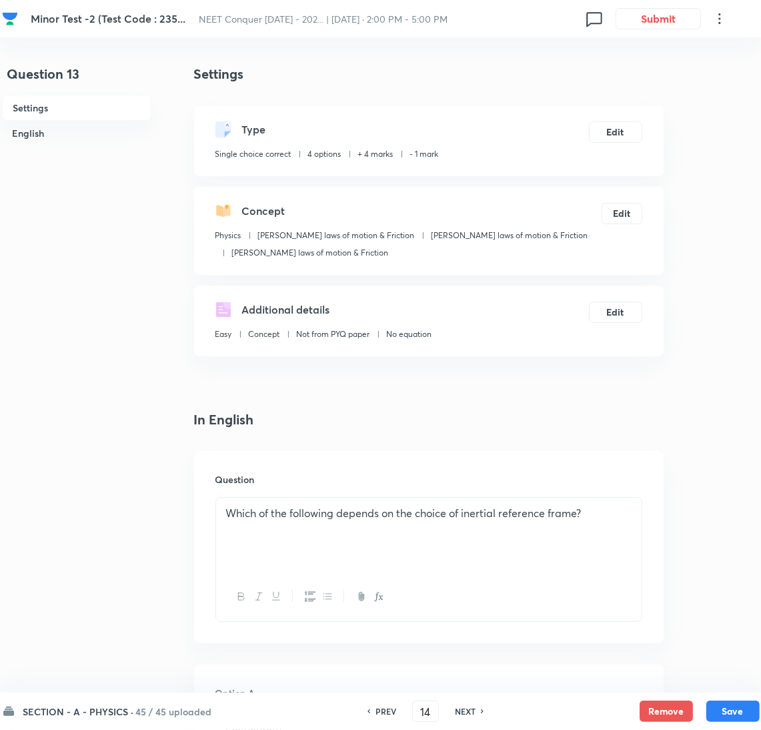
checkbox input "true"
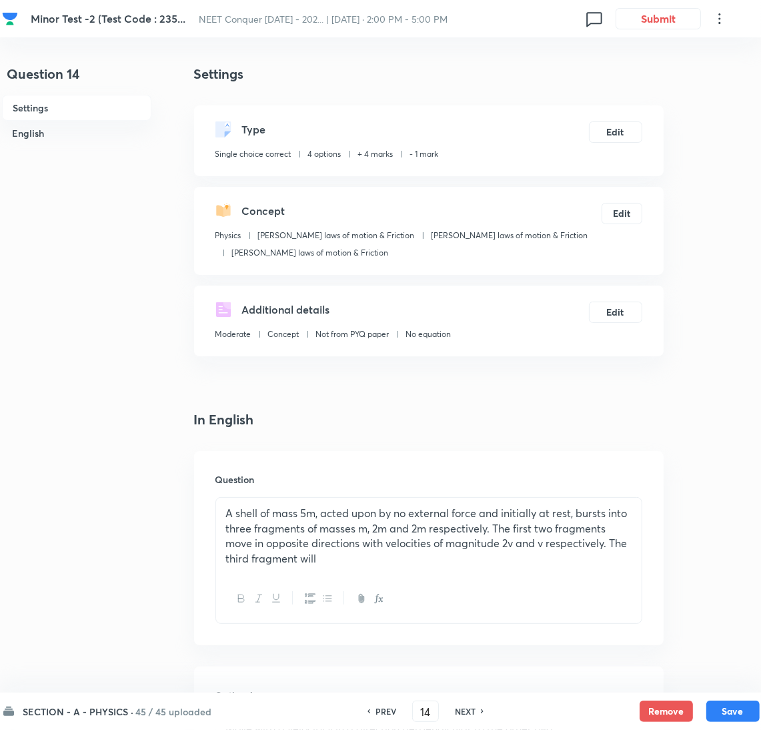
click at [457, 705] on h6 "NEXT" at bounding box center [465, 711] width 21 height 12
type input "15"
checkbox input "true"
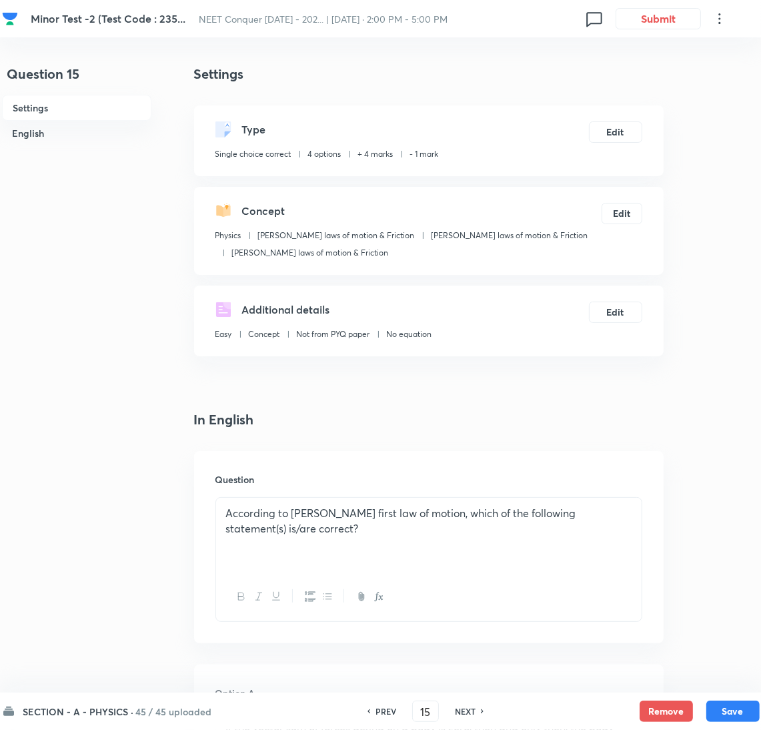
click at [462, 707] on h6 "NEXT" at bounding box center [465, 711] width 21 height 12
type input "16"
checkbox input "false"
checkbox input "true"
click at [462, 707] on h6 "NEXT" at bounding box center [465, 711] width 21 height 12
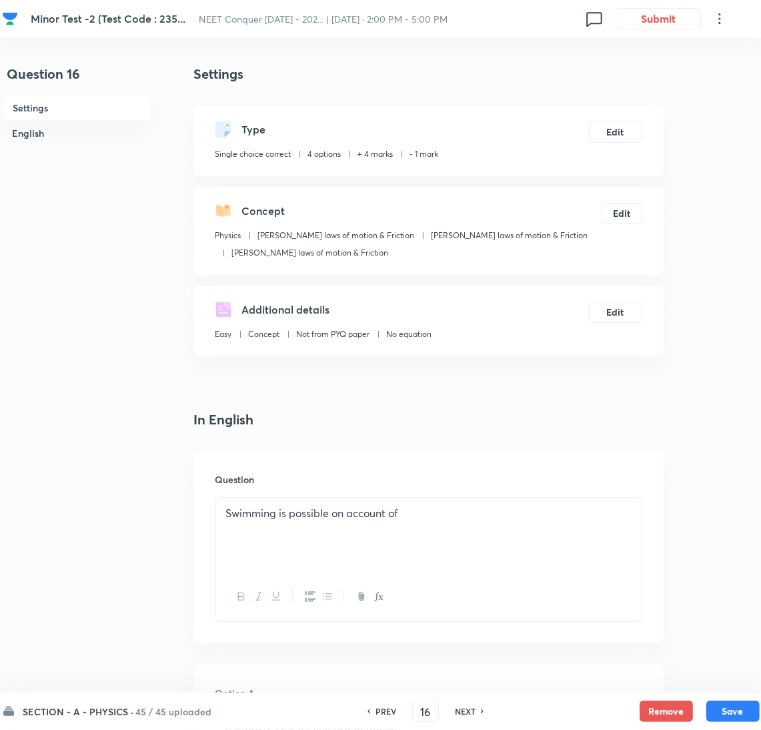
type input "17"
checkbox input "false"
checkbox input "true"
click at [462, 707] on h6 "NEXT" at bounding box center [465, 711] width 21 height 12
type input "18"
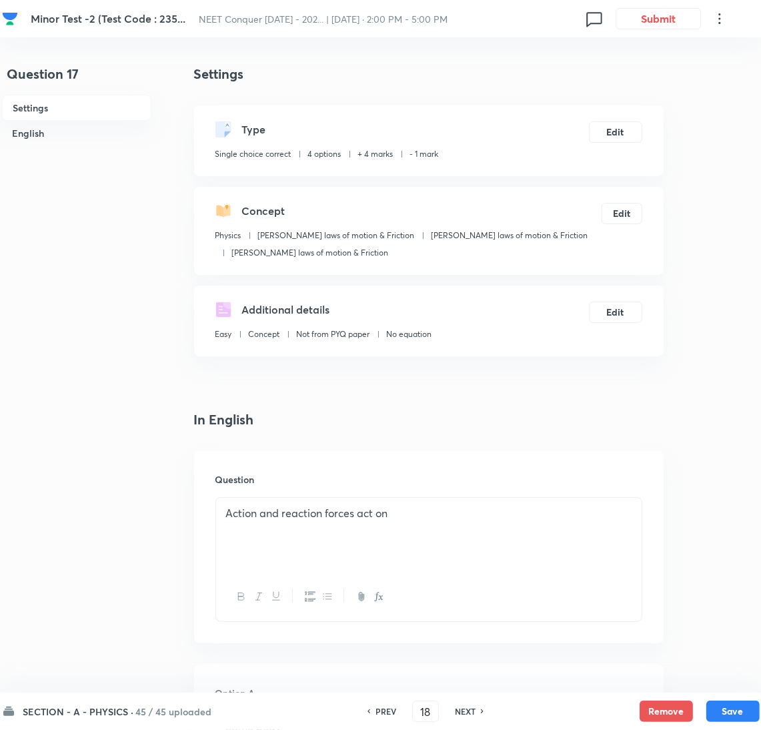
checkbox input "false"
checkbox input "true"
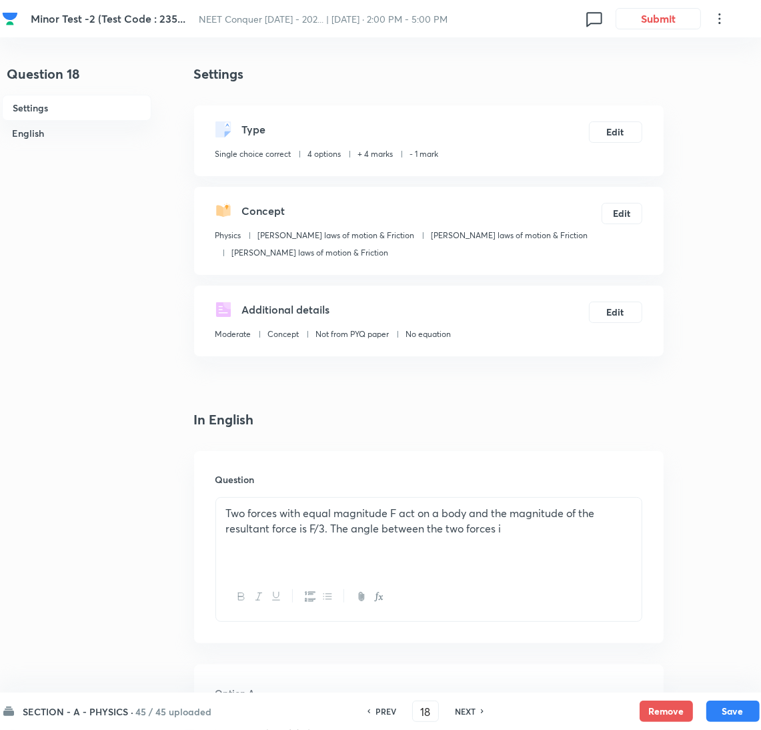
click at [455, 724] on div "SECTION - A - PHYSICS · 45 / 45 uploaded PREV 18 ​ NEXT Remove Save" at bounding box center [381, 711] width 758 height 37
click at [455, 714] on h6 "NEXT" at bounding box center [465, 711] width 21 height 12
type input "19"
checkbox input "false"
checkbox input "true"
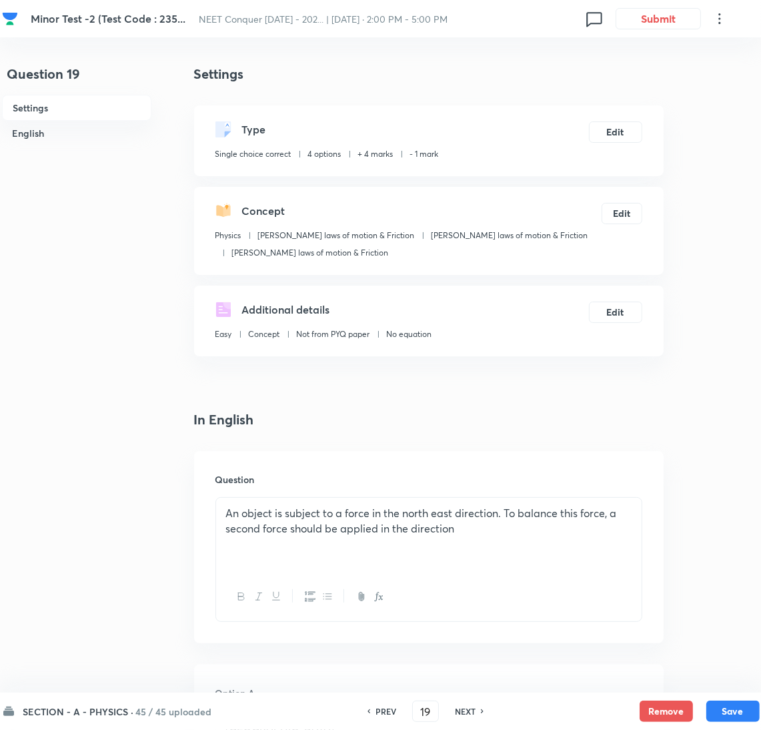
click at [458, 714] on h6 "NEXT" at bounding box center [465, 711] width 21 height 12
type input "20"
checkbox input "false"
checkbox input "true"
click at [466, 709] on h6 "NEXT" at bounding box center [465, 711] width 21 height 12
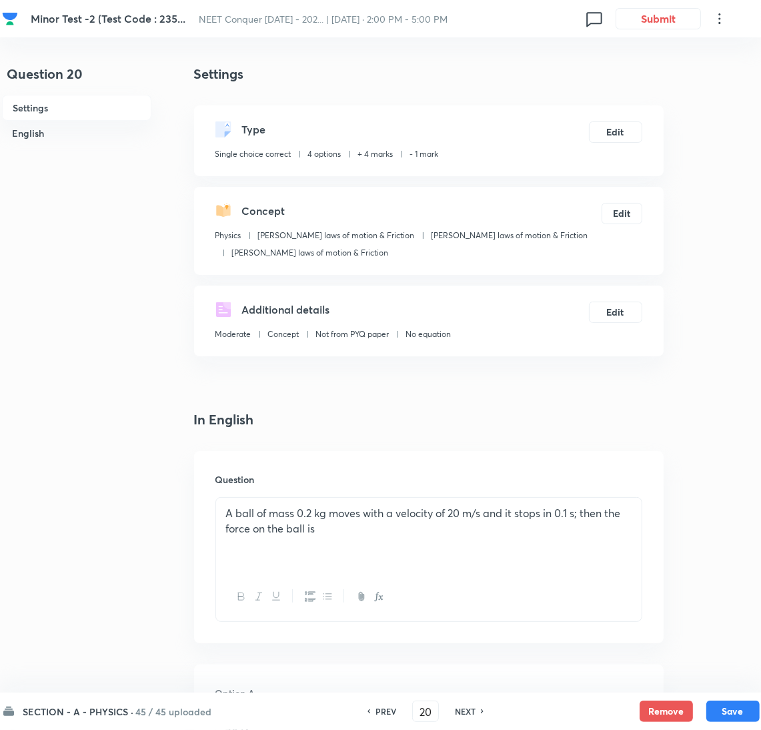
type input "21"
checkbox input "true"
click at [466, 709] on h6 "NEXT" at bounding box center [465, 711] width 21 height 12
type input "22"
checkbox input "false"
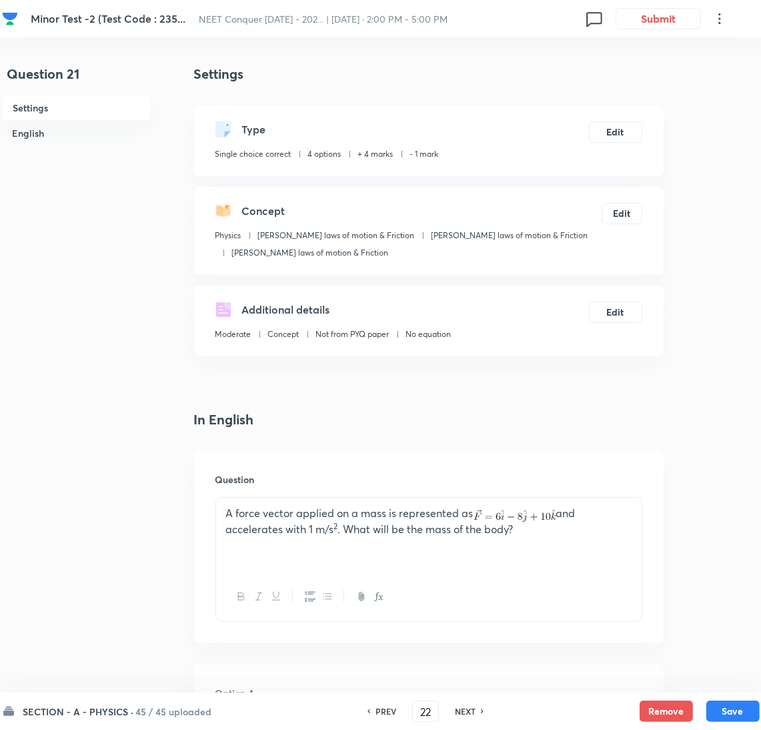
checkbox input "true"
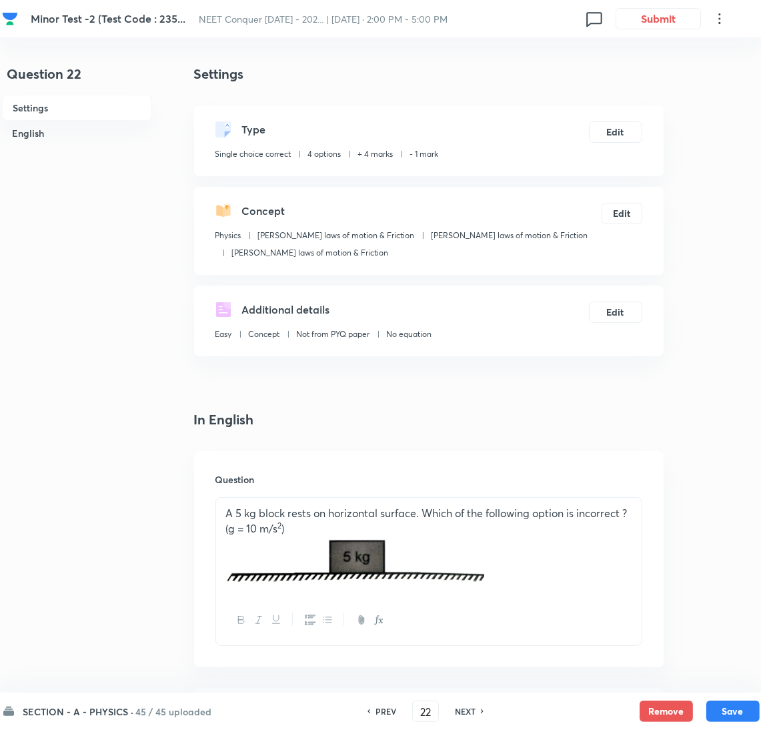
click at [468, 709] on h6 "NEXT" at bounding box center [465, 711] width 21 height 12
type input "23"
checkbox input "true"
checkbox input "false"
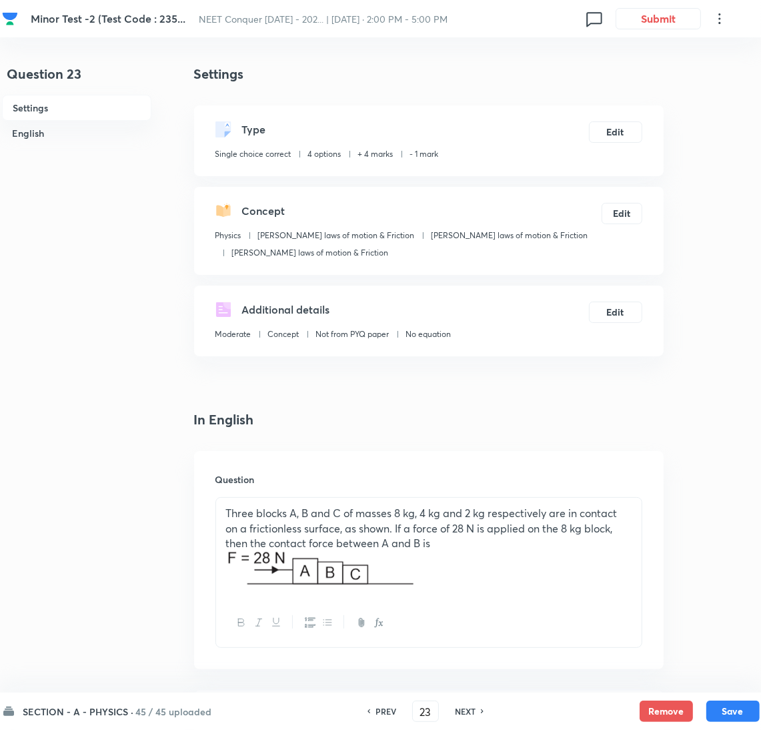
click at [470, 718] on div "PREV 23 ​ NEXT" at bounding box center [426, 711] width 172 height 21
click at [470, 707] on h6 "NEXT" at bounding box center [465, 711] width 21 height 12
type input "24"
checkbox input "false"
checkbox input "true"
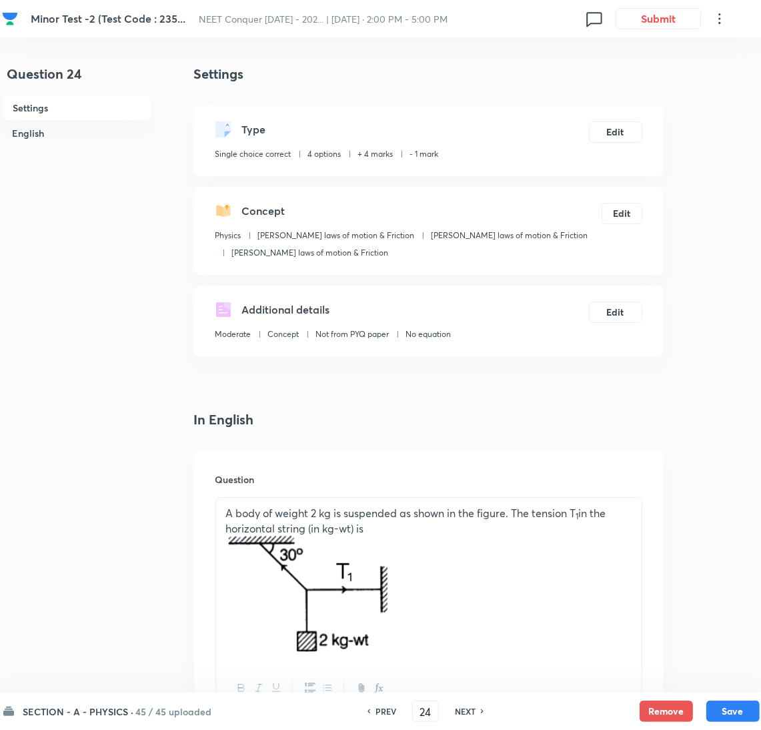
click at [467, 704] on div "PREV 24 ​ NEXT" at bounding box center [426, 711] width 172 height 21
click at [477, 717] on div "NEXT" at bounding box center [467, 711] width 35 height 12
type input "25"
checkbox input "false"
checkbox input "true"
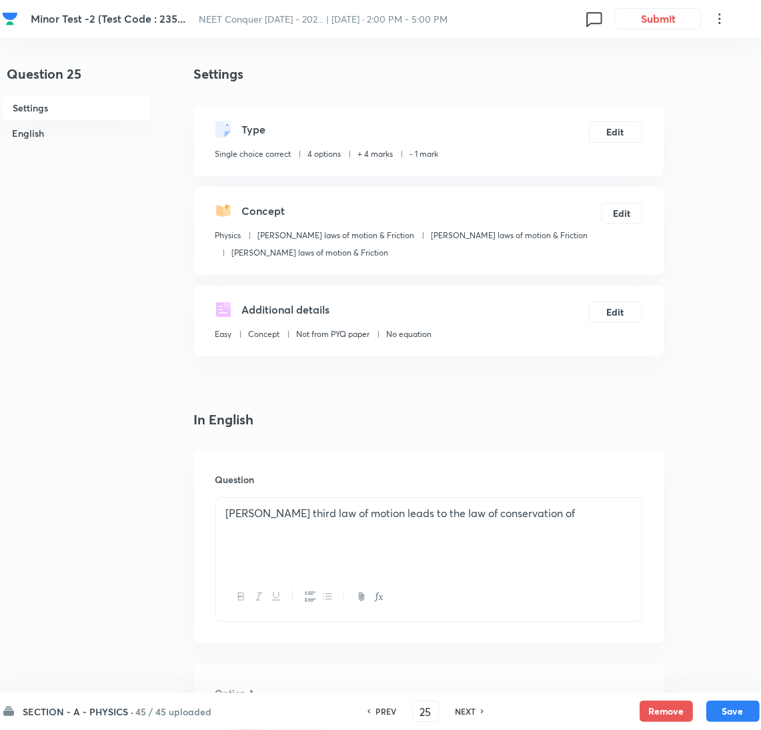
click at [477, 717] on div "NEXT" at bounding box center [467, 711] width 35 height 12
type input "26"
checkbox input "true"
click at [463, 704] on div "PREV 26 ​ NEXT" at bounding box center [426, 711] width 172 height 21
click at [469, 705] on h6 "NEXT" at bounding box center [465, 711] width 21 height 12
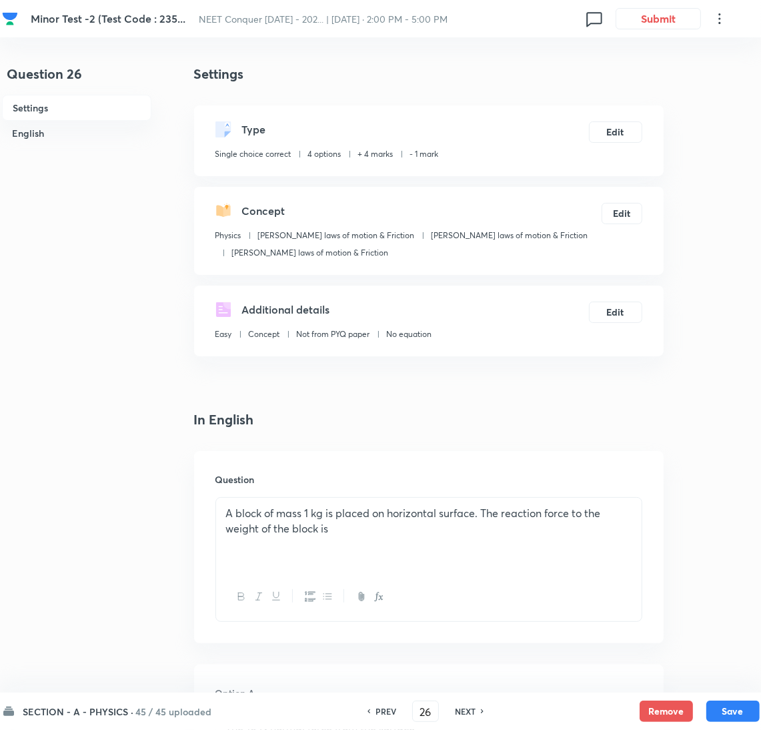
type input "27"
checkbox input "false"
checkbox input "true"
click at [469, 705] on h6 "NEXT" at bounding box center [465, 711] width 21 height 12
type input "28"
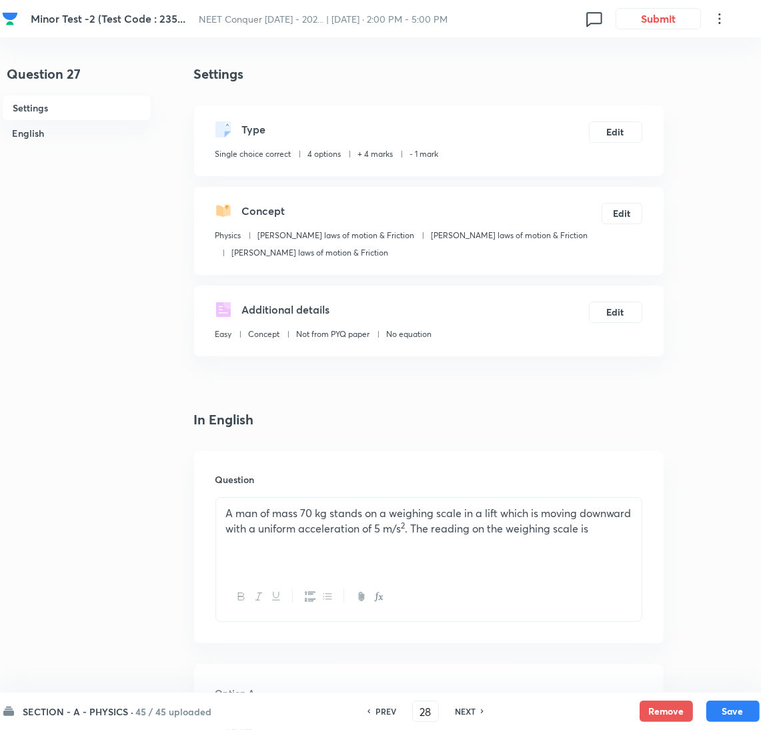
checkbox input "true"
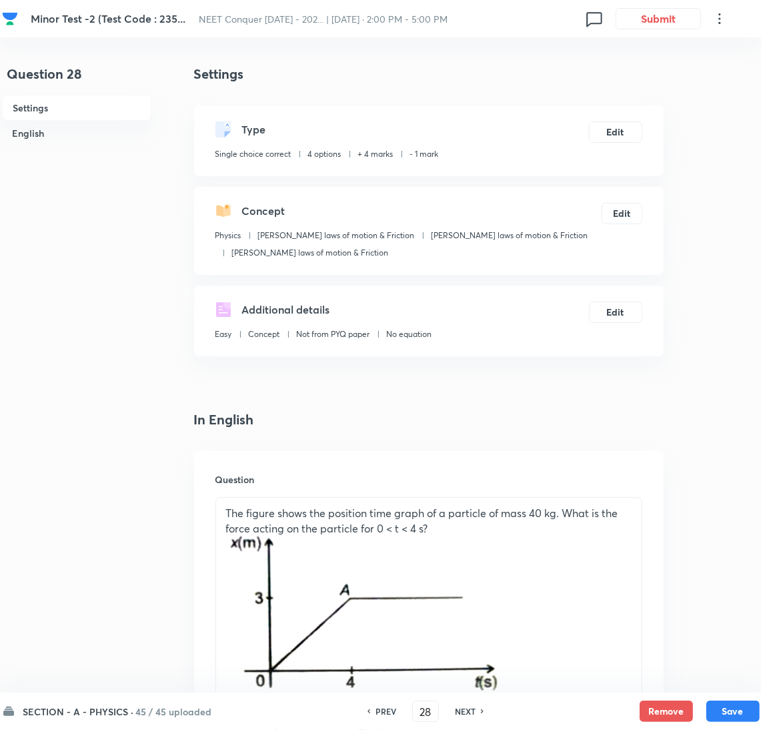
click at [469, 705] on h6 "NEXT" at bounding box center [465, 711] width 21 height 12
type input "29"
checkbox input "false"
checkbox input "true"
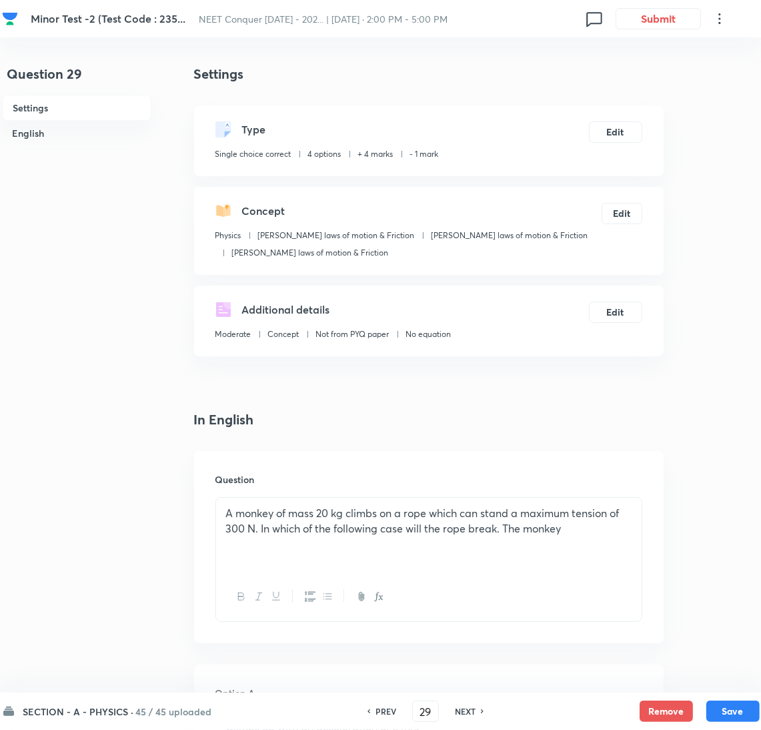
click at [470, 704] on div "PREV 29 ​ NEXT" at bounding box center [426, 711] width 172 height 21
click at [474, 706] on h6 "NEXT" at bounding box center [465, 711] width 21 height 12
type input "30"
checkbox input "false"
checkbox input "true"
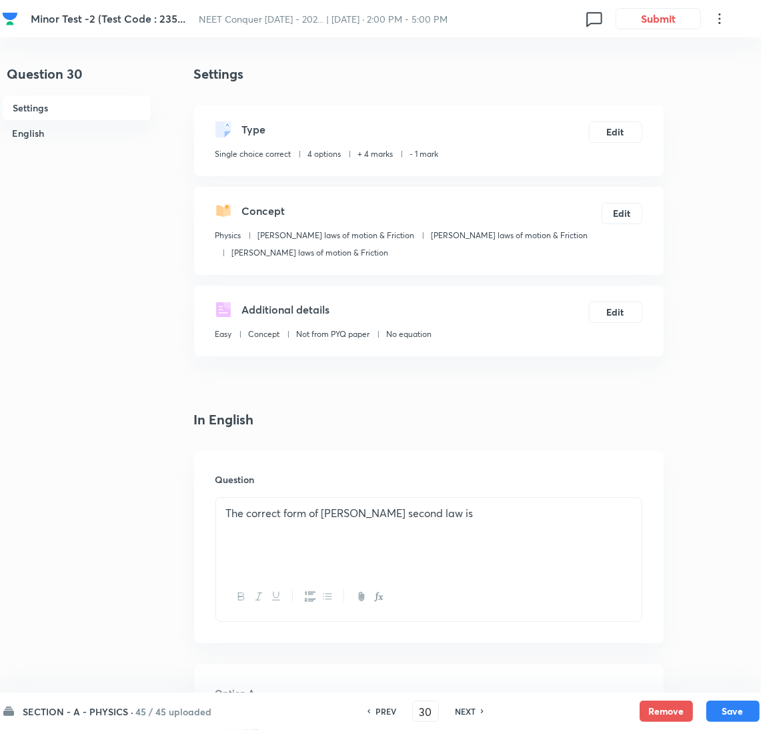
click at [462, 709] on h6 "NEXT" at bounding box center [465, 711] width 21 height 12
type input "31"
checkbox input "false"
checkbox input "true"
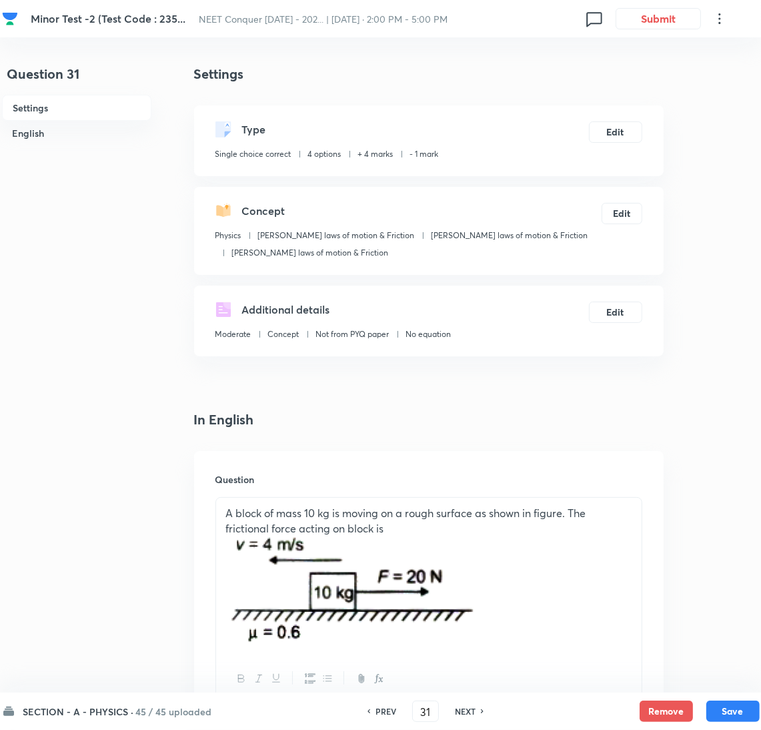
click at [462, 709] on h6 "NEXT" at bounding box center [465, 711] width 21 height 12
type input "32"
checkbox input "false"
checkbox input "true"
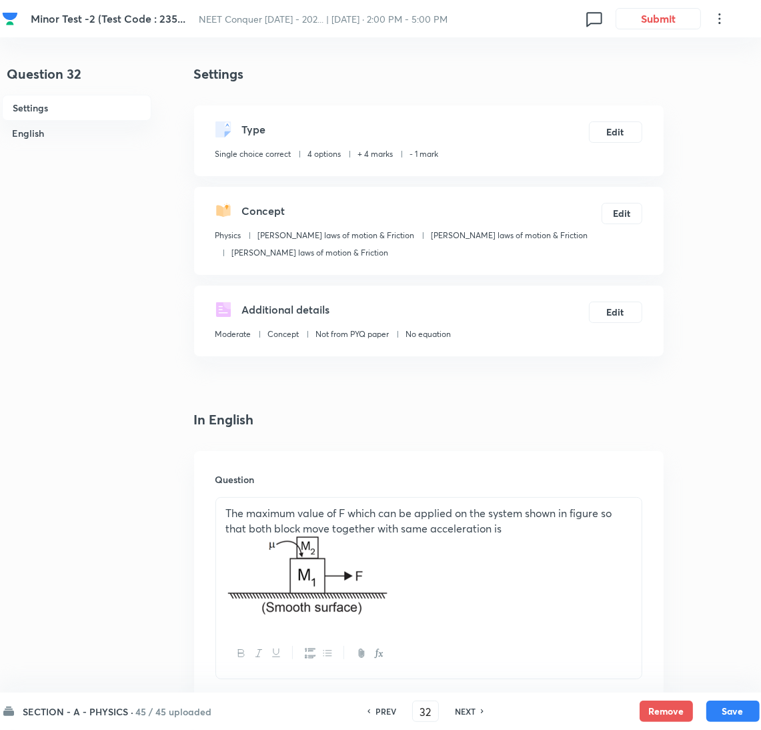
click at [473, 716] on h6 "NEXT" at bounding box center [465, 711] width 21 height 12
type input "33"
checkbox input "false"
checkbox input "true"
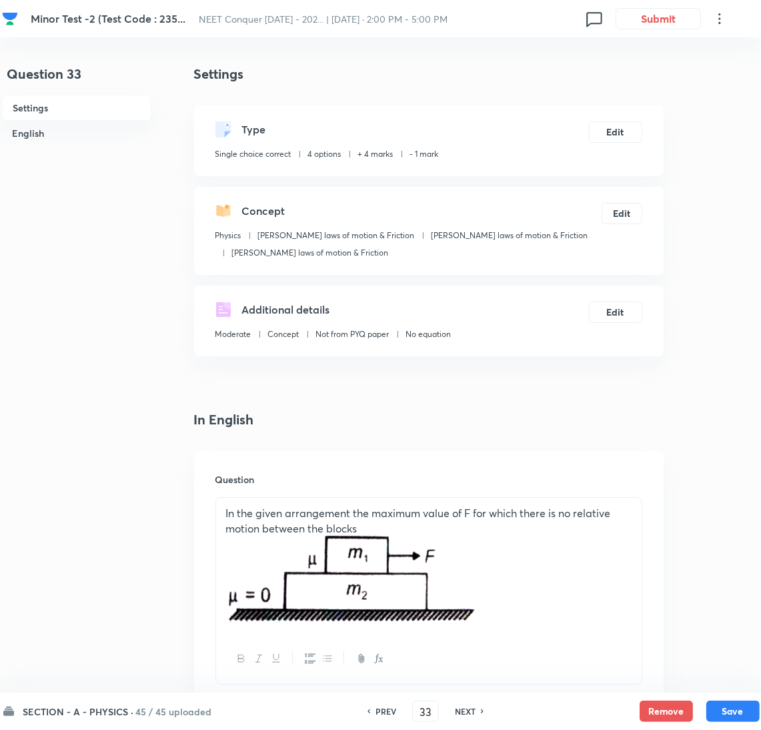
click at [472, 716] on h6 "NEXT" at bounding box center [465, 711] width 21 height 12
type input "34"
checkbox input "true"
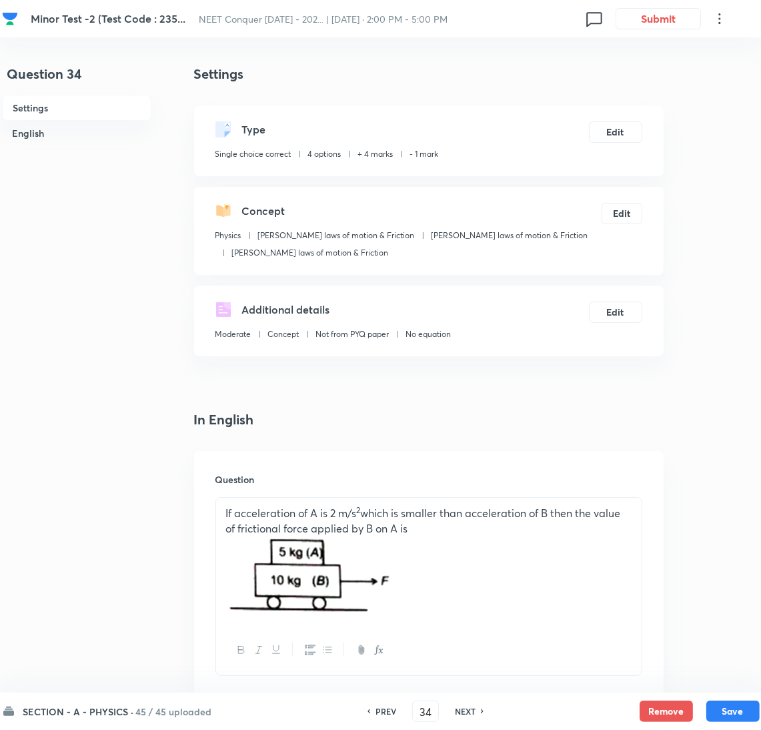
click at [470, 715] on h6 "NEXT" at bounding box center [465, 711] width 21 height 12
type input "35"
checkbox input "false"
checkbox input "true"
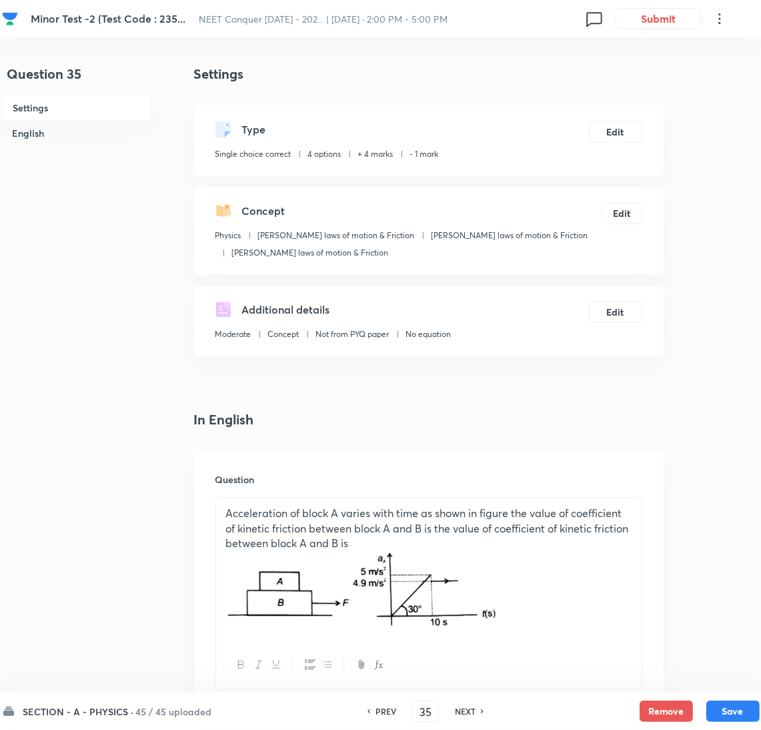
click at [477, 715] on div "NEXT" at bounding box center [467, 711] width 35 height 12
type input "36"
checkbox input "false"
checkbox input "true"
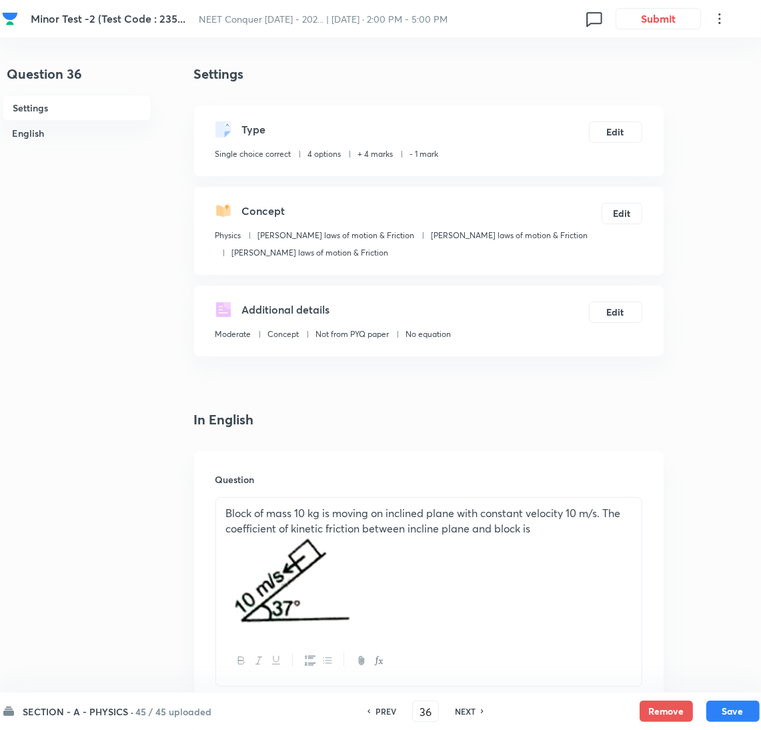
click at [477, 715] on div "NEXT" at bounding box center [467, 711] width 35 height 12
type input "37"
checkbox input "false"
checkbox input "true"
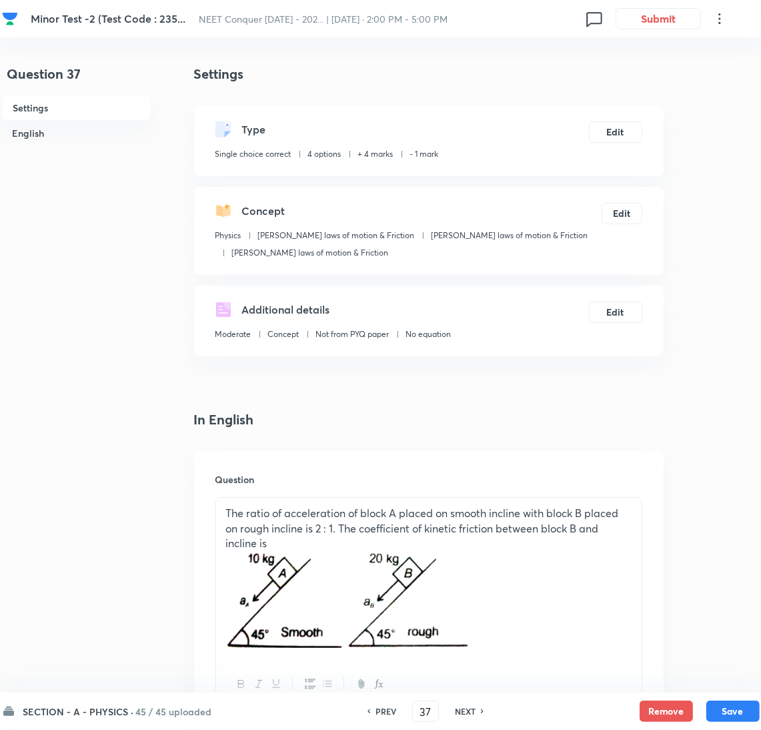
click at [477, 715] on div "NEXT" at bounding box center [467, 711] width 35 height 12
type input "38"
checkbox input "false"
checkbox input "true"
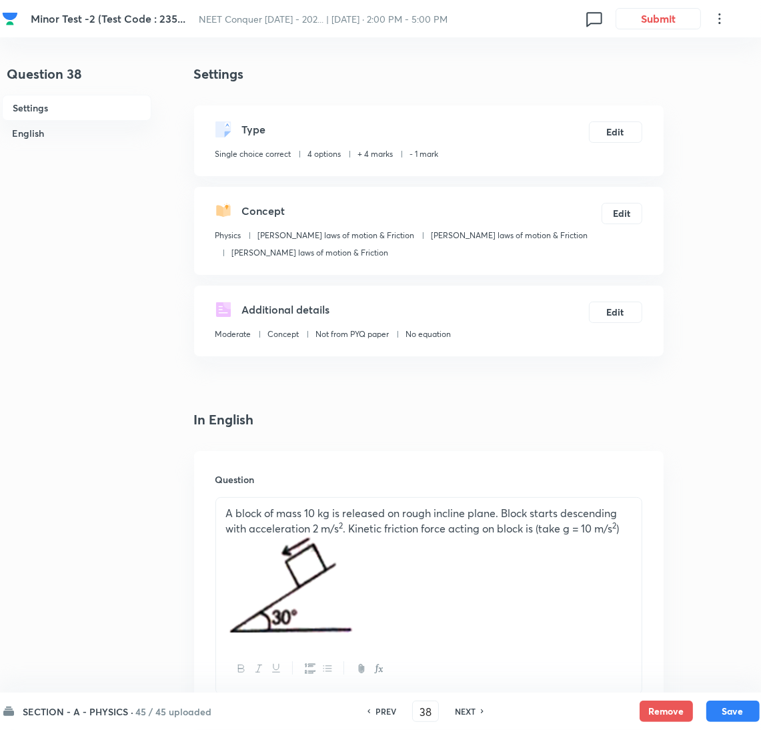
click at [477, 715] on div "NEXT" at bounding box center [467, 711] width 35 height 12
type input "39"
checkbox input "true"
checkbox input "false"
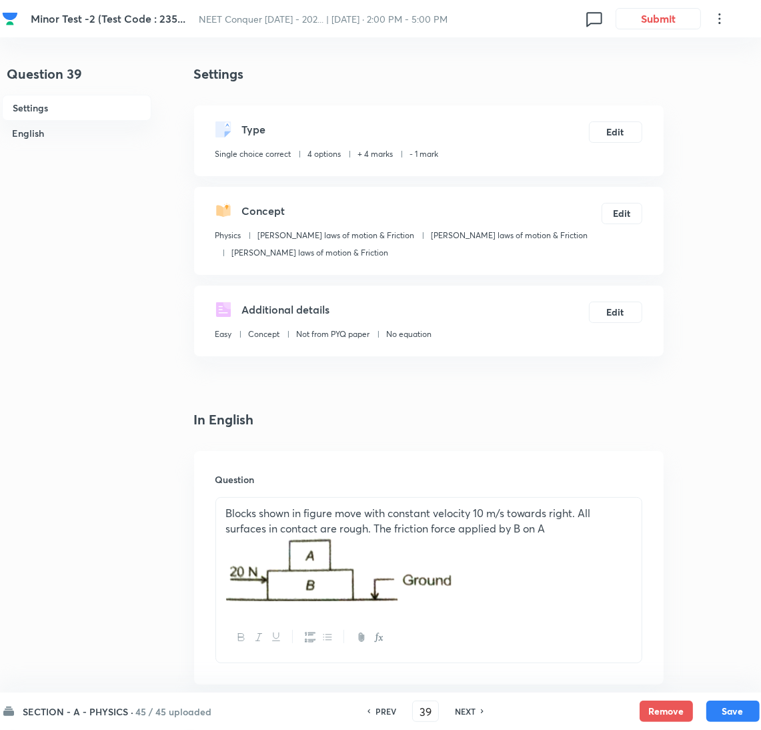
click at [458, 705] on h6 "NEXT" at bounding box center [465, 711] width 21 height 12
type input "40"
checkbox input "false"
checkbox input "true"
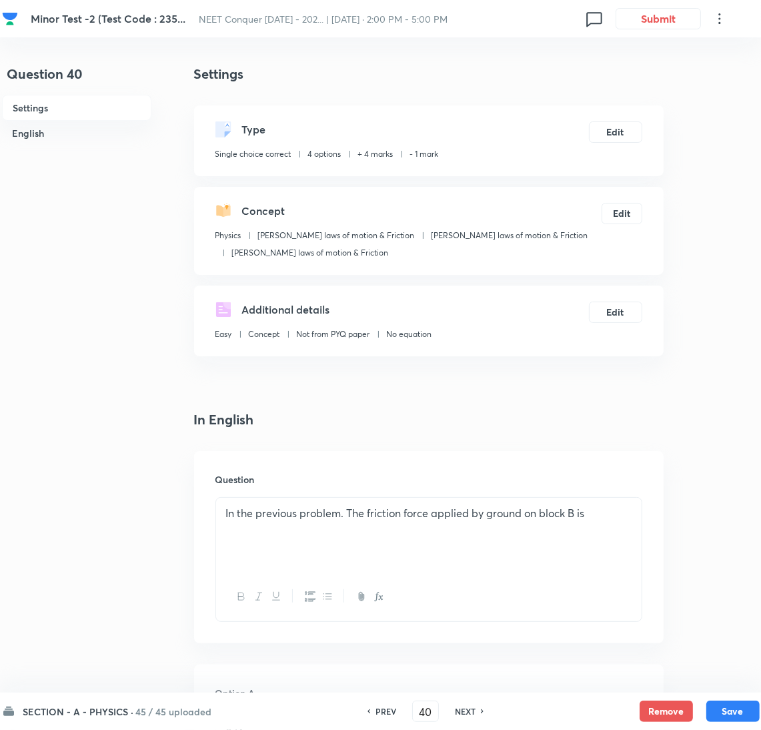
click at [458, 705] on h6 "NEXT" at bounding box center [465, 711] width 21 height 12
type input "41"
checkbox input "false"
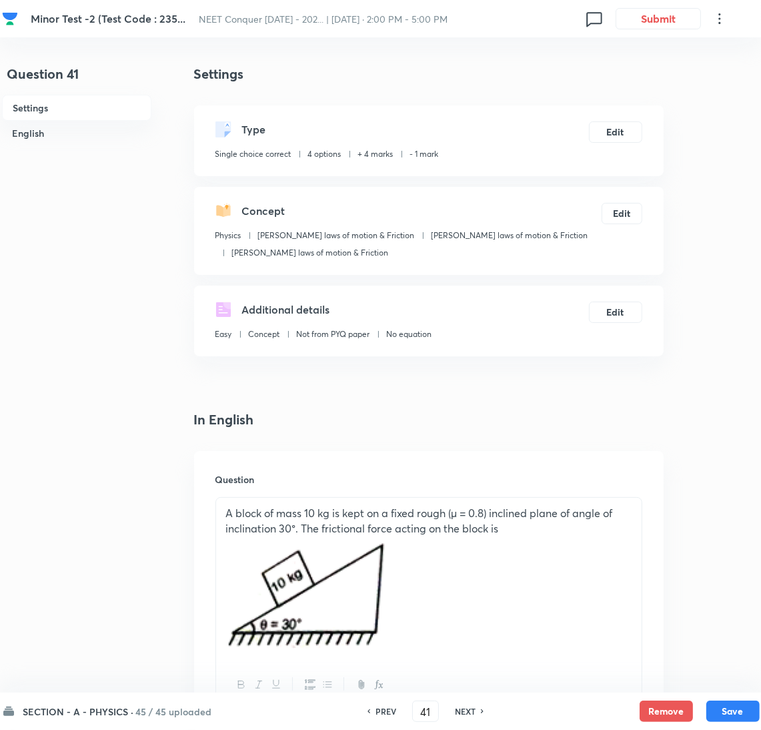
click at [458, 705] on h6 "NEXT" at bounding box center [465, 711] width 21 height 12
checkbox input "false"
type input "42"
checkbox input "true"
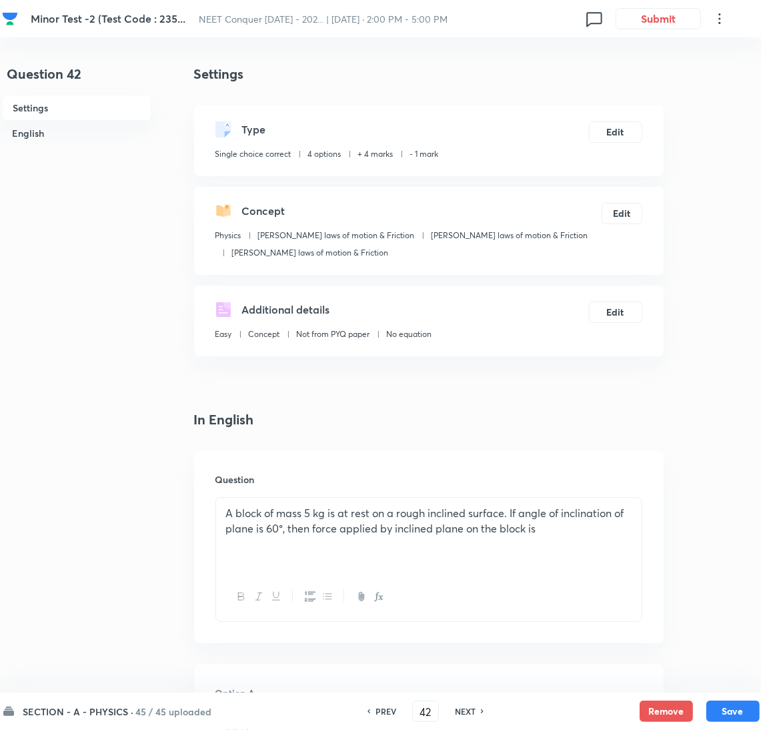
click at [458, 705] on h6 "NEXT" at bounding box center [465, 711] width 21 height 12
type input "43"
checkbox input "true"
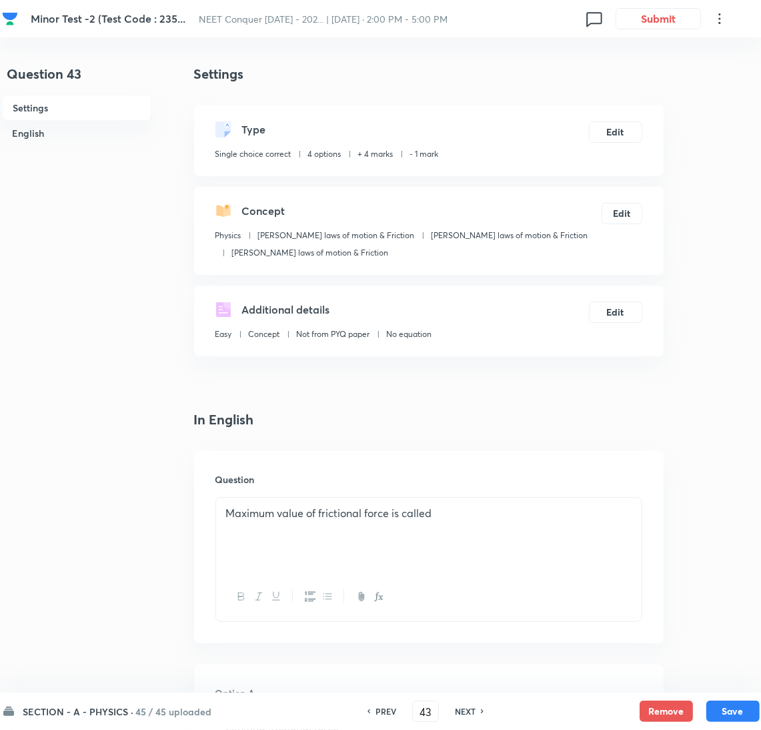
click at [450, 706] on div "NEXT" at bounding box center [467, 711] width 35 height 12
type input "44"
checkbox input "true"
click at [455, 706] on h6 "NEXT" at bounding box center [465, 711] width 21 height 12
type input "45"
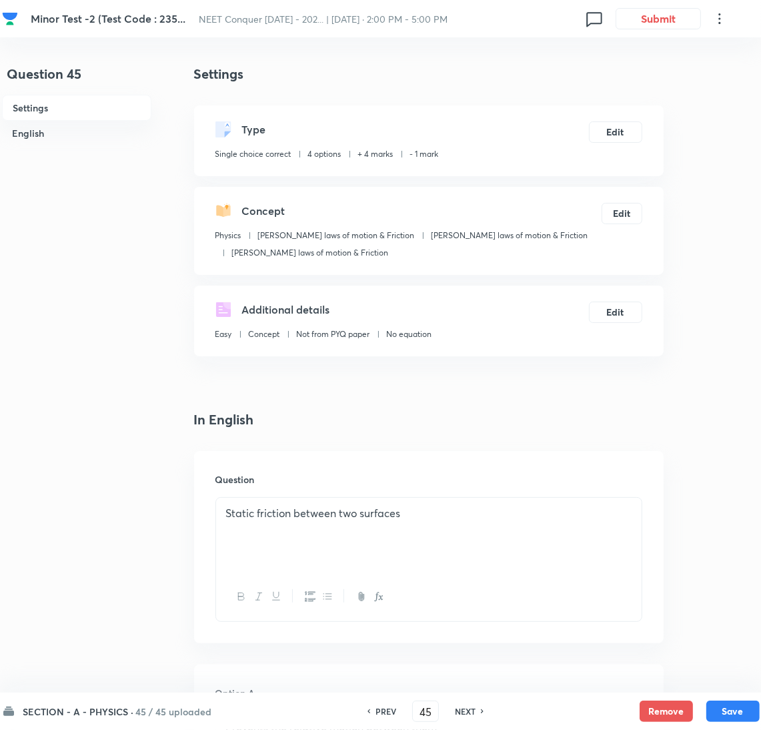
checkbox input "false"
checkbox input "true"
click at [455, 706] on h6 "NEXT" at bounding box center [465, 711] width 21 height 12
type input "46"
checkbox input "false"
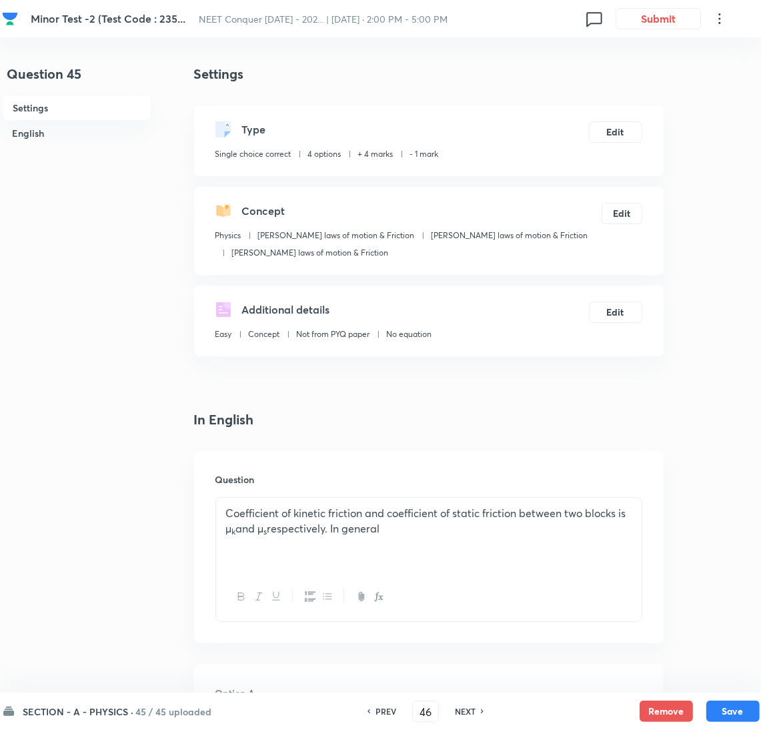
checkbox input "true"
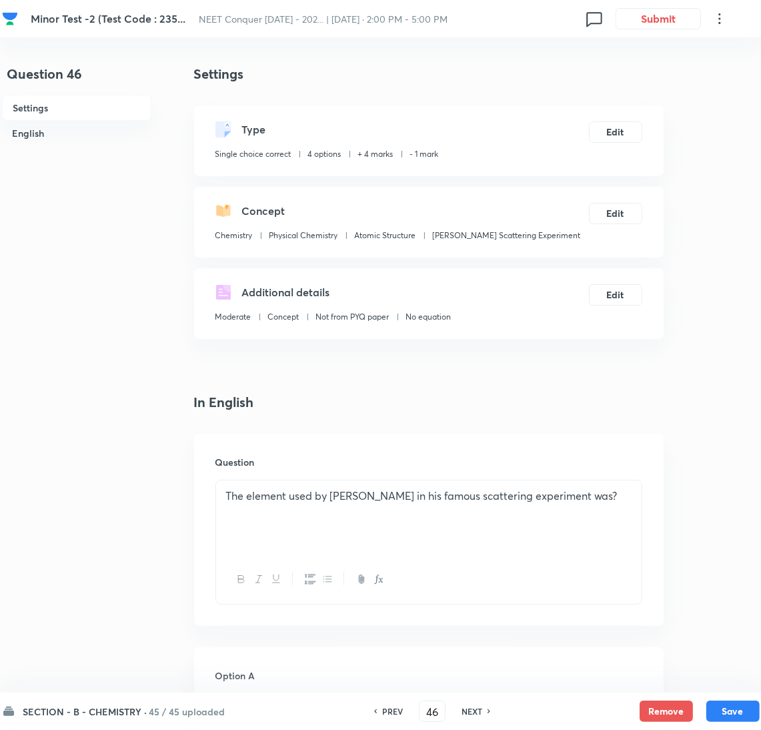
click at [464, 705] on h6 "NEXT" at bounding box center [472, 711] width 21 height 12
type input "47"
checkbox input "false"
checkbox input "true"
click at [464, 705] on h6 "NEXT" at bounding box center [472, 711] width 21 height 12
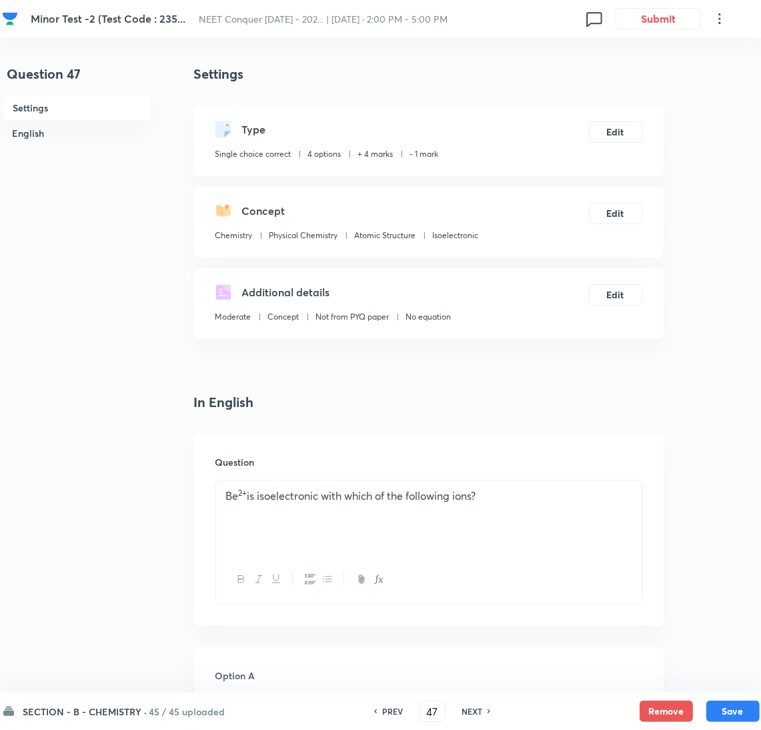
type input "48"
checkbox input "false"
checkbox input "true"
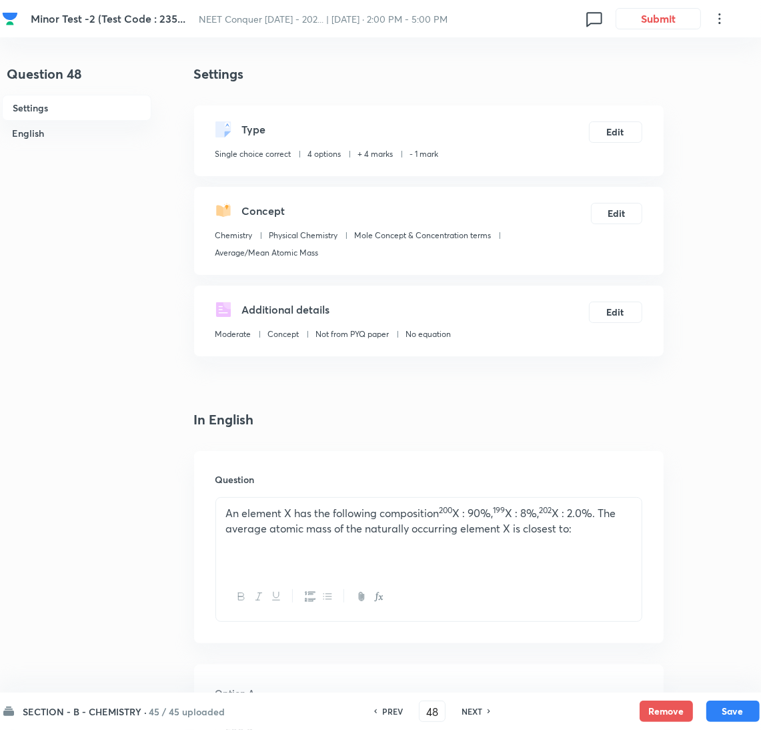
click at [472, 710] on h6 "NEXT" at bounding box center [472, 711] width 21 height 12
type input "49"
checkbox input "false"
checkbox input "true"
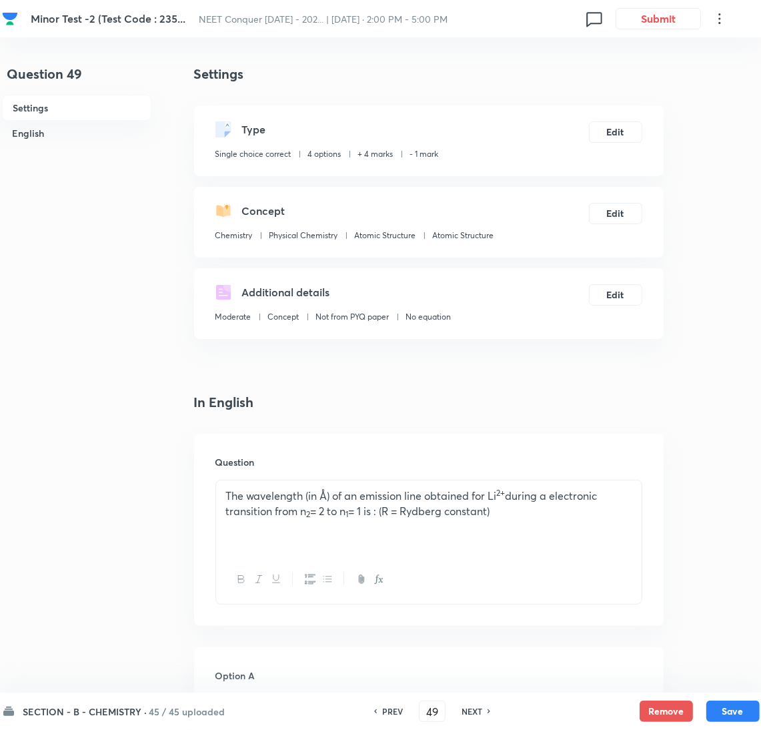
click at [472, 709] on h6 "NEXT" at bounding box center [472, 711] width 21 height 12
type input "50"
checkbox input "false"
checkbox input "true"
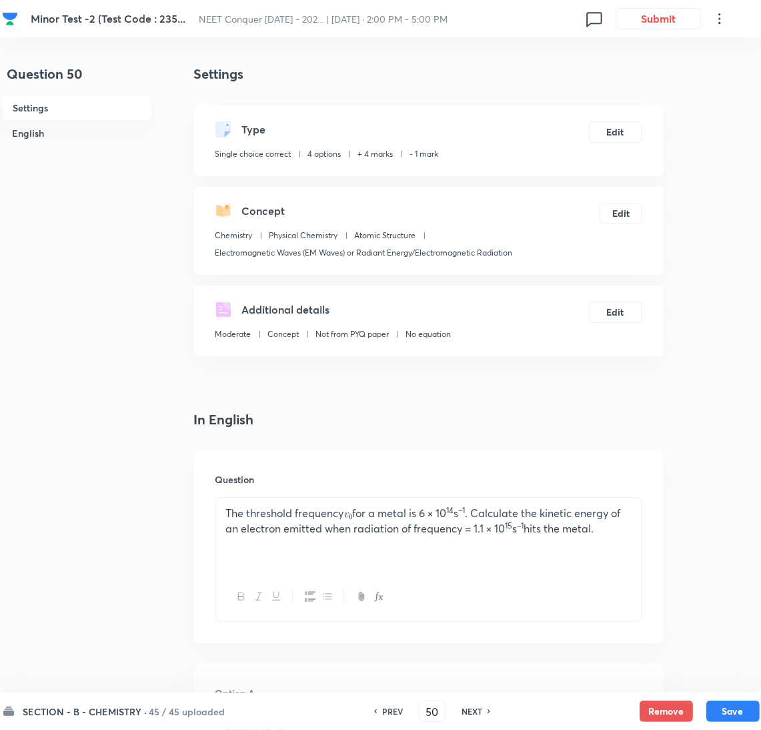
click at [470, 708] on h6 "NEXT" at bounding box center [472, 711] width 21 height 12
type input "51"
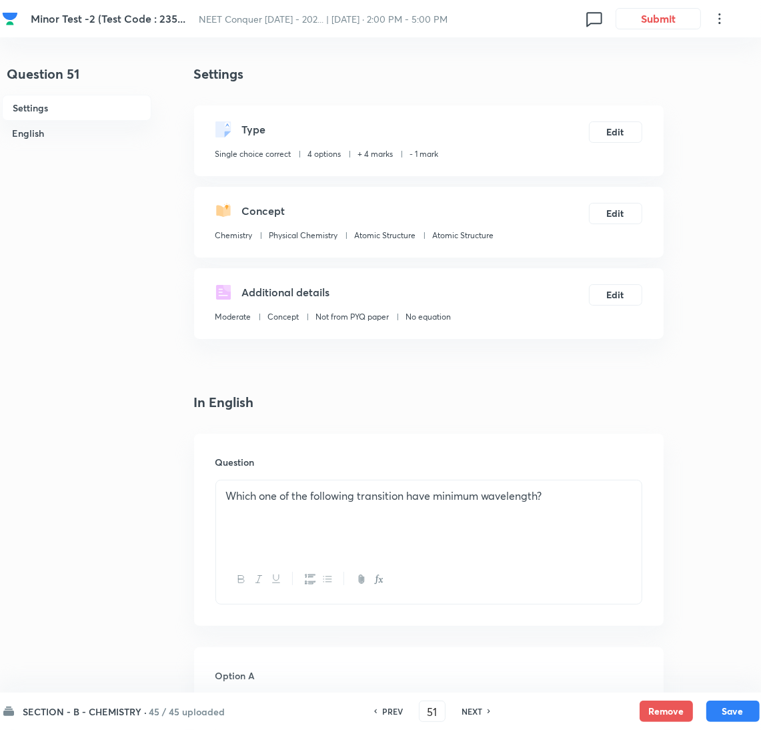
checkbox input "true"
click at [488, 713] on icon at bounding box center [490, 711] width 4 height 7
type input "52"
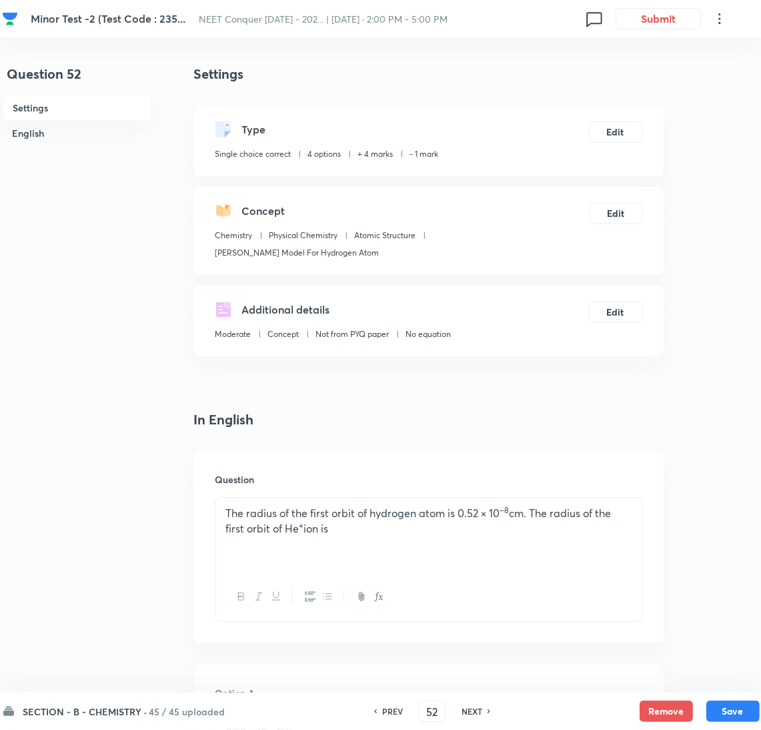
checkbox input "true"
click at [488, 713] on icon at bounding box center [490, 711] width 4 height 7
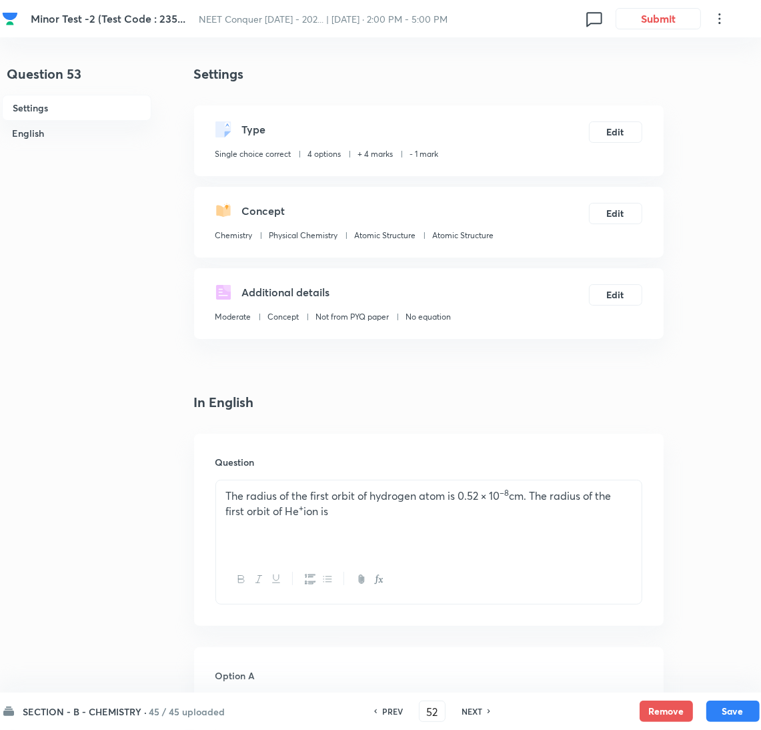
type input "53"
checkbox input "true"
click at [488, 713] on icon at bounding box center [490, 711] width 4 height 7
type input "54"
checkbox input "true"
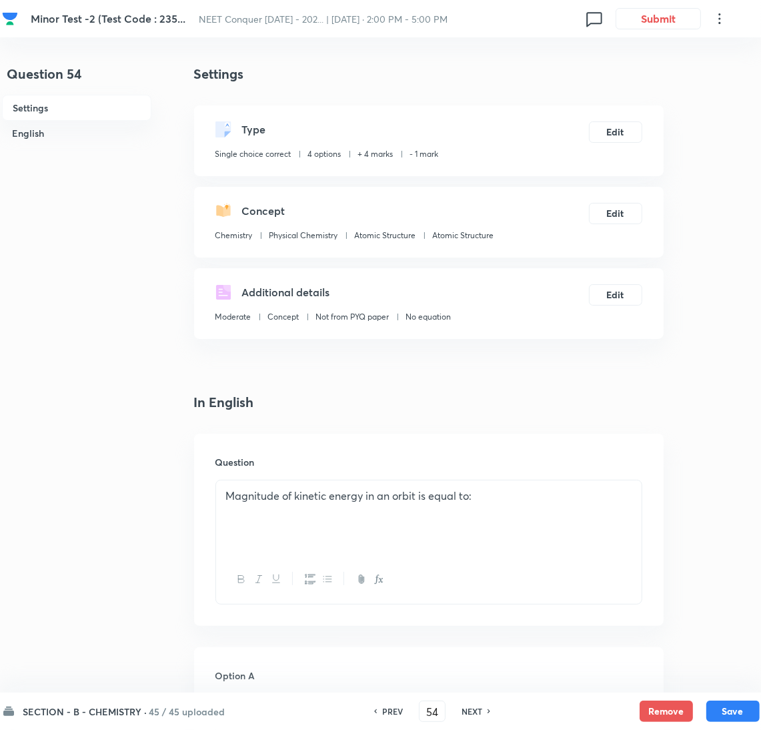
click at [477, 712] on h6 "NEXT" at bounding box center [472, 711] width 21 height 12
type input "55"
checkbox input "false"
checkbox input "true"
click at [486, 706] on div "NEXT" at bounding box center [473, 711] width 35 height 12
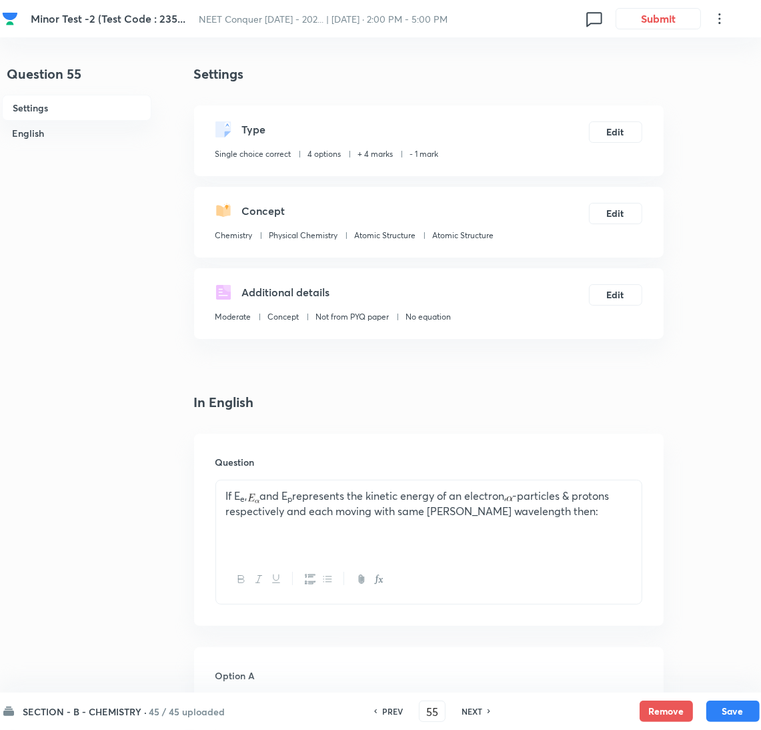
type input "56"
checkbox input "true"
checkbox input "false"
click at [486, 705] on div "NEXT" at bounding box center [473, 711] width 35 height 12
type input "57"
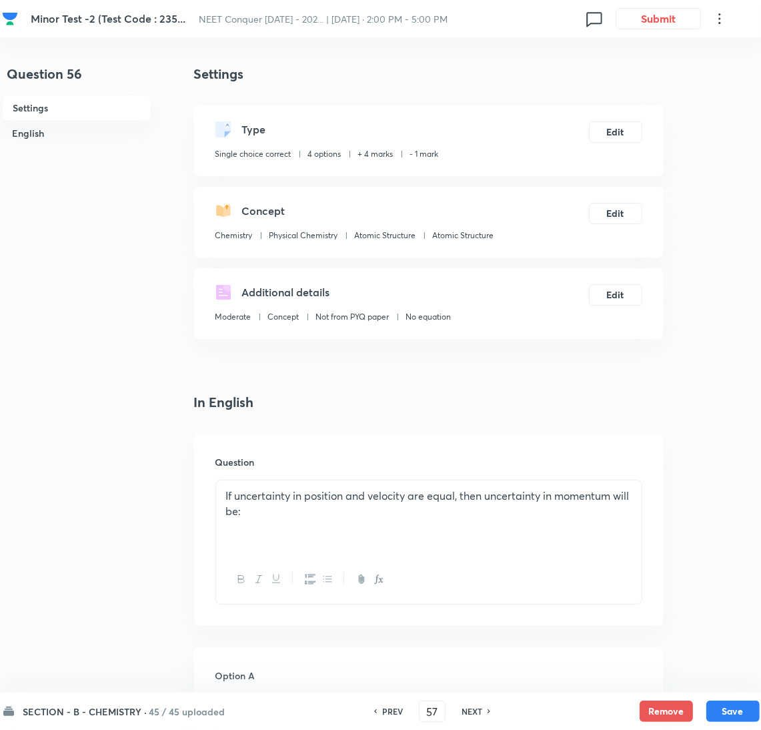
checkbox input "false"
checkbox input "true"
click at [468, 711] on h6 "NEXT" at bounding box center [472, 711] width 21 height 12
type input "58"
checkbox input "true"
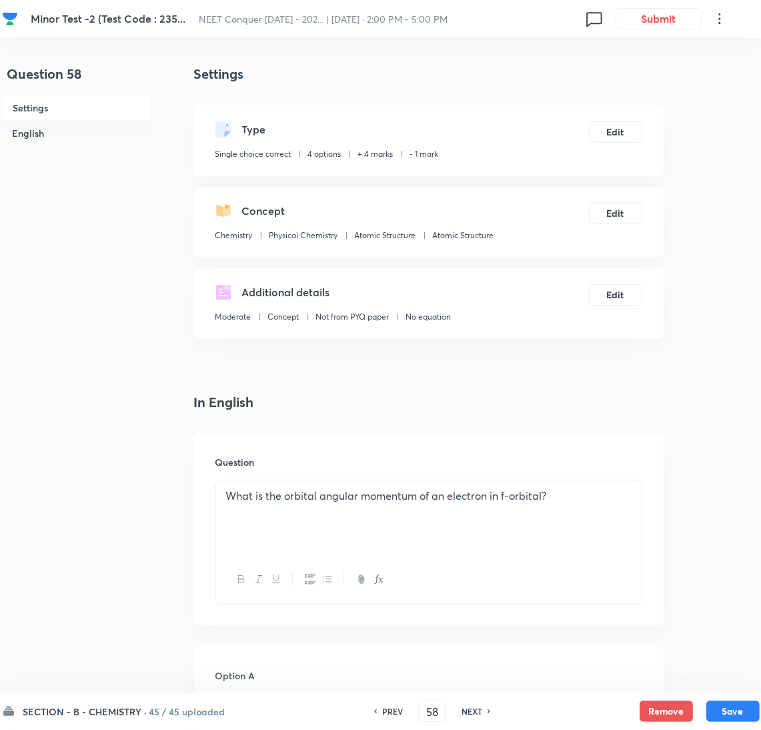
click at [466, 709] on h6 "NEXT" at bounding box center [472, 711] width 21 height 12
type input "59"
checkbox input "false"
checkbox input "true"
click at [466, 709] on h6 "NEXT" at bounding box center [472, 711] width 21 height 12
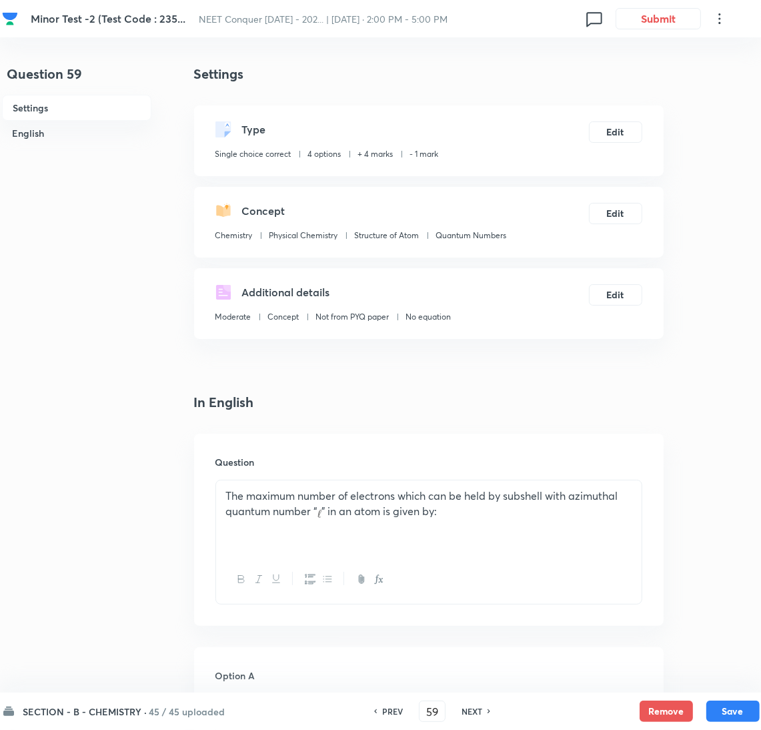
type input "60"
checkbox input "true"
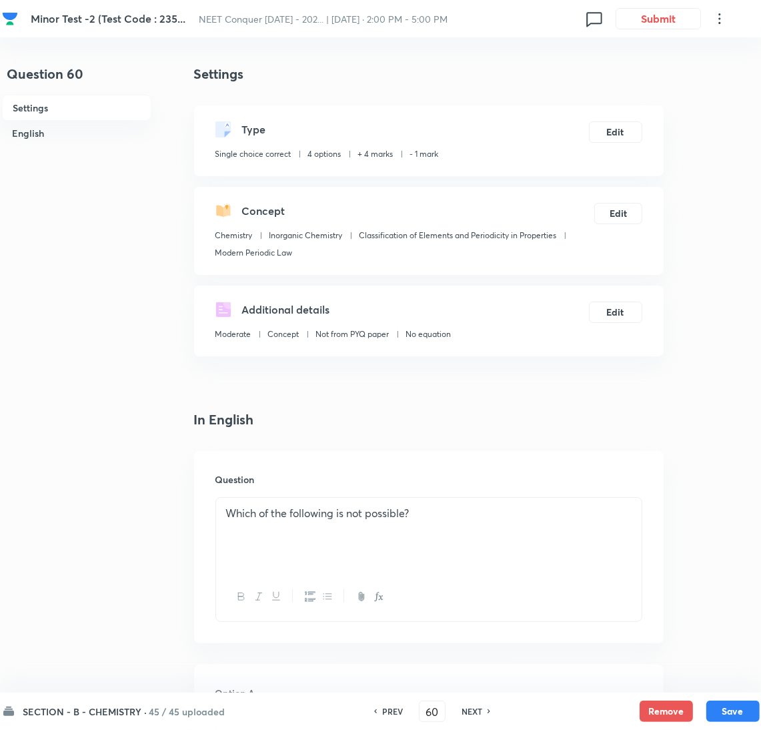
click at [466, 709] on h6 "NEXT" at bounding box center [472, 711] width 21 height 12
type input "61"
checkbox input "true"
click at [466, 709] on h6 "NEXT" at bounding box center [472, 711] width 21 height 12
type input "62"
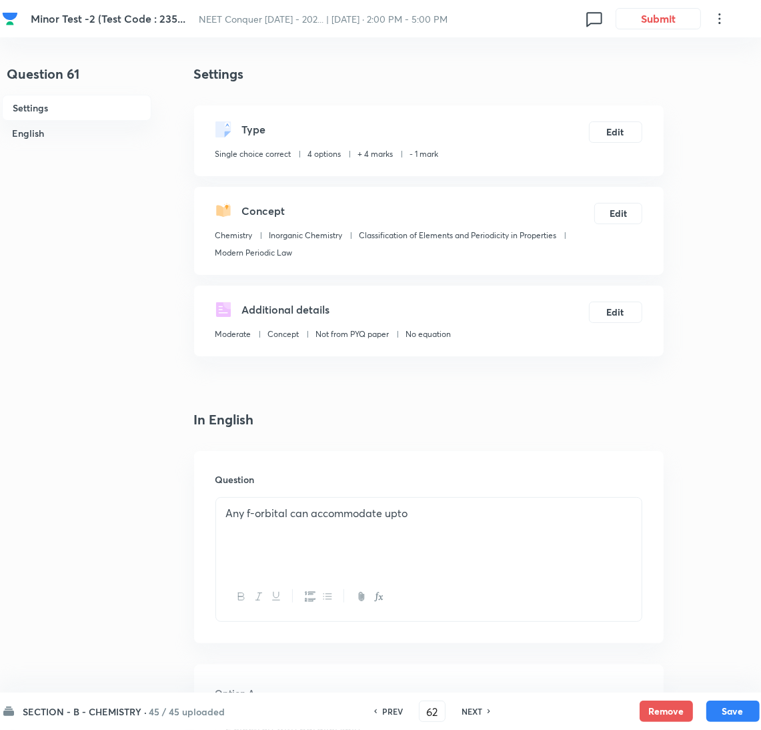
checkbox input "true"
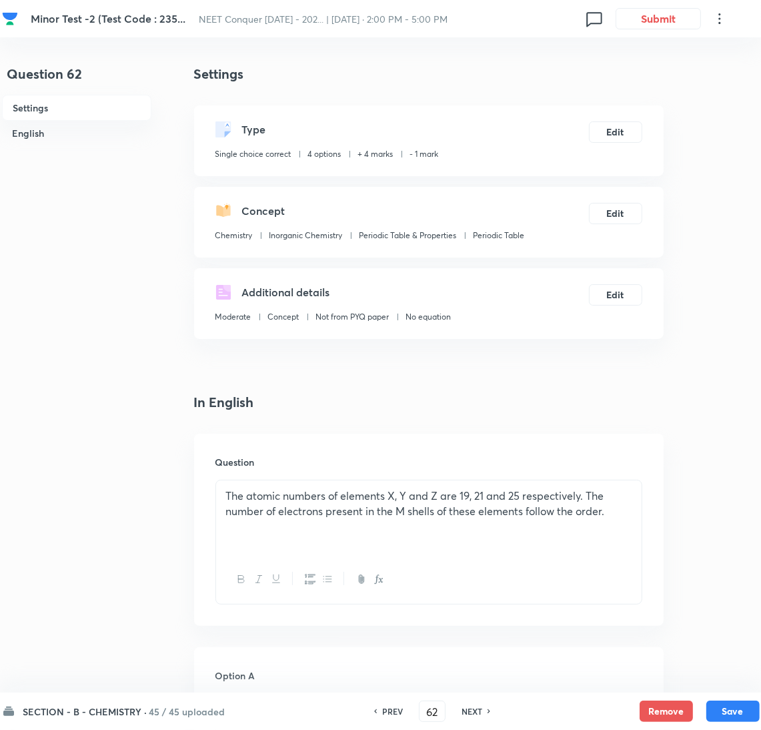
click at [475, 710] on h6 "NEXT" at bounding box center [472, 711] width 21 height 12
type input "63"
checkbox input "true"
checkbox input "false"
click at [478, 709] on h6 "NEXT" at bounding box center [472, 711] width 21 height 12
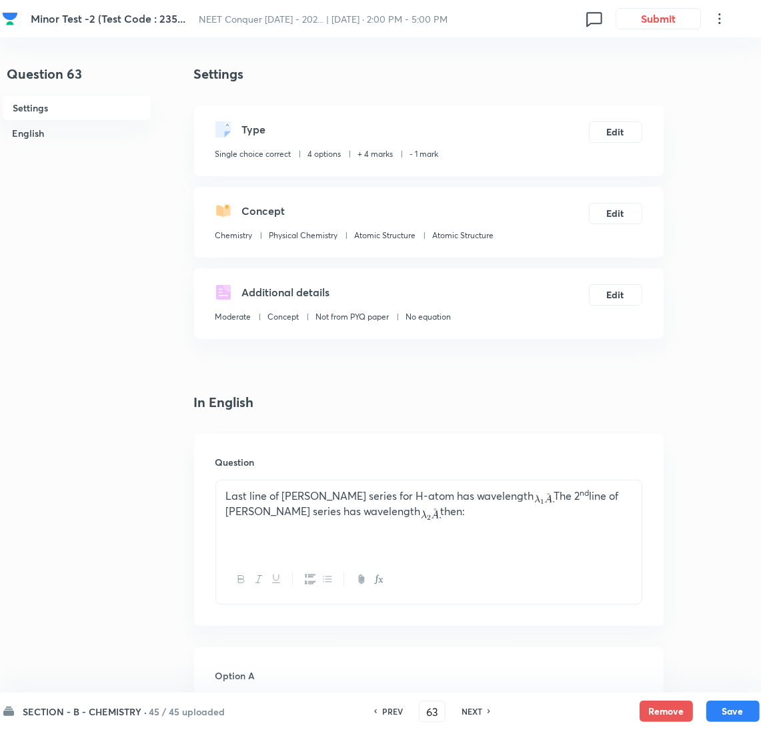
type input "64"
checkbox input "false"
checkbox input "true"
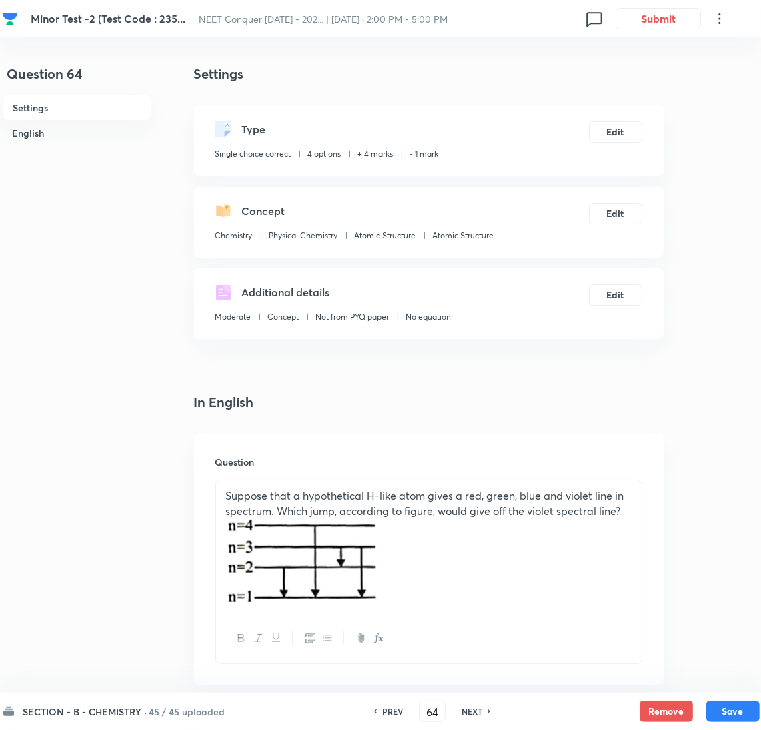
click at [470, 708] on h6 "NEXT" at bounding box center [472, 711] width 21 height 12
type input "65"
checkbox input "false"
checkbox input "true"
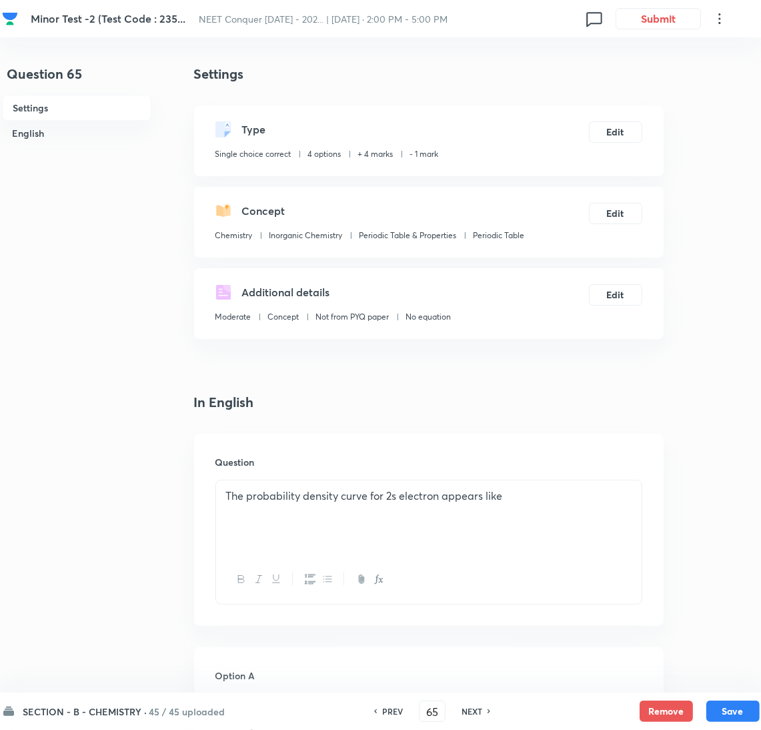
click at [470, 708] on h6 "NEXT" at bounding box center [472, 711] width 21 height 12
type input "66"
checkbox input "false"
checkbox input "true"
click at [470, 708] on h6 "NEXT" at bounding box center [472, 711] width 21 height 12
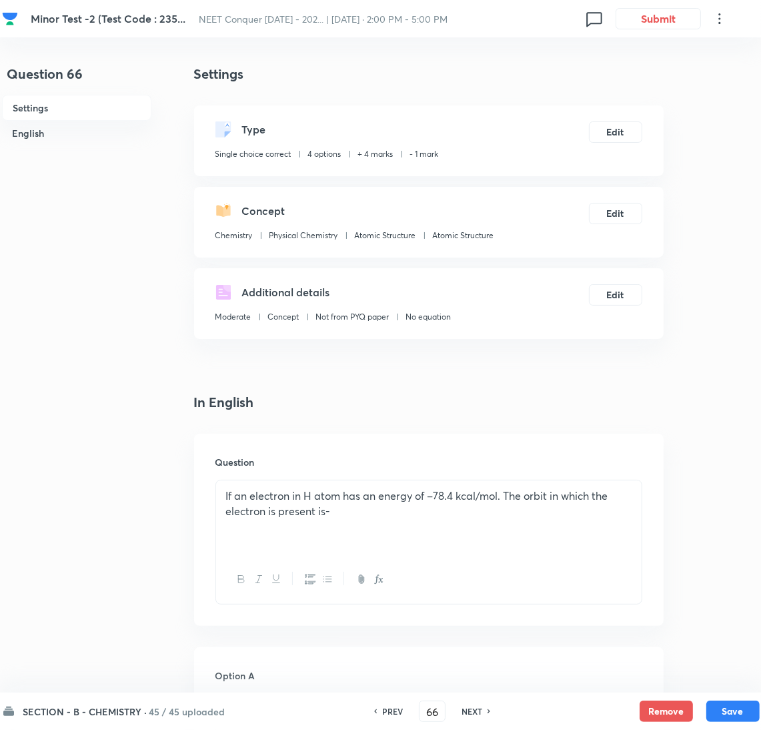
type input "67"
checkbox input "false"
checkbox input "true"
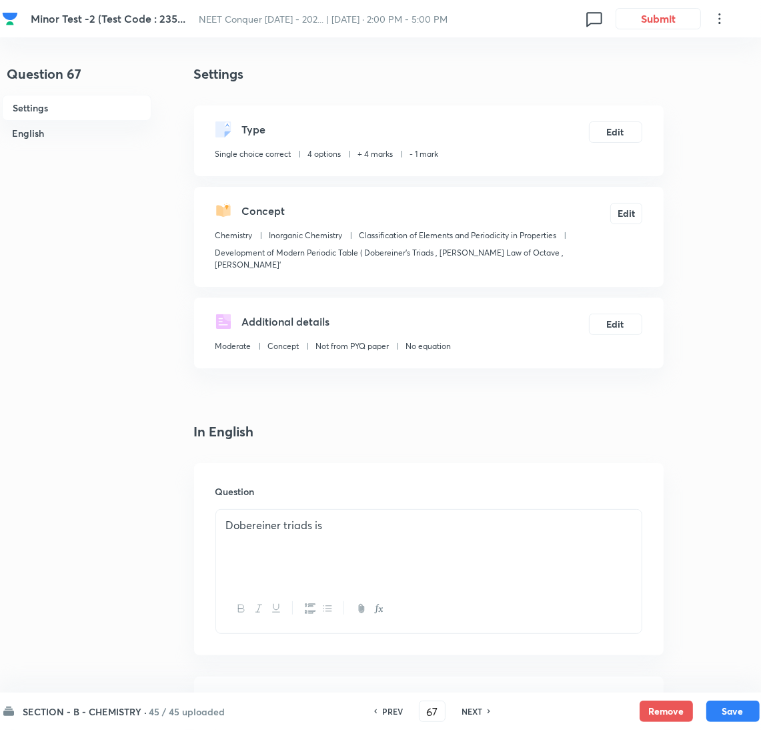
click at [466, 714] on h6 "NEXT" at bounding box center [472, 711] width 21 height 12
type input "68"
checkbox input "true"
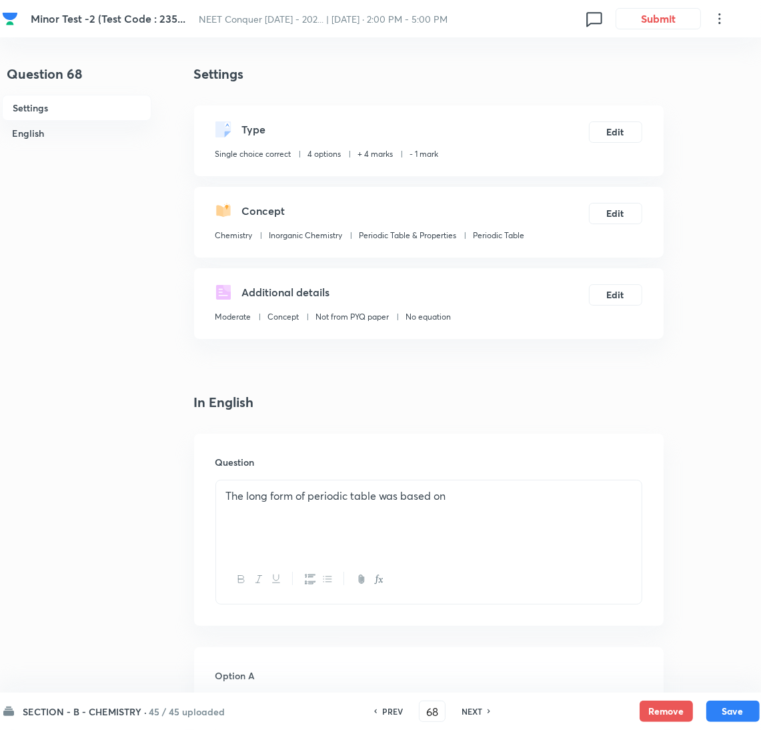
click at [466, 713] on h6 "NEXT" at bounding box center [472, 711] width 21 height 12
type input "69"
checkbox input "false"
checkbox input "true"
click at [466, 713] on h6 "NEXT" at bounding box center [472, 711] width 21 height 12
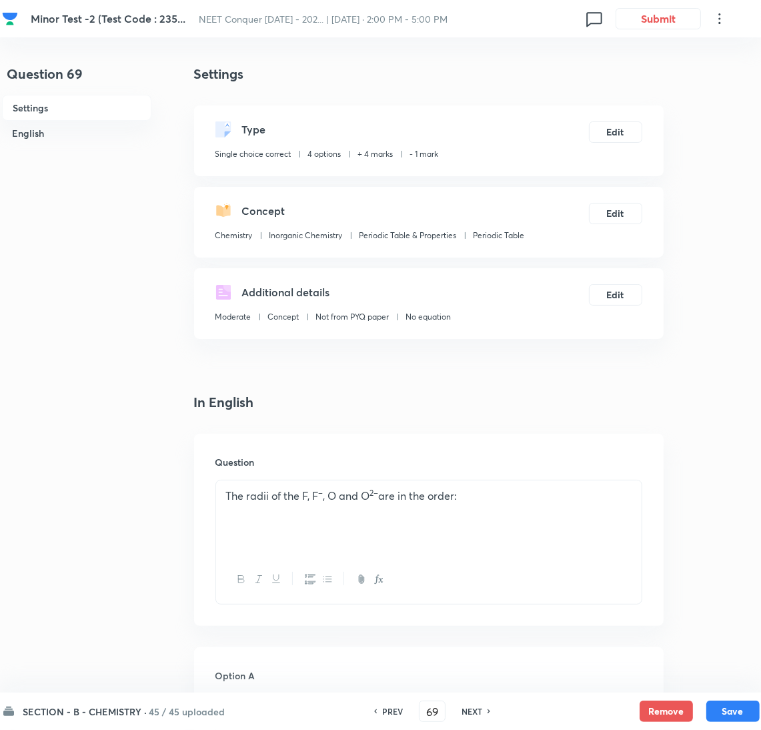
type input "70"
checkbox input "false"
checkbox input "true"
click at [474, 712] on h6 "NEXT" at bounding box center [472, 711] width 21 height 12
type input "71"
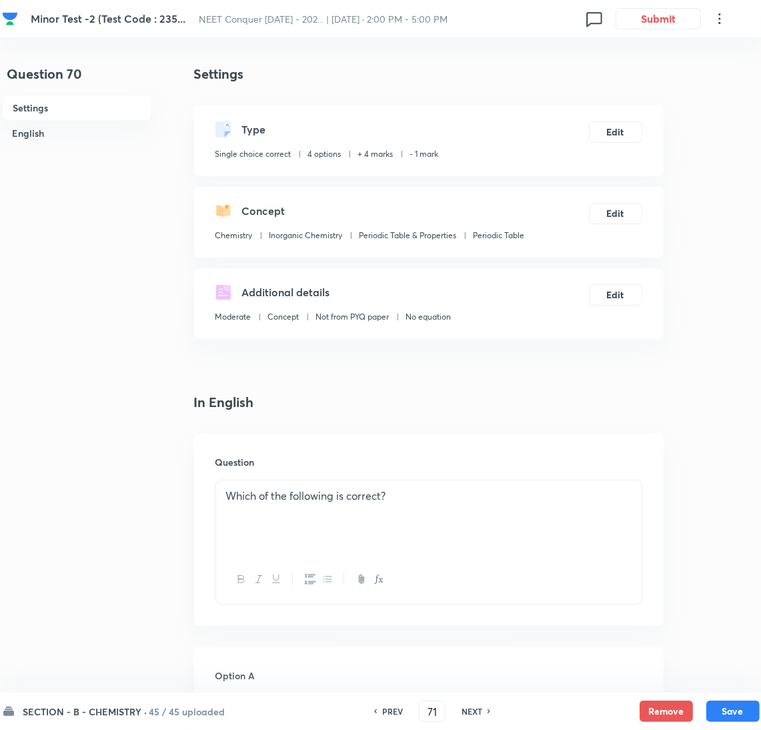
checkbox input "true"
click at [474, 712] on h6 "NEXT" at bounding box center [472, 711] width 21 height 12
type input "72"
checkbox input "false"
checkbox input "true"
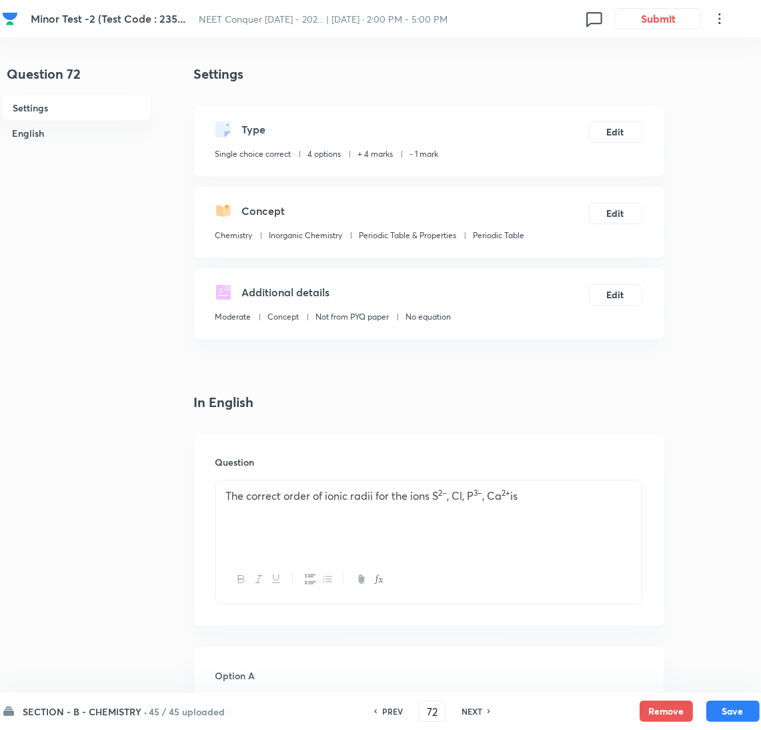
click at [473, 710] on h6 "NEXT" at bounding box center [472, 711] width 21 height 12
type input "73"
checkbox input "true"
checkbox input "false"
click at [469, 709] on h6 "NEXT" at bounding box center [472, 711] width 21 height 12
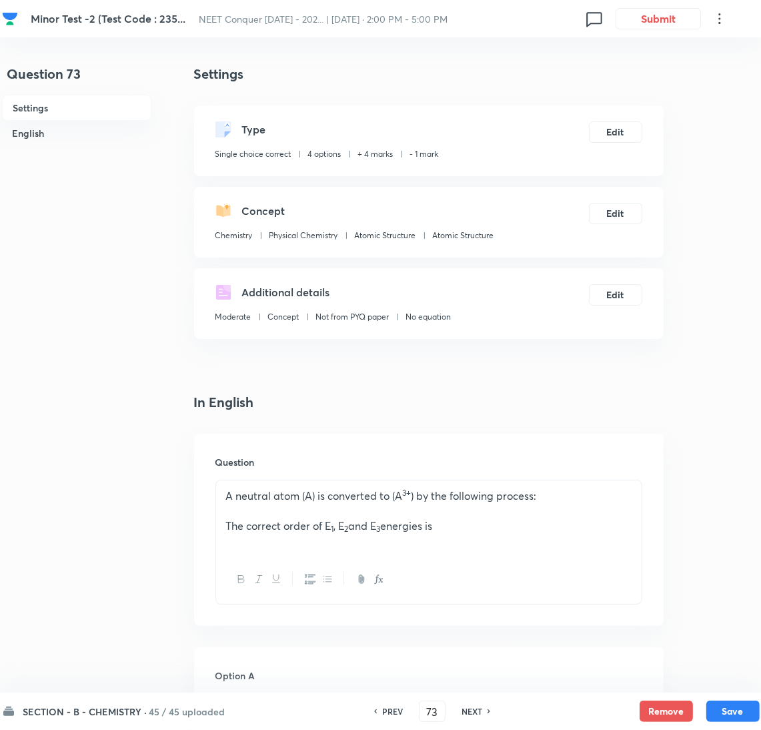
type input "74"
checkbox input "true"
click at [493, 710] on div "PREV 74 ​ NEXT" at bounding box center [432, 711] width 172 height 21
click at [479, 707] on h6 "NEXT" at bounding box center [472, 711] width 21 height 12
type input "75"
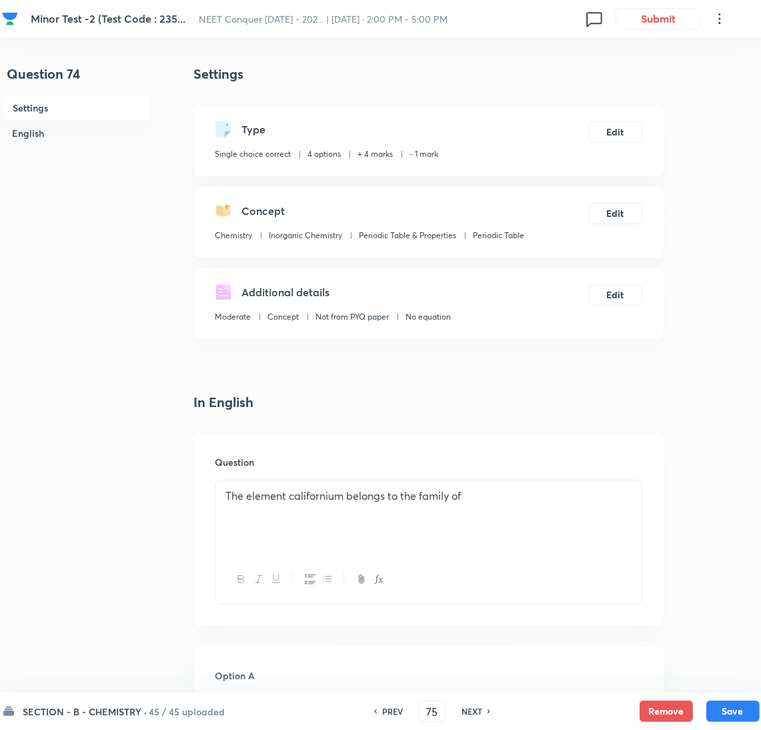
checkbox input "false"
click at [479, 707] on h6 "NEXT" at bounding box center [472, 711] width 21 height 12
click at [478, 705] on h6 "NEXT" at bounding box center [472, 711] width 21 height 12
click at [474, 704] on div "PREV 78 ​ NEXT" at bounding box center [432, 711] width 172 height 21
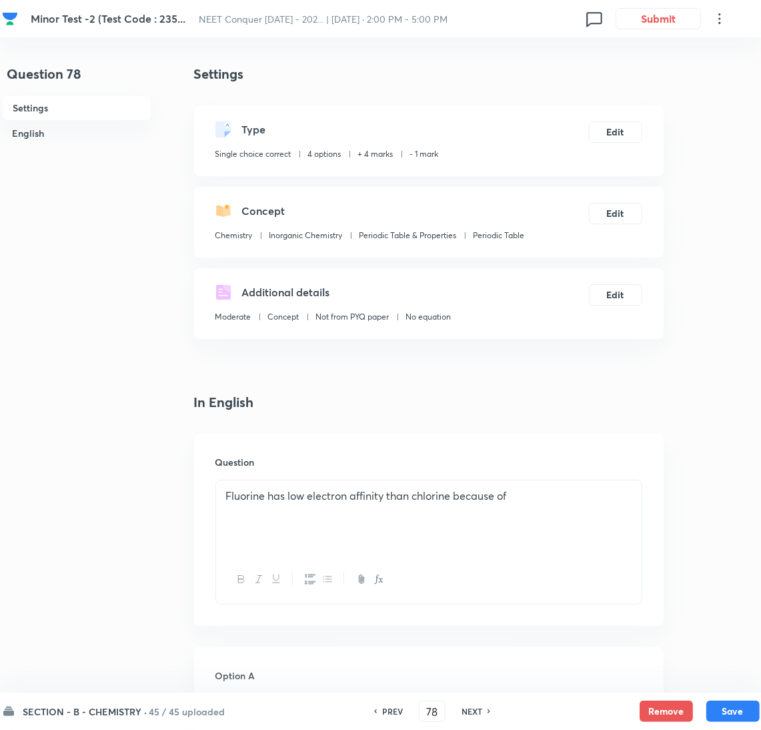
click at [478, 713] on h6 "NEXT" at bounding box center [472, 711] width 21 height 12
click at [479, 715] on h6 "NEXT" at bounding box center [472, 711] width 21 height 12
click at [389, 706] on h6 "PREV" at bounding box center [392, 711] width 21 height 12
click at [464, 712] on h6 "NEXT" at bounding box center [472, 711] width 21 height 12
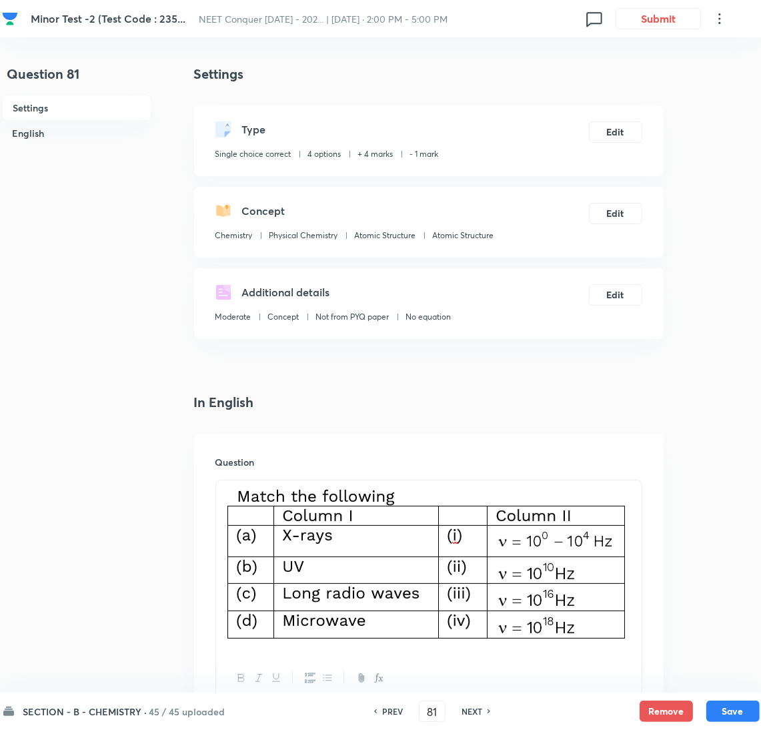
click at [464, 711] on h6 "NEXT" at bounding box center [472, 711] width 21 height 12
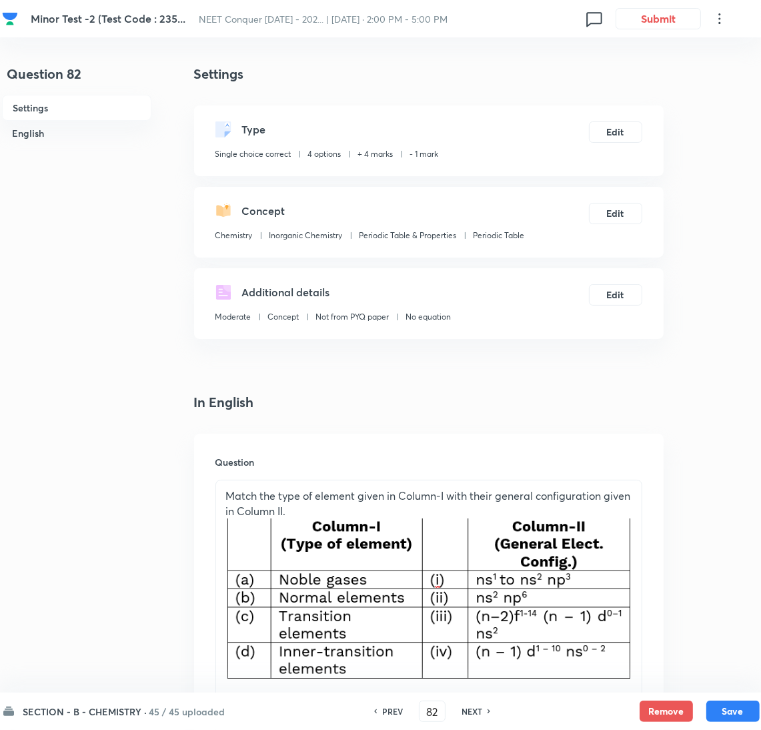
click at [465, 713] on h6 "NEXT" at bounding box center [472, 711] width 21 height 12
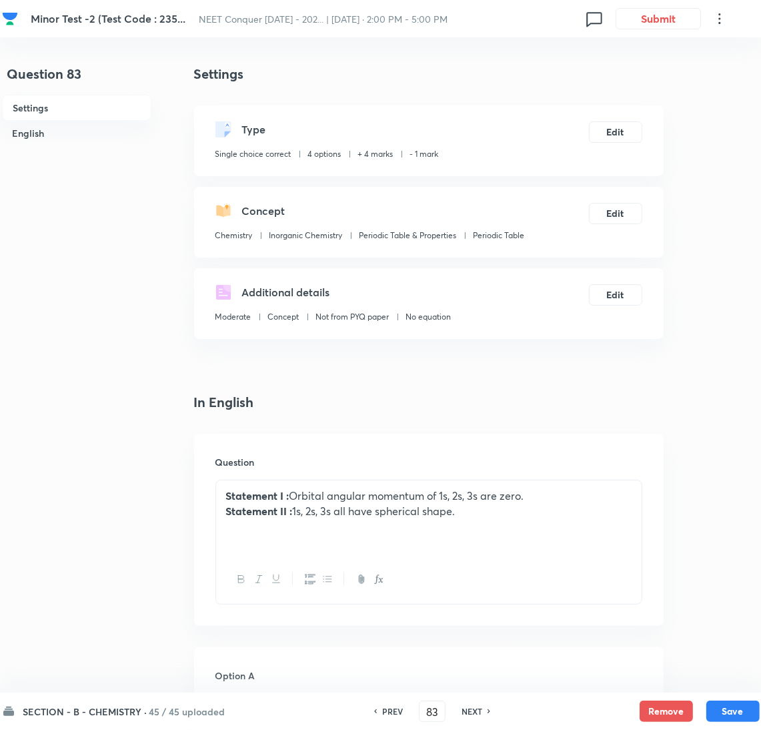
click at [465, 713] on h6 "NEXT" at bounding box center [472, 711] width 21 height 12
click at [478, 709] on h6 "NEXT" at bounding box center [472, 711] width 21 height 12
click at [473, 711] on h6 "NEXT" at bounding box center [472, 711] width 21 height 12
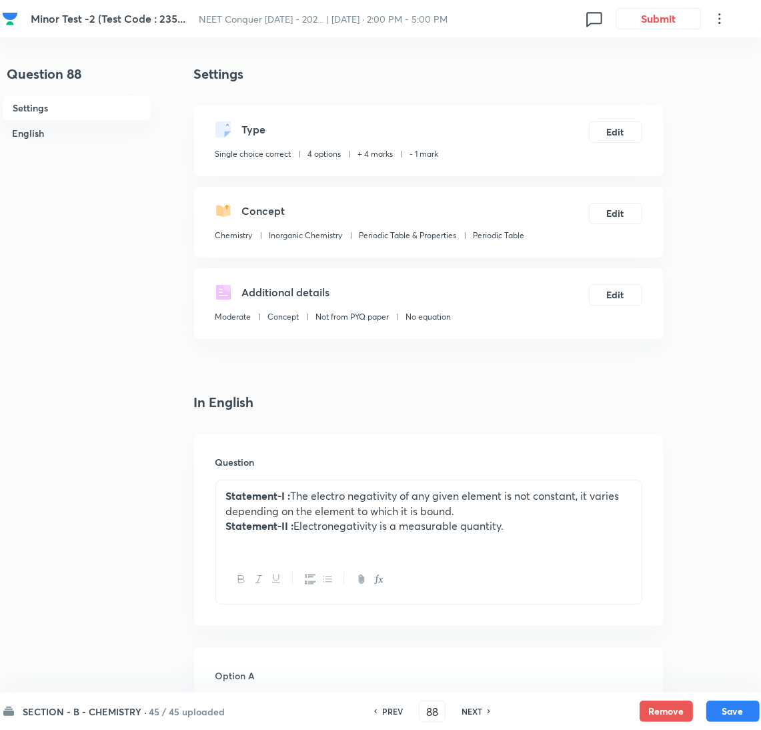
click at [473, 709] on h6 "NEXT" at bounding box center [472, 711] width 21 height 12
